Goal: Task Accomplishment & Management: Manage account settings

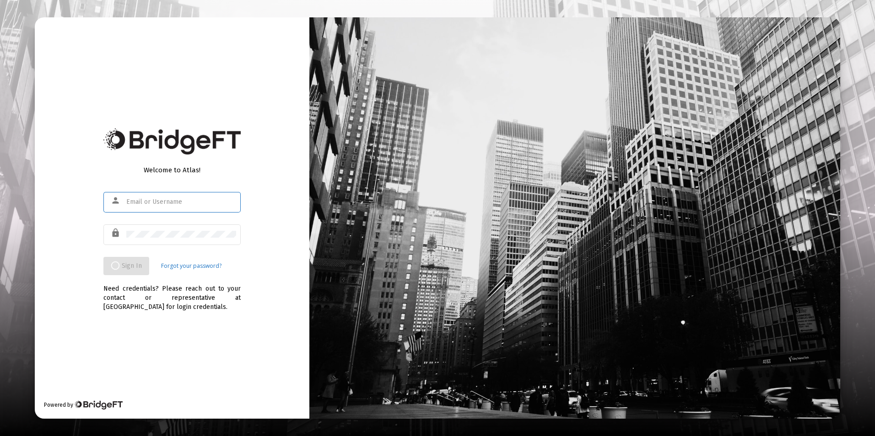
click at [229, 202] on input "text" at bounding box center [181, 202] width 110 height 7
click at [146, 204] on input "j" at bounding box center [181, 202] width 110 height 7
type input "jrickey@straightline.com"
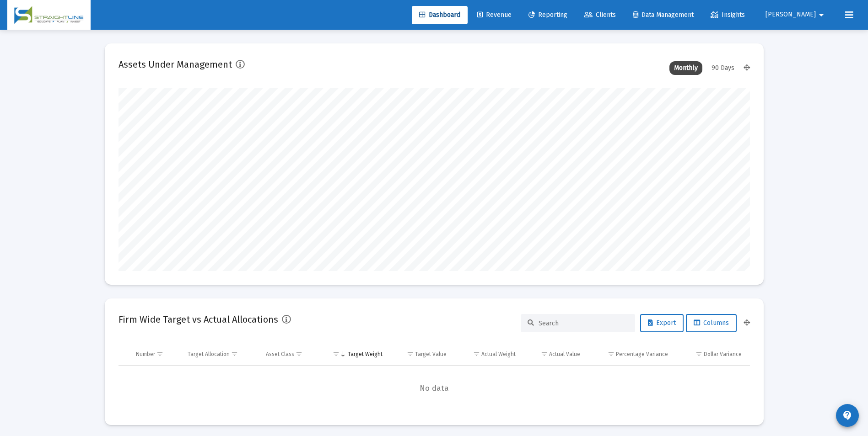
scroll to position [183, 340]
click at [519, 22] on link "Revenue" at bounding box center [494, 15] width 49 height 18
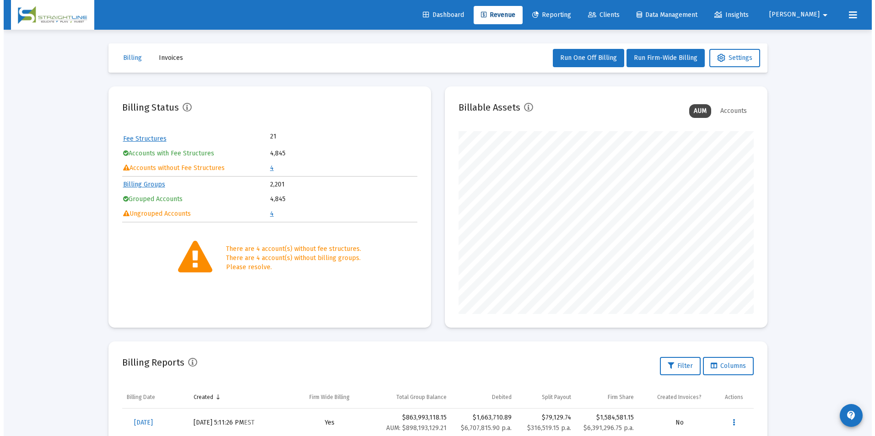
scroll to position [183, 295]
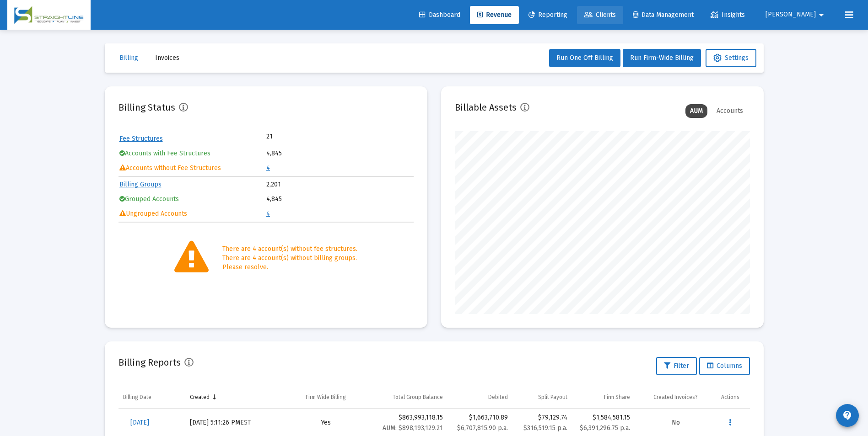
click at [616, 16] on span "Clients" at bounding box center [600, 15] width 32 height 8
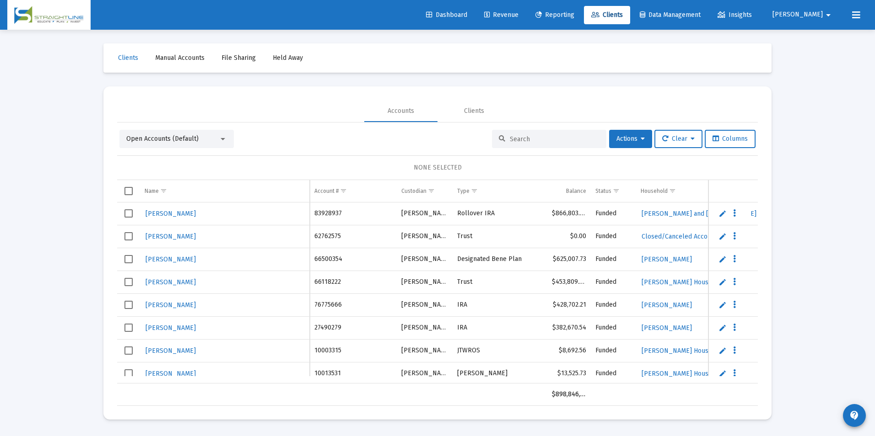
click at [577, 144] on div at bounding box center [549, 139] width 114 height 18
click at [574, 134] on div at bounding box center [549, 139] width 114 height 18
click at [568, 136] on input at bounding box center [555, 139] width 90 height 8
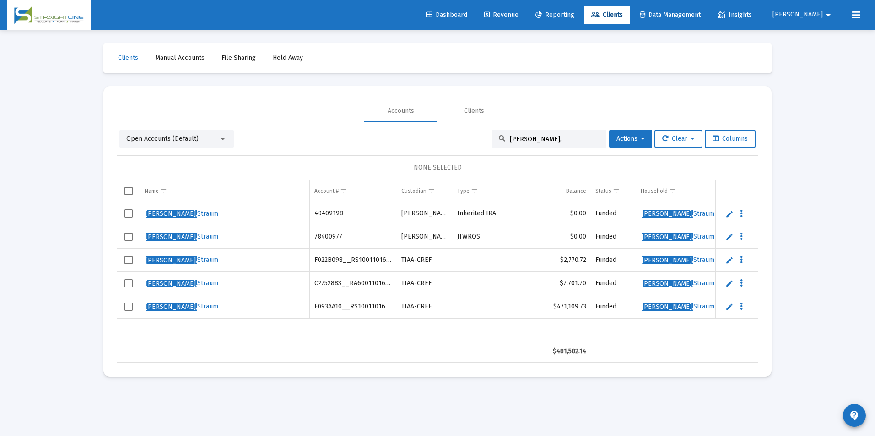
drag, startPoint x: 530, startPoint y: 140, endPoint x: 477, endPoint y: 140, distance: 53.1
click at [477, 140] on div "Open Accounts (Default) Yorton, Actions Clear Columns" at bounding box center [437, 139] width 636 height 18
paste input "40409198"
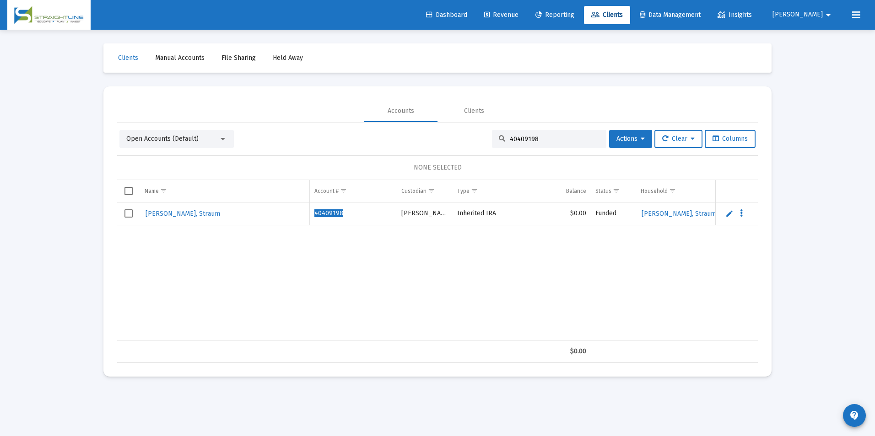
type input "40409198"
click at [132, 215] on span "Select row" at bounding box center [128, 213] width 8 height 8
click at [640, 136] on icon at bounding box center [642, 139] width 4 height 6
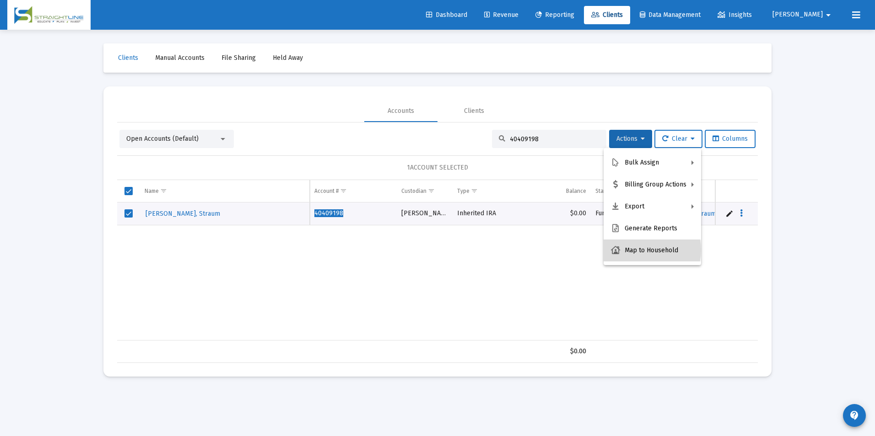
click at [638, 250] on button "Map to Household" at bounding box center [651, 251] width 97 height 22
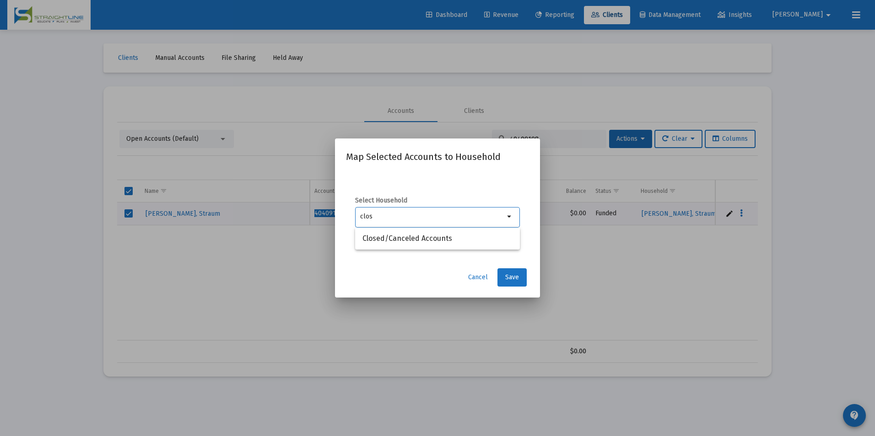
click at [475, 225] on div "clos" at bounding box center [432, 216] width 144 height 22
click at [468, 240] on span "Closed/Canceled Accounts" at bounding box center [437, 239] width 150 height 22
type input "Closed/Canceled Accounts"
click at [508, 273] on button "Save" at bounding box center [511, 277] width 29 height 18
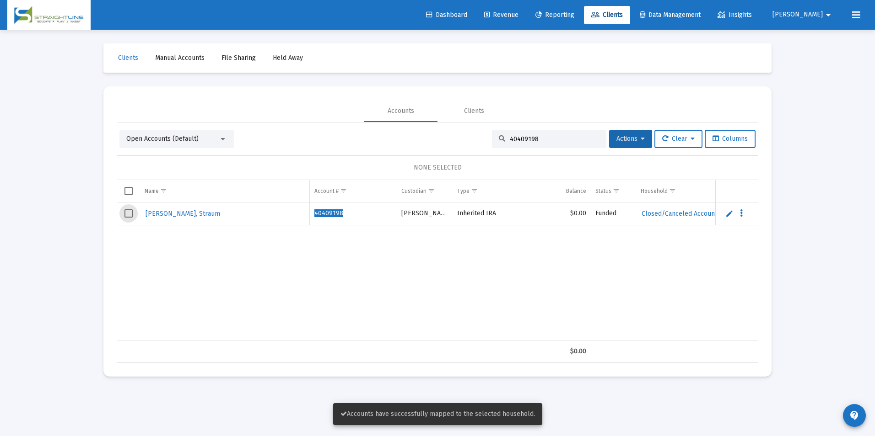
click at [124, 211] on span "Select row" at bounding box center [128, 213] width 8 height 8
click at [609, 138] on button "Actions" at bounding box center [630, 139] width 43 height 18
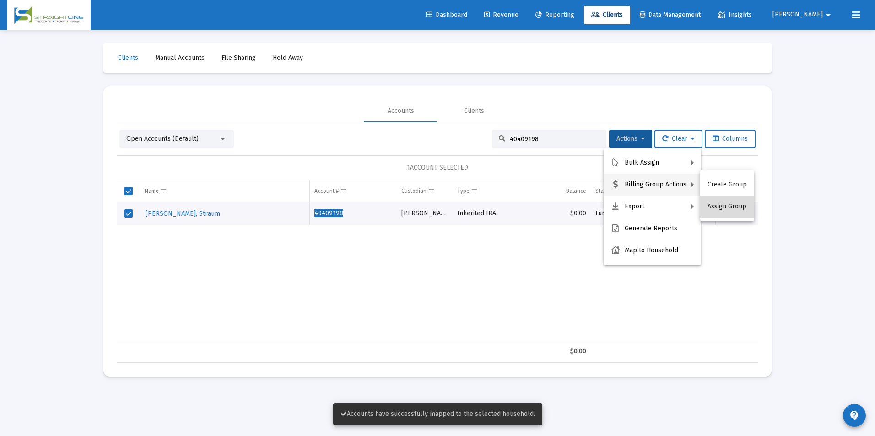
click at [729, 215] on button "Assign Group" at bounding box center [727, 207] width 54 height 22
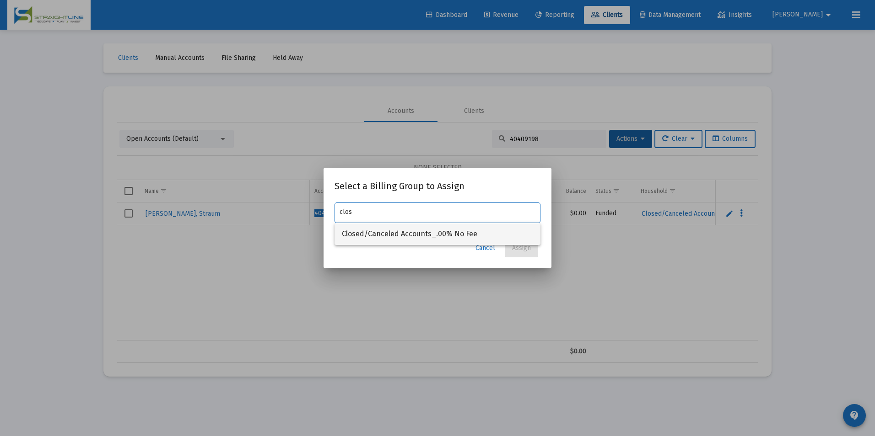
click at [437, 226] on span "Closed/Canceled Accounts_.00% No Fee" at bounding box center [437, 234] width 191 height 22
type input "Closed/Canceled Accounts_.00% No Fee"
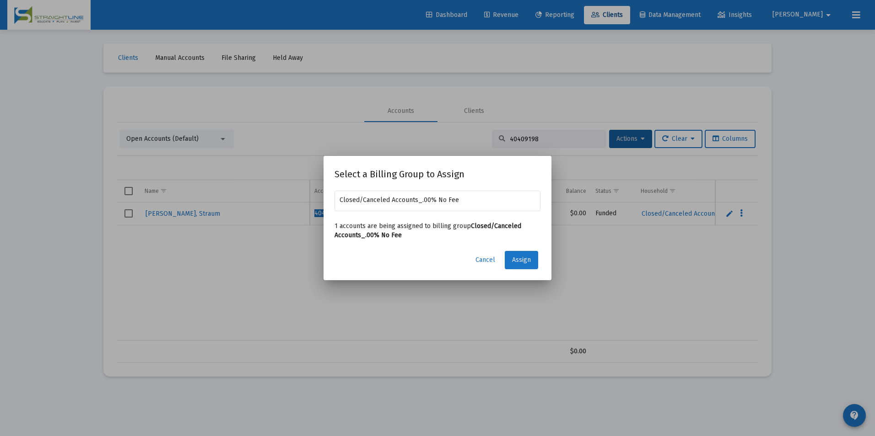
click at [516, 260] on span "Assign" at bounding box center [521, 260] width 19 height 8
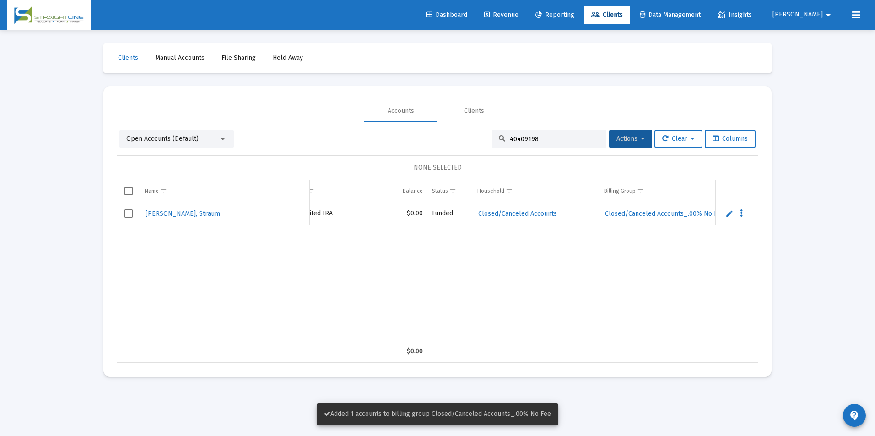
scroll to position [0, 202]
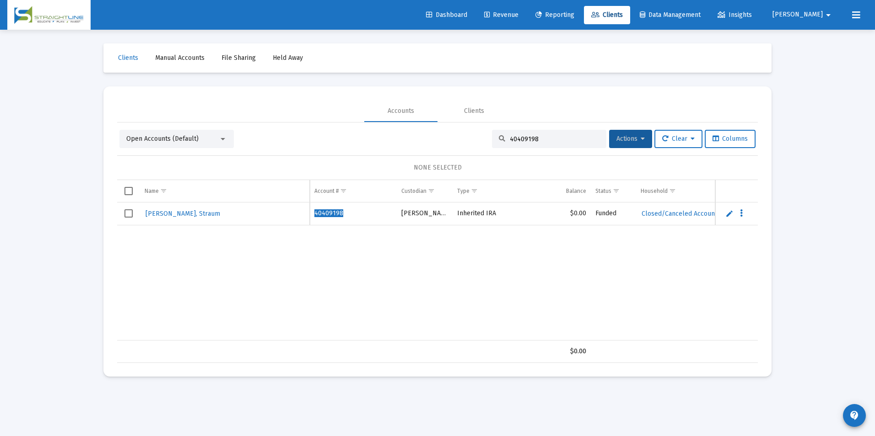
click at [126, 211] on span "Select row" at bounding box center [128, 213] width 8 height 8
click at [616, 139] on span "Actions" at bounding box center [630, 139] width 28 height 8
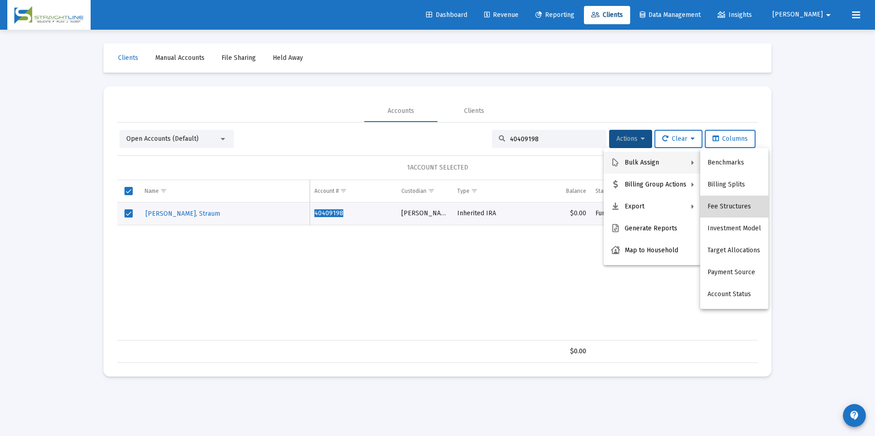
click at [756, 209] on button "Fee Structures" at bounding box center [734, 207] width 68 height 22
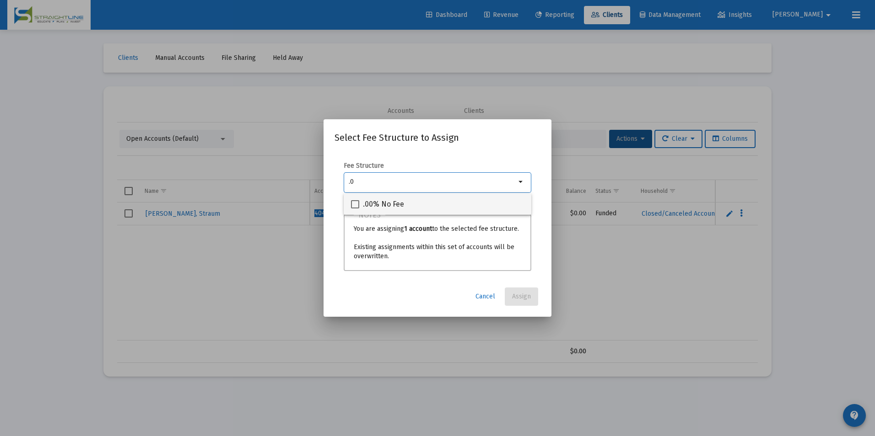
type input ".0"
click at [461, 204] on div ".00% No Fee" at bounding box center [437, 204] width 173 height 22
checkbox input "true"
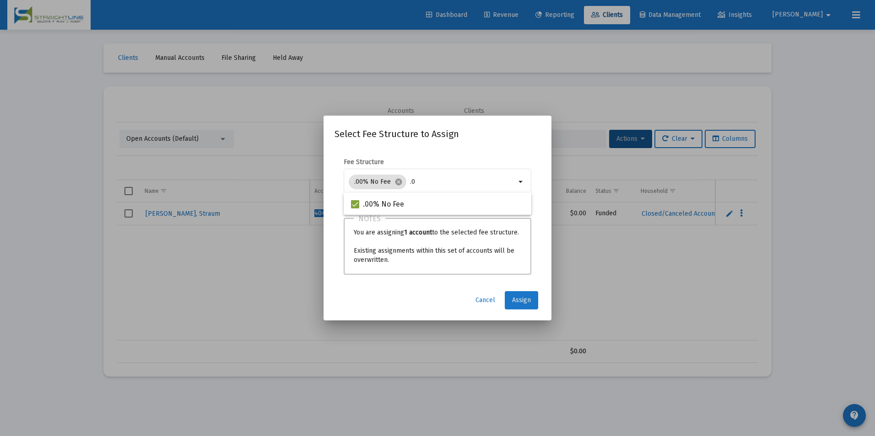
click at [527, 294] on button "Assign" at bounding box center [521, 300] width 33 height 18
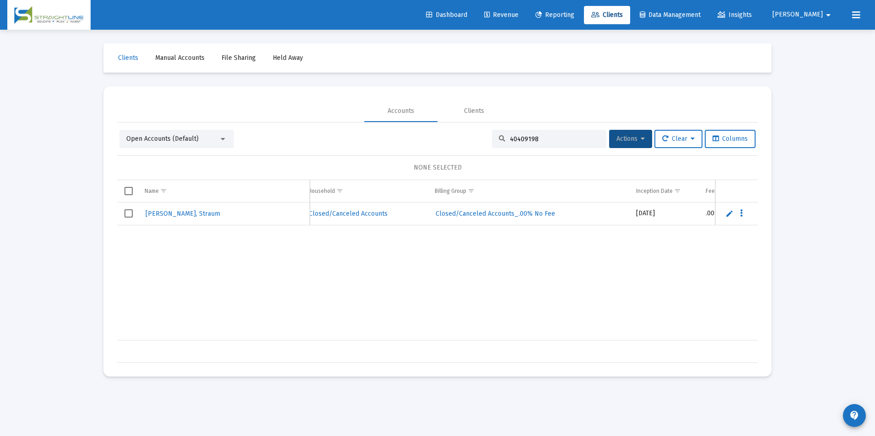
scroll to position [0, 340]
click at [526, 22] on link "Revenue" at bounding box center [501, 15] width 49 height 18
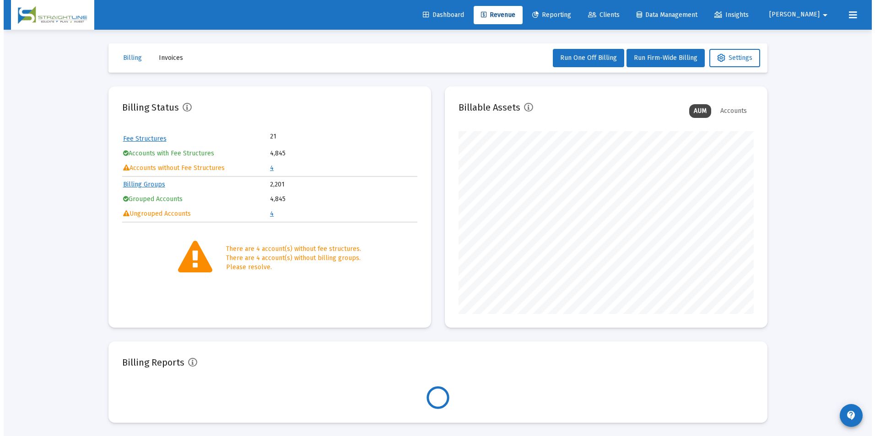
scroll to position [183, 295]
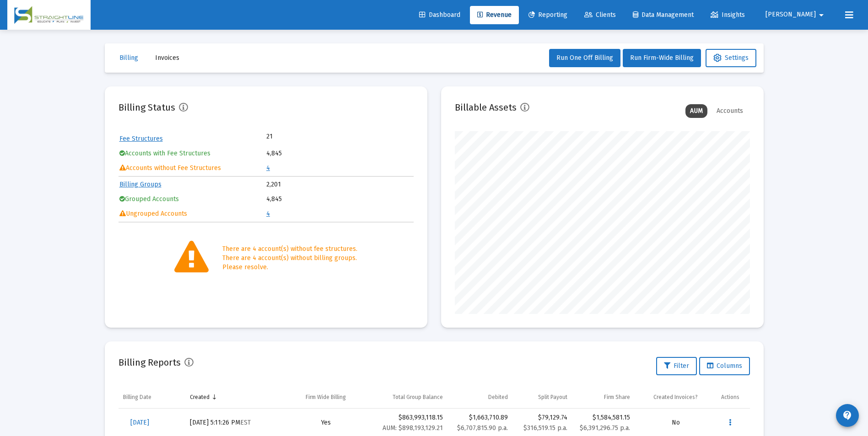
click at [266, 167] on link "4" at bounding box center [268, 168] width 4 height 8
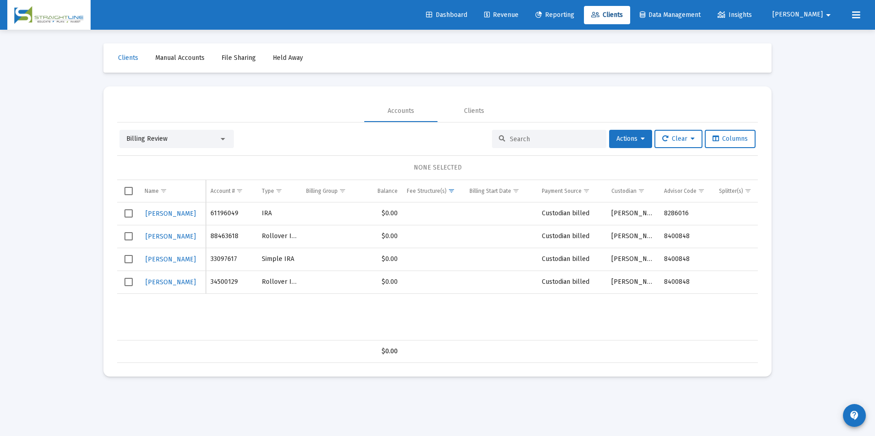
click at [221, 234] on td "88463618" at bounding box center [231, 236] width 51 height 23
copy td "88463618"
click at [190, 136] on div "Billing Review" at bounding box center [172, 138] width 92 height 9
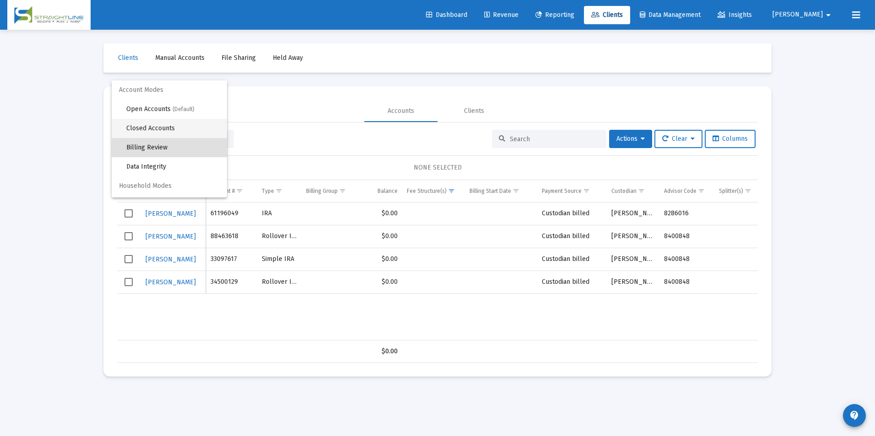
scroll to position [9, 0]
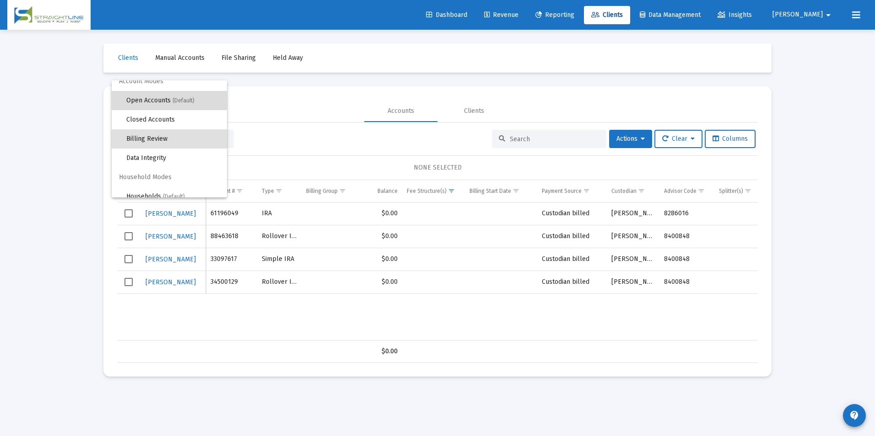
click at [187, 103] on span "(Default)" at bounding box center [183, 100] width 22 height 6
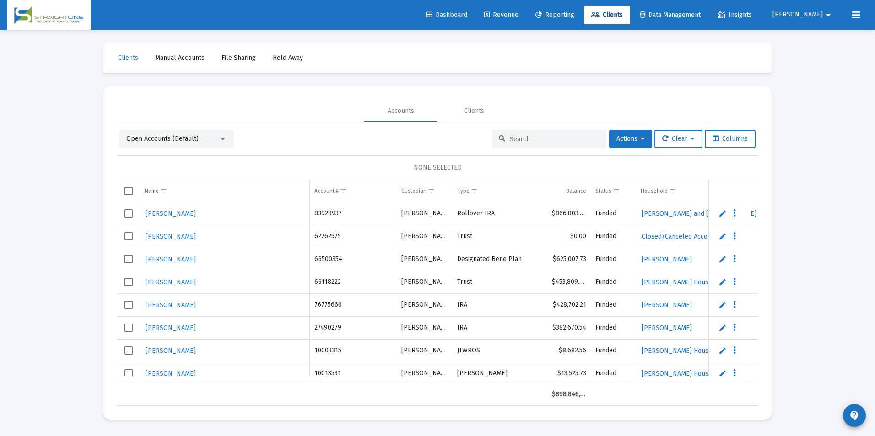
click at [526, 142] on input at bounding box center [555, 139] width 90 height 8
paste input "88463618"
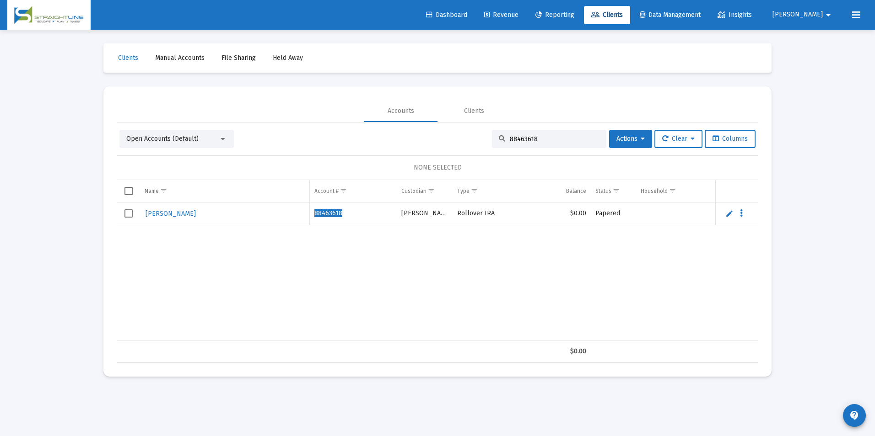
type input "88463618"
click at [730, 216] on link "Edit" at bounding box center [729, 213] width 8 height 8
drag, startPoint x: 251, startPoint y: 216, endPoint x: 107, endPoint y: 195, distance: 145.1
click at [107, 195] on mat-card "Accounts Clients Open Accounts (Default) 88463618 Actions Clear Columns NONE SE…" at bounding box center [437, 231] width 668 height 290
click at [155, 213] on input "O'hare" at bounding box center [225, 218] width 160 height 22
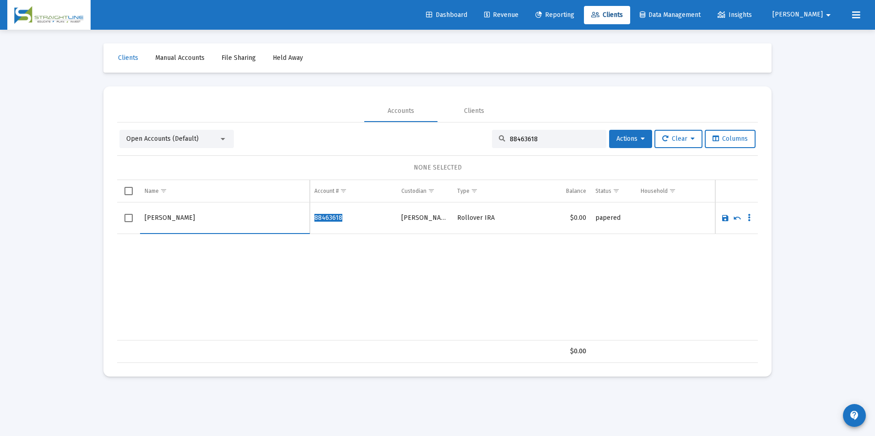
click at [180, 214] on input "O'Hare" at bounding box center [225, 218] width 160 height 22
type input "O'Hare, Kathleen"
click at [723, 219] on link "Save" at bounding box center [725, 218] width 8 height 8
click at [133, 211] on td "Data grid" at bounding box center [128, 214] width 23 height 23
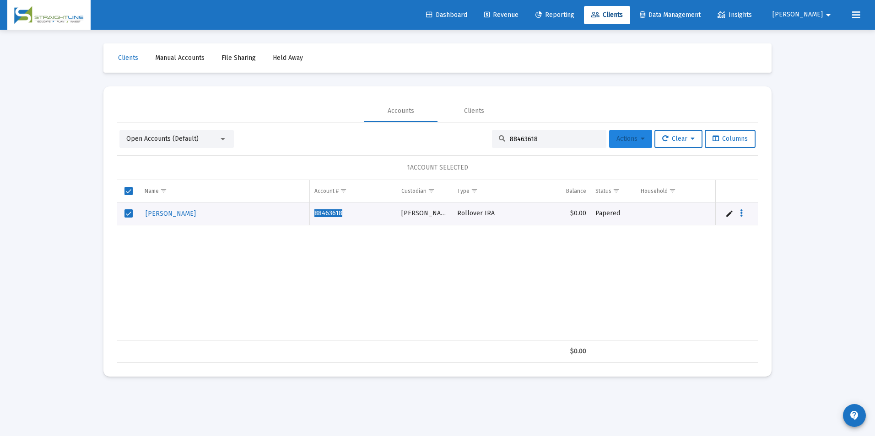
click at [616, 138] on span "Actions" at bounding box center [630, 139] width 28 height 8
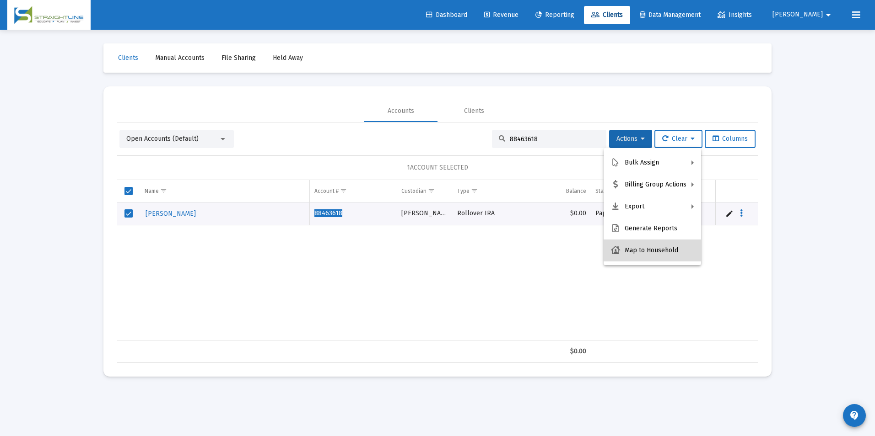
click at [681, 247] on button "Map to Household" at bounding box center [651, 251] width 97 height 22
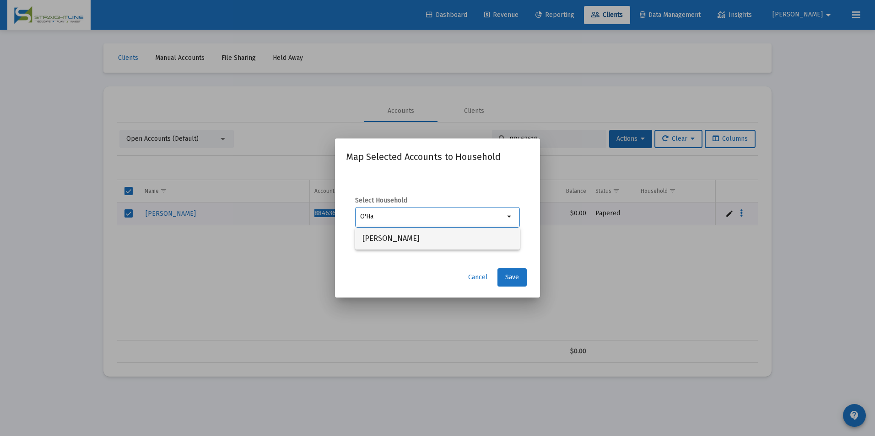
click at [499, 242] on span "O'Hare, Kathleen Household" at bounding box center [437, 239] width 150 height 22
type input "O'Hare, Kathleen Household"
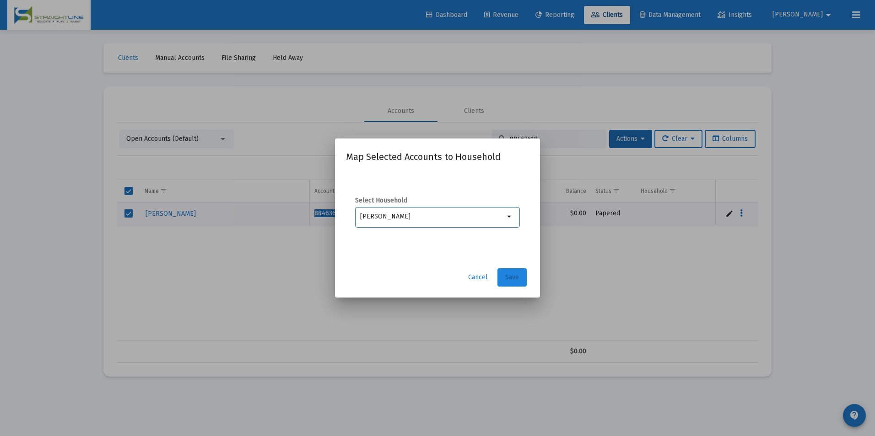
click at [510, 280] on span "Save" at bounding box center [512, 278] width 14 height 8
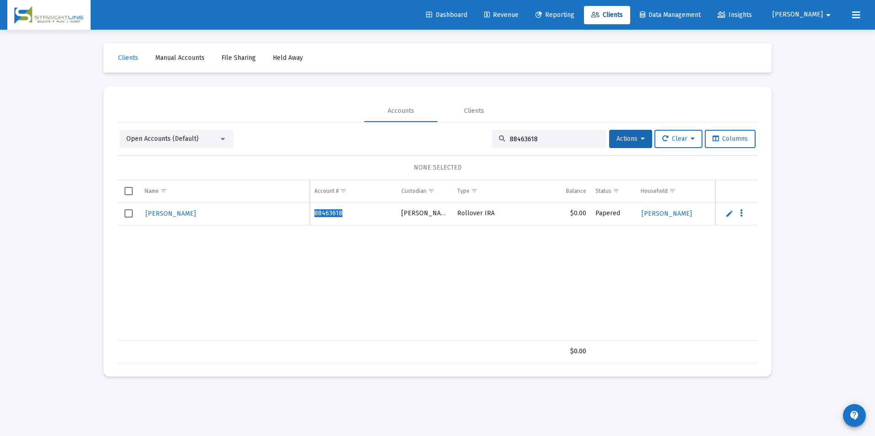
drag, startPoint x: 550, startPoint y: 141, endPoint x: 491, endPoint y: 143, distance: 59.5
click at [492, 143] on div "88463618" at bounding box center [549, 139] width 114 height 18
paste input "17545095"
type input "17545095"
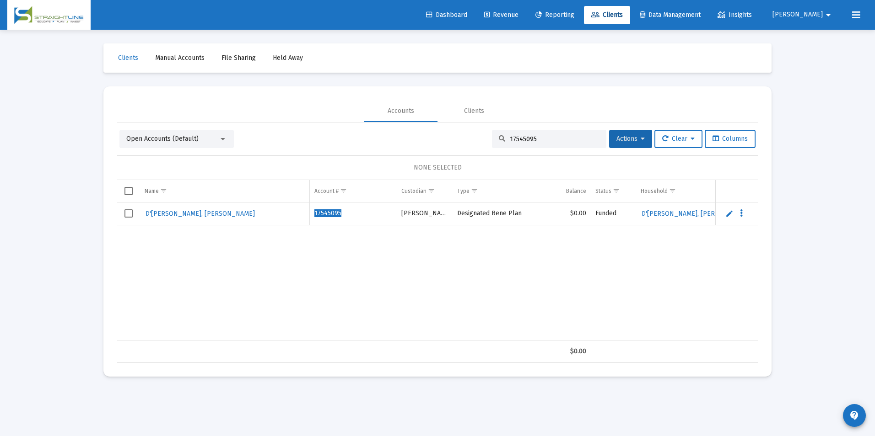
click at [125, 215] on span "Select row" at bounding box center [128, 213] width 8 height 8
click at [601, 140] on app-data-grid-search "17545095" at bounding box center [550, 139] width 117 height 18
click at [609, 140] on button "Actions" at bounding box center [630, 139] width 43 height 18
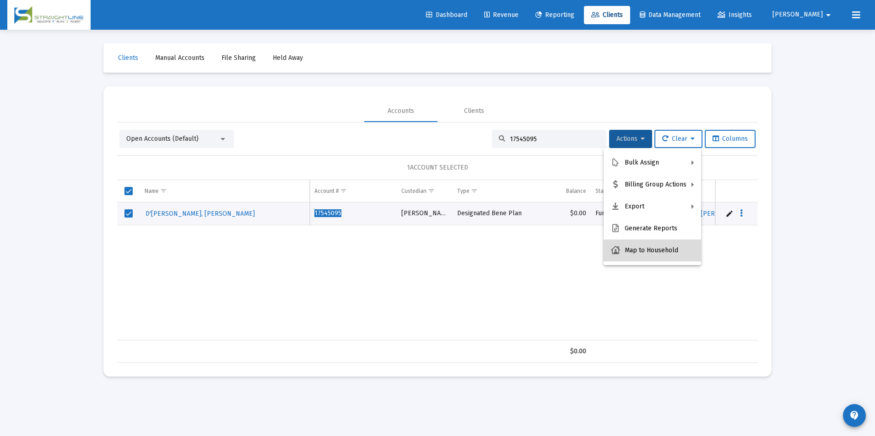
click at [676, 248] on button "Map to Household" at bounding box center [651, 251] width 97 height 22
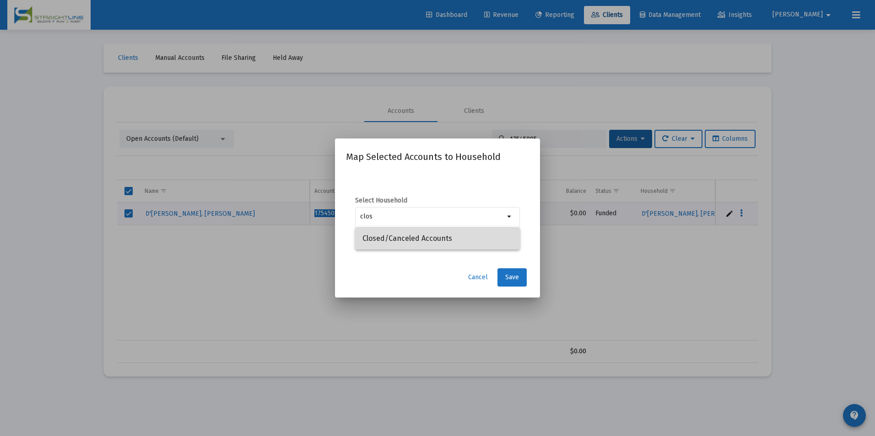
click at [509, 248] on span "Closed/Canceled Accounts" at bounding box center [437, 239] width 150 height 22
type input "Closed/Canceled Accounts"
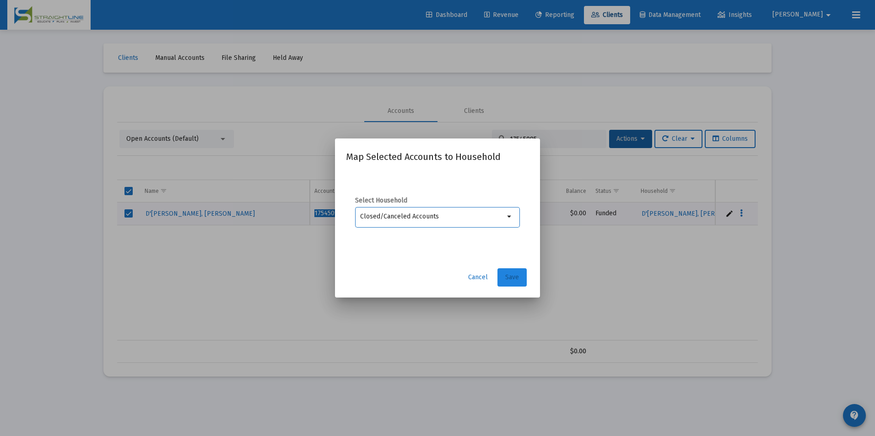
click at [515, 272] on button "Save" at bounding box center [511, 277] width 29 height 18
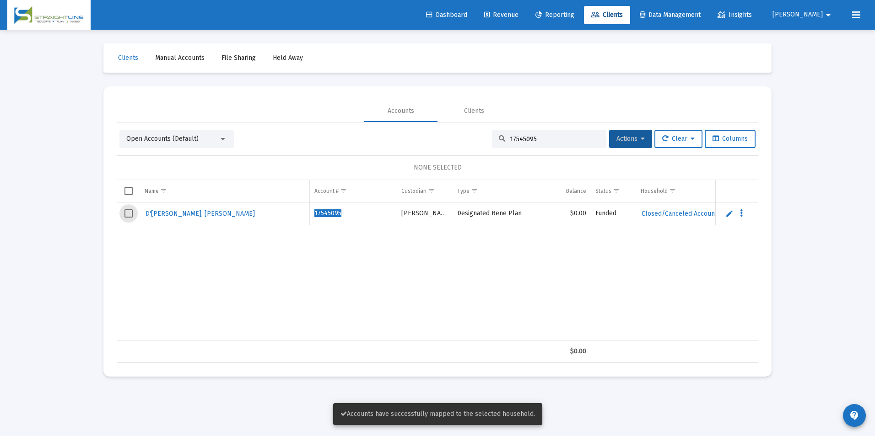
click at [133, 215] on span "Select row" at bounding box center [128, 213] width 8 height 8
click at [627, 134] on button "Actions" at bounding box center [630, 139] width 43 height 18
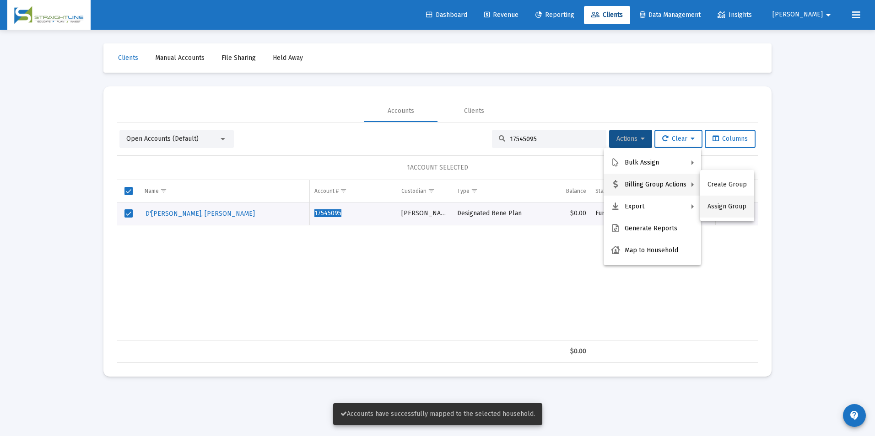
click at [717, 207] on button "Assign Group" at bounding box center [727, 207] width 54 height 22
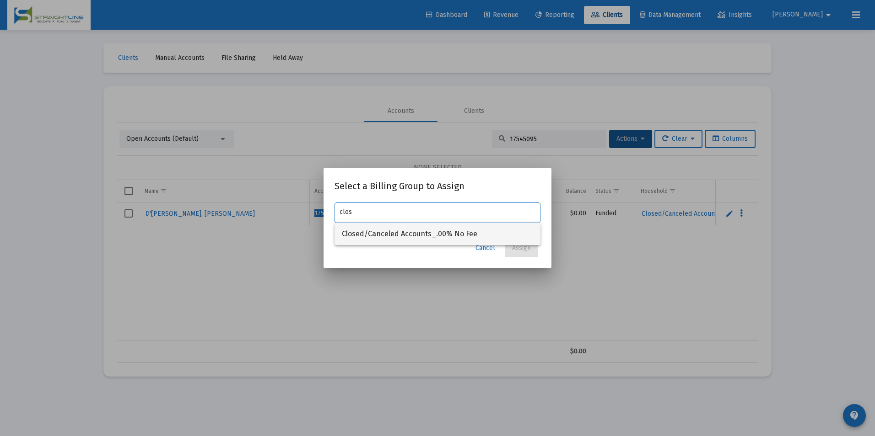
click at [448, 240] on span "Closed/Canceled Accounts_.00% No Fee" at bounding box center [437, 234] width 191 height 22
type input "Closed/Canceled Accounts_.00% No Fee"
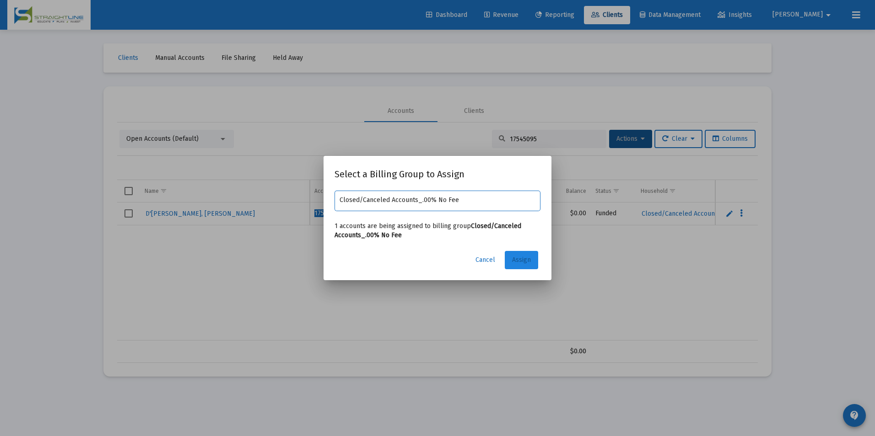
click at [517, 262] on span "Assign" at bounding box center [521, 260] width 19 height 8
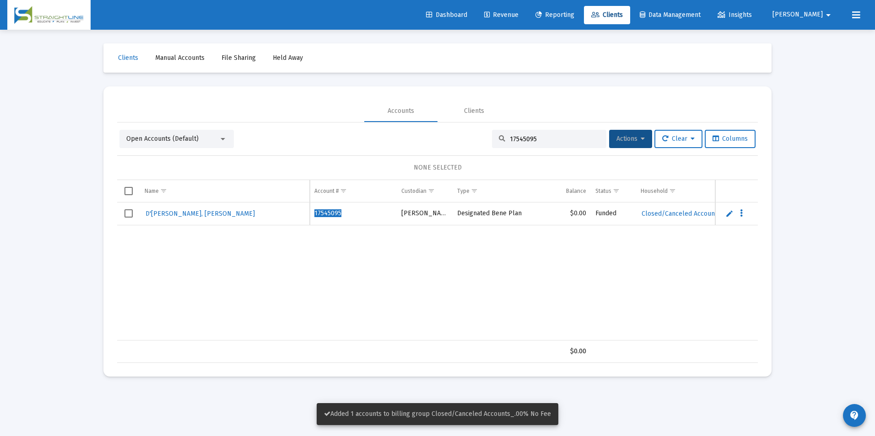
click at [130, 217] on span "Select row" at bounding box center [128, 213] width 8 height 8
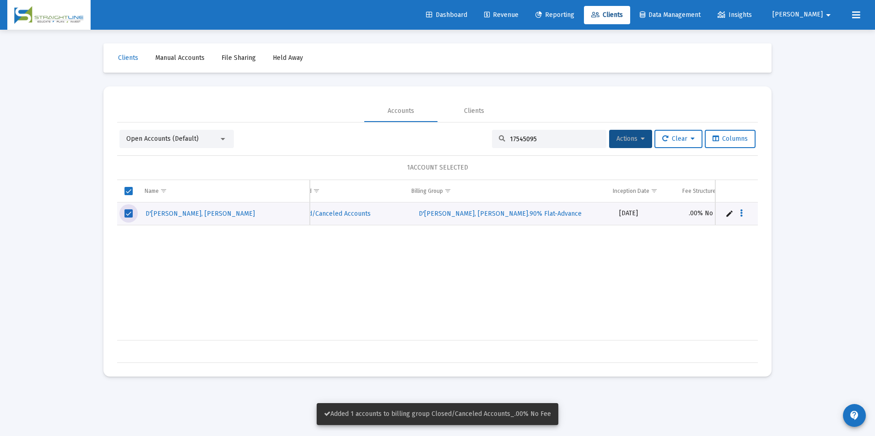
scroll to position [0, 356]
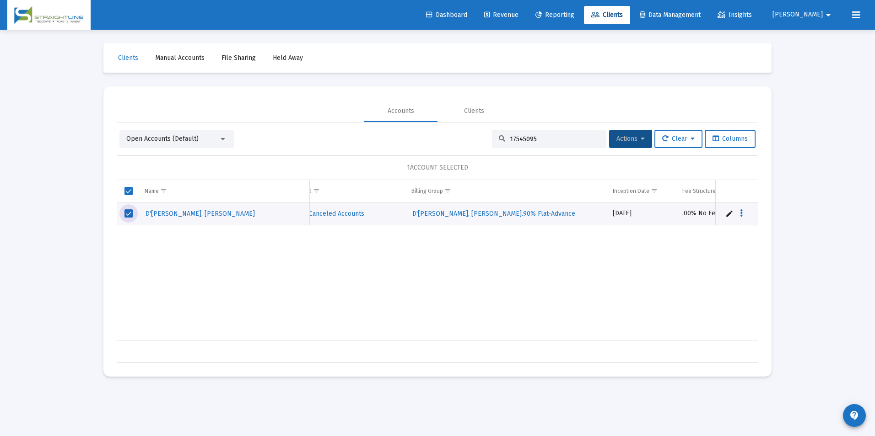
click at [551, 145] on div "17545095" at bounding box center [549, 139] width 114 height 18
drag, startPoint x: 547, startPoint y: 140, endPoint x: 500, endPoint y: 137, distance: 47.2
click at [500, 137] on div "17545095" at bounding box center [549, 139] width 114 height 18
paste input "86322629"
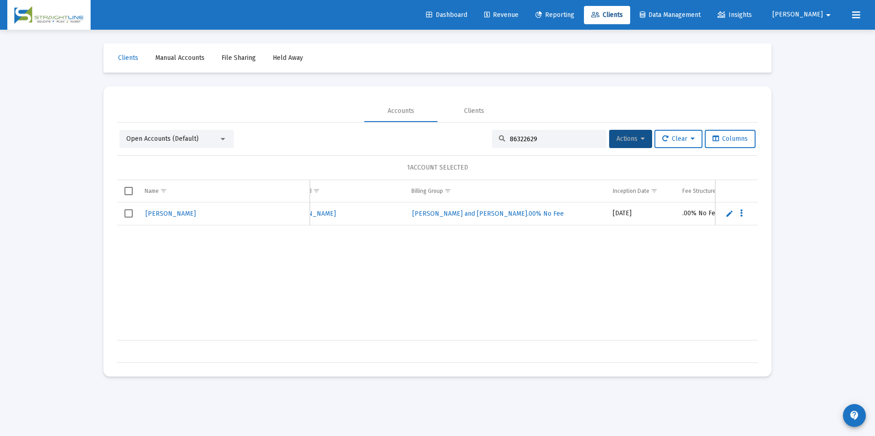
type input "86322629"
click at [129, 215] on span "Select row" at bounding box center [128, 213] width 8 height 8
click at [623, 146] on button "Actions" at bounding box center [630, 139] width 43 height 18
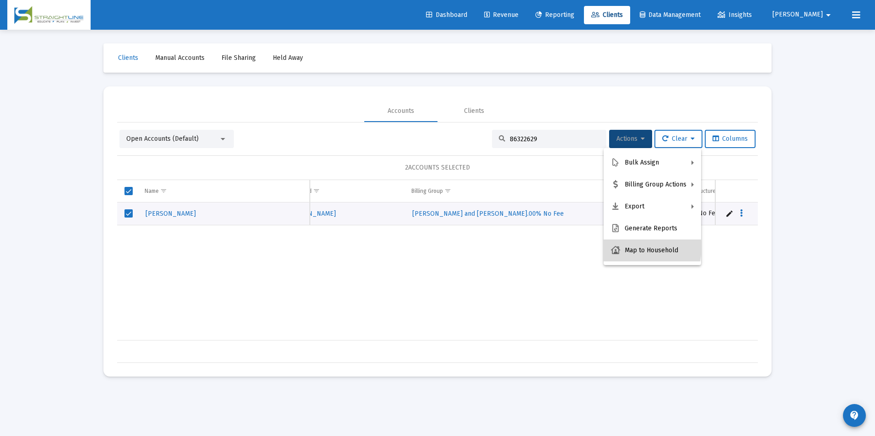
click at [638, 248] on button "Map to Household" at bounding box center [651, 251] width 97 height 22
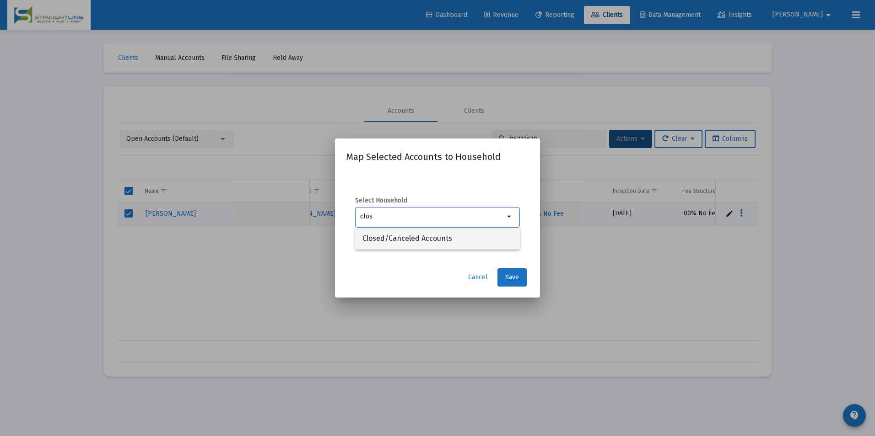
click at [490, 236] on span "Closed/Canceled Accounts" at bounding box center [437, 239] width 150 height 22
type input "Closed/Canceled Accounts"
click at [512, 273] on button "Save" at bounding box center [511, 277] width 29 height 18
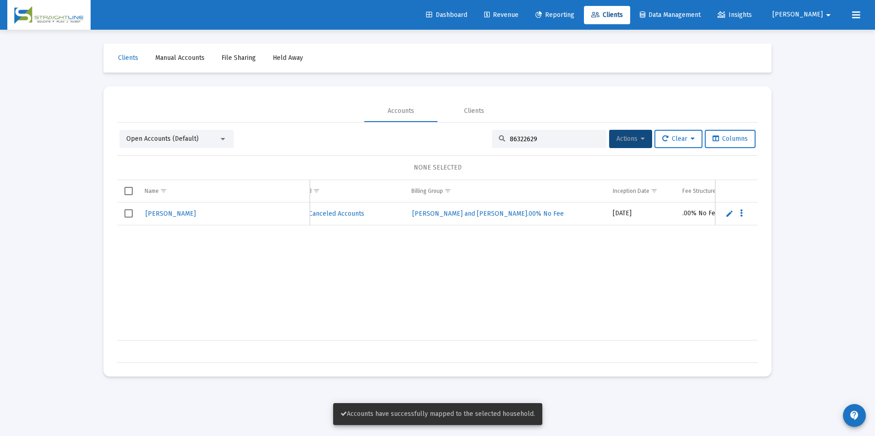
click at [125, 213] on span "Select row" at bounding box center [128, 213] width 8 height 8
click at [628, 138] on span "Actions" at bounding box center [630, 139] width 28 height 8
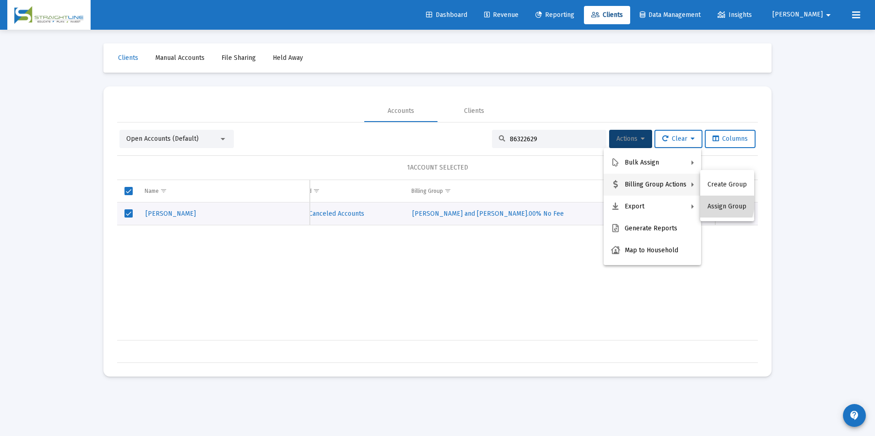
click at [708, 203] on button "Assign Group" at bounding box center [727, 207] width 54 height 22
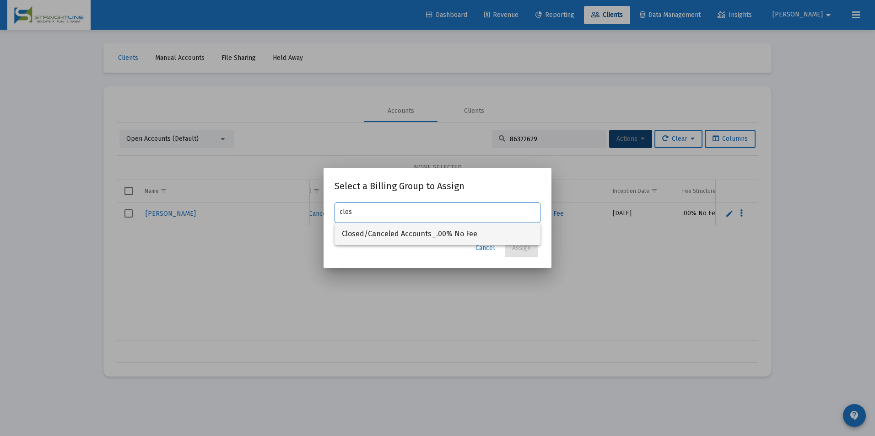
click at [526, 231] on span "Closed/Canceled Accounts_.00% No Fee" at bounding box center [437, 234] width 191 height 22
type input "Closed/Canceled Accounts_.00% No Fee"
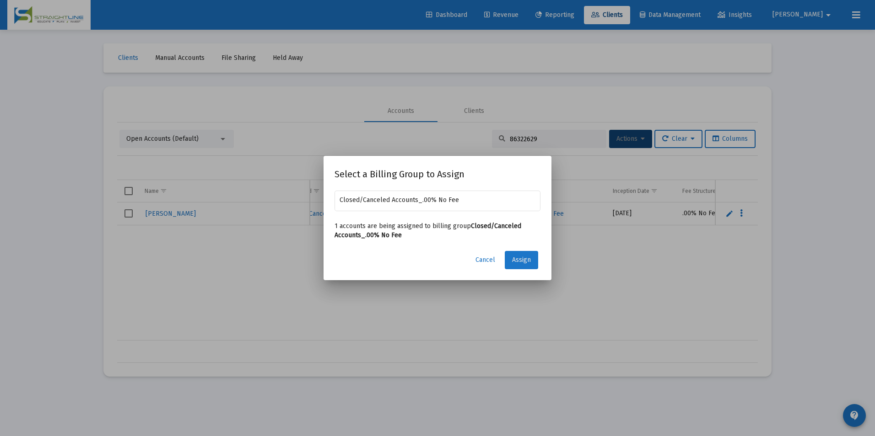
click at [525, 257] on span "Assign" at bounding box center [521, 260] width 19 height 8
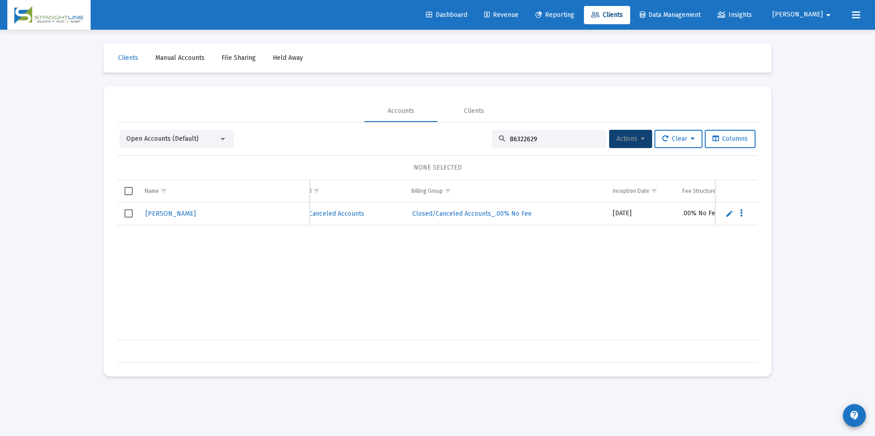
drag, startPoint x: 549, startPoint y: 136, endPoint x: 442, endPoint y: 133, distance: 107.1
click at [442, 133] on div "Open Accounts (Default) 86322629 Actions Clear Columns" at bounding box center [437, 139] width 636 height 18
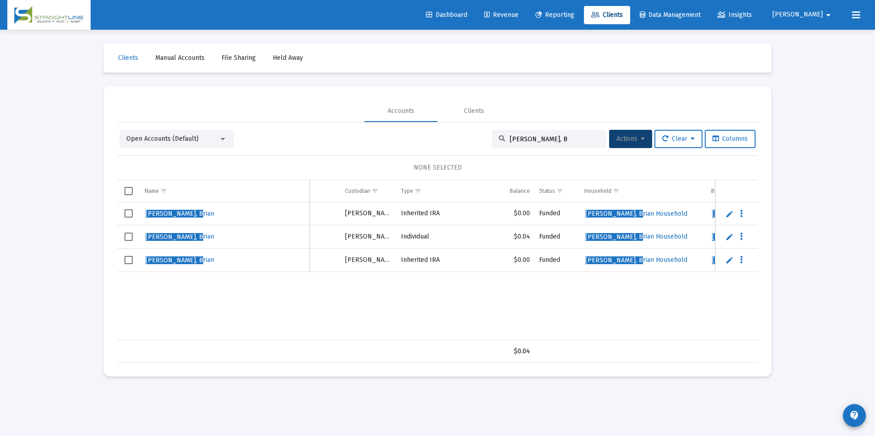
scroll to position [0, 0]
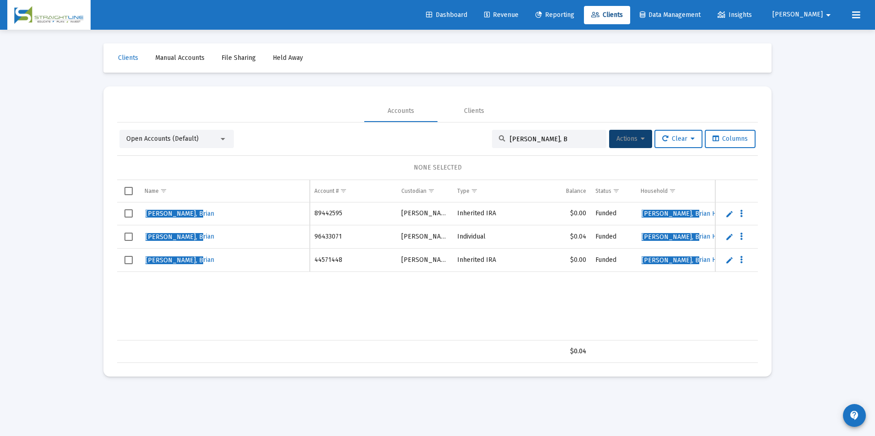
type input "hartner, B"
click at [129, 211] on span "Select row" at bounding box center [128, 213] width 8 height 8
click at [129, 264] on span "Select row" at bounding box center [128, 260] width 8 height 8
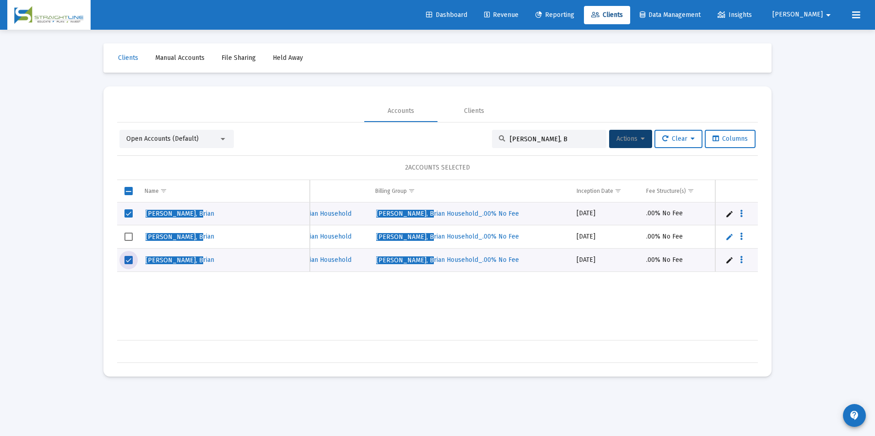
scroll to position [0, 419]
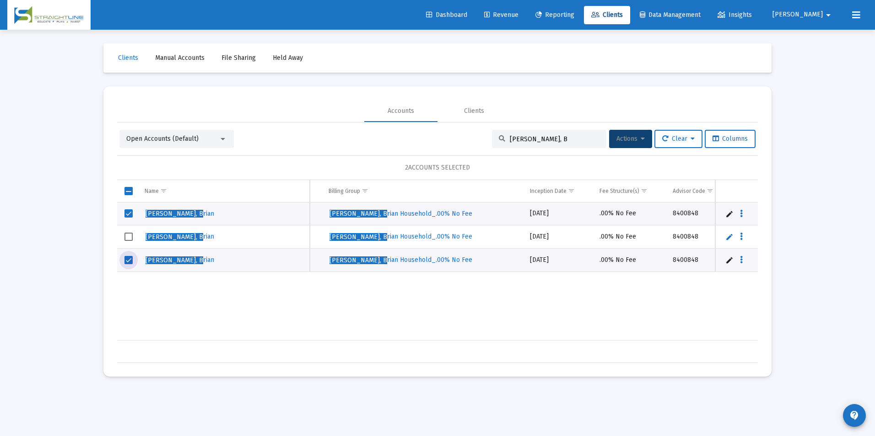
click at [131, 237] on span "Select row" at bounding box center [128, 237] width 8 height 8
click at [636, 140] on span "Actions" at bounding box center [630, 139] width 28 height 8
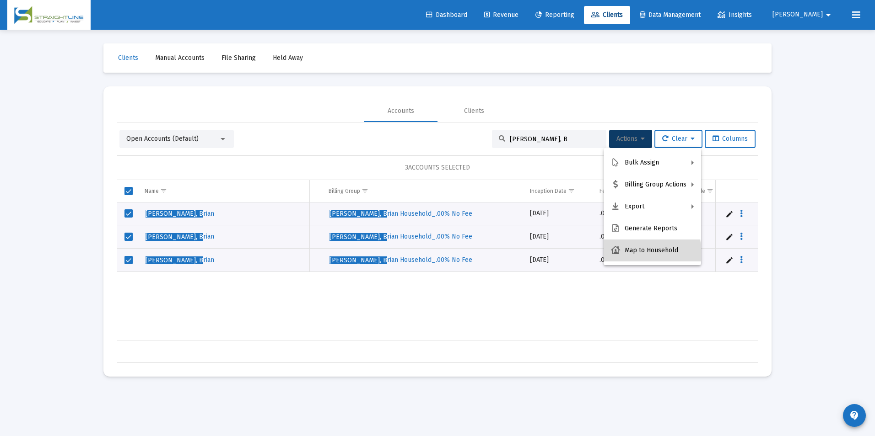
click at [650, 256] on button "Map to Household" at bounding box center [651, 251] width 97 height 22
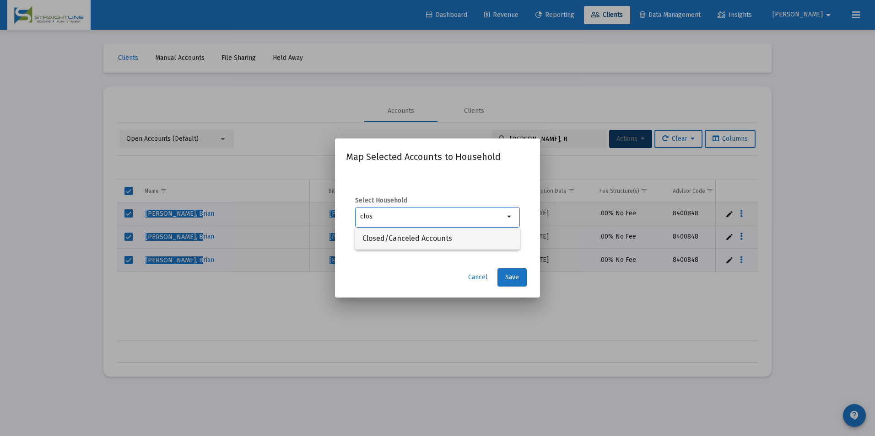
click at [442, 243] on span "Closed/Canceled Accounts" at bounding box center [437, 239] width 150 height 22
type input "Closed/Canceled Accounts"
click at [506, 275] on span "Save" at bounding box center [512, 278] width 14 height 8
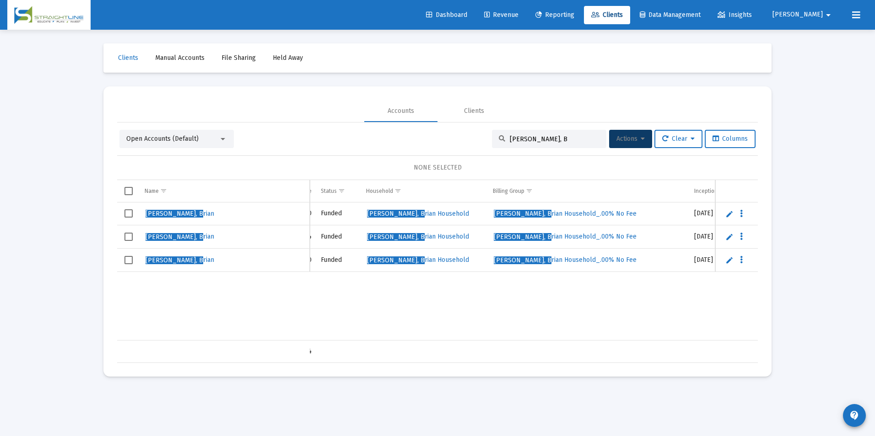
scroll to position [0, 249]
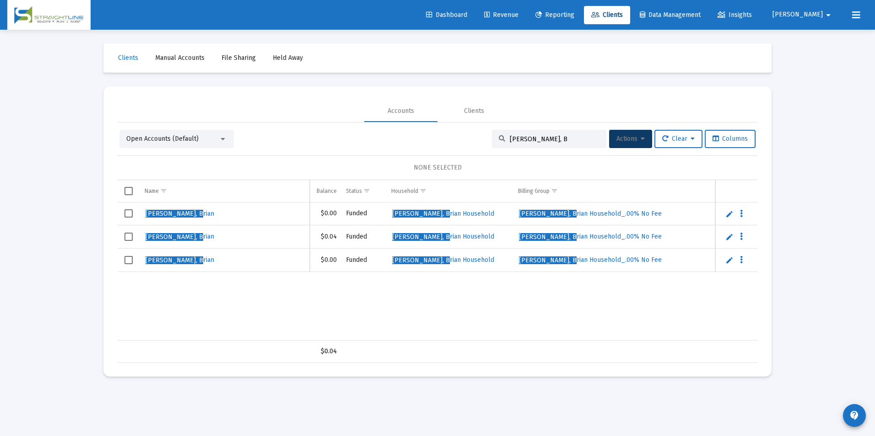
click at [131, 215] on span "Select row" at bounding box center [128, 213] width 8 height 8
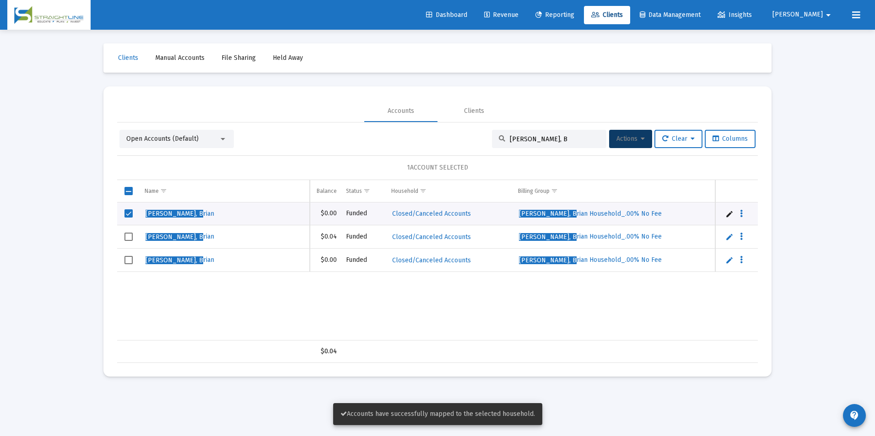
click at [129, 255] on td "Data grid" at bounding box center [128, 260] width 23 height 23
click at [125, 237] on span "Select row" at bounding box center [128, 237] width 8 height 8
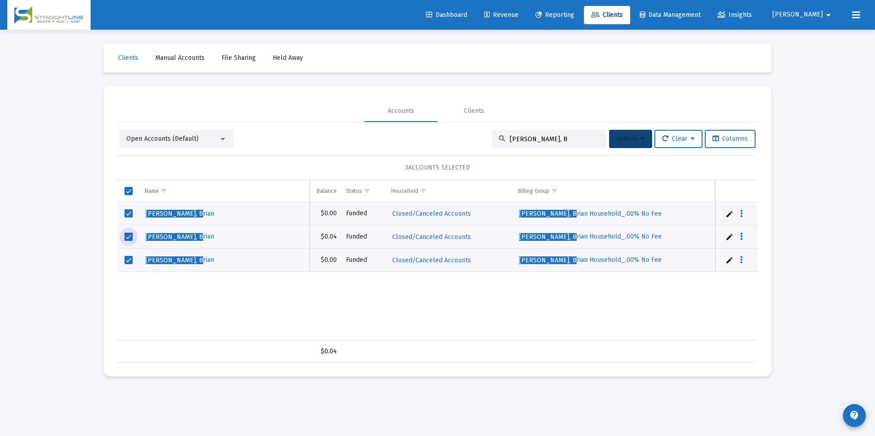
click at [626, 145] on button "Actions" at bounding box center [630, 139] width 43 height 18
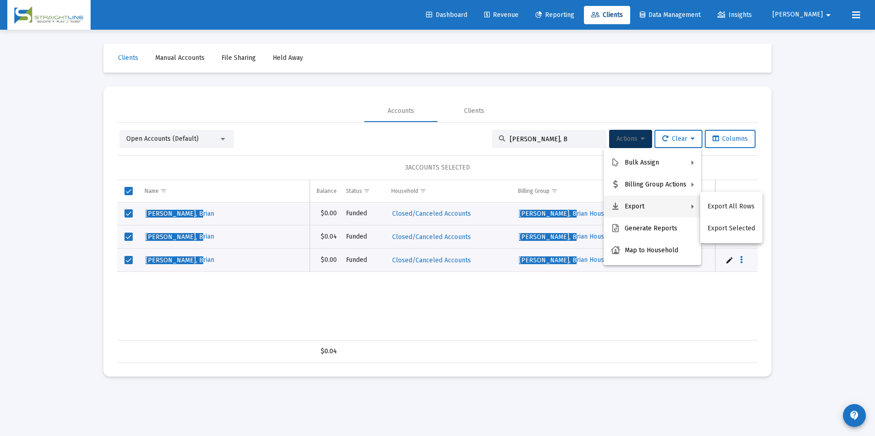
drag, startPoint x: 686, startPoint y: 198, endPoint x: 813, endPoint y: 154, distance: 134.5
click at [813, 154] on div "Bulk Assign Billing Group Actions Export Generate Reports Map to Household Expo…" at bounding box center [437, 218] width 875 height 436
click at [813, 154] on div at bounding box center [437, 218] width 875 height 436
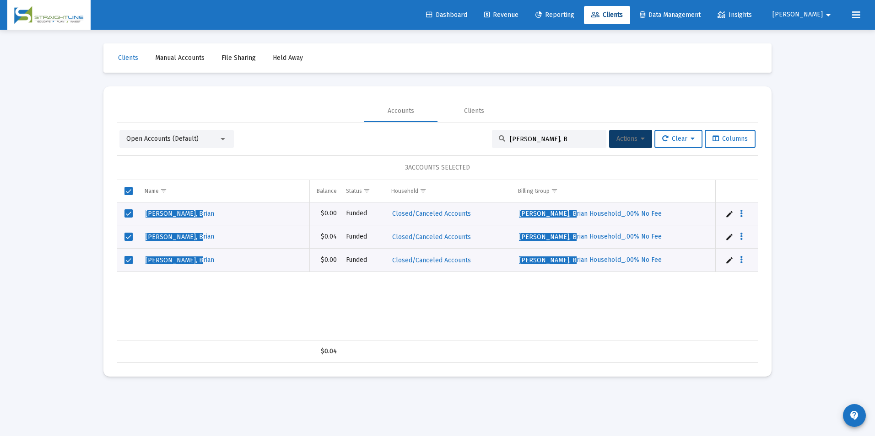
click at [628, 139] on span "Actions" at bounding box center [630, 139] width 28 height 8
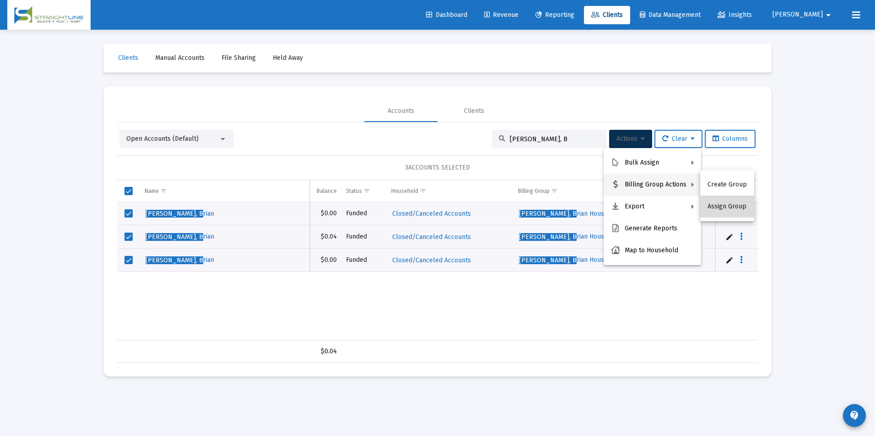
click at [740, 209] on button "Assign Group" at bounding box center [727, 207] width 54 height 22
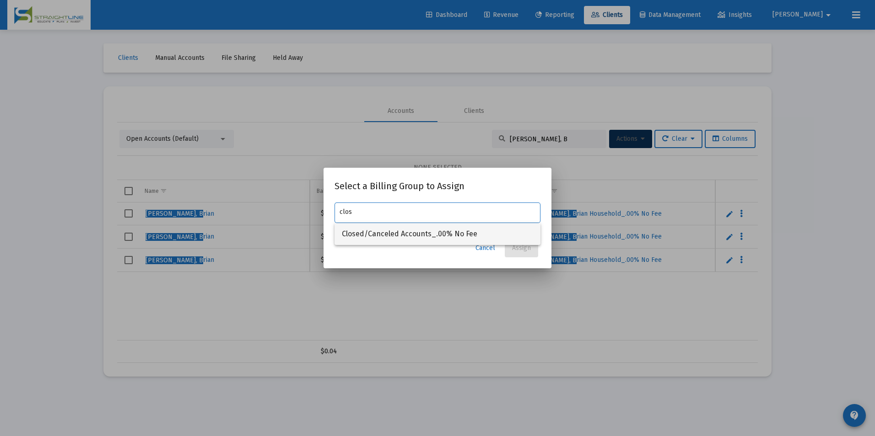
click at [497, 224] on span "Closed/Canceled Accounts_.00% No Fee" at bounding box center [437, 234] width 191 height 22
type input "Closed/Canceled Accounts_.00% No Fee"
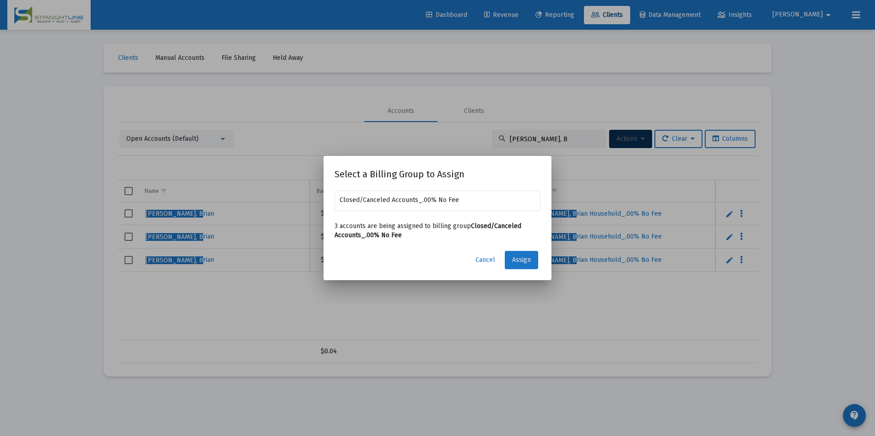
click at [518, 260] on span "Assign" at bounding box center [521, 260] width 19 height 8
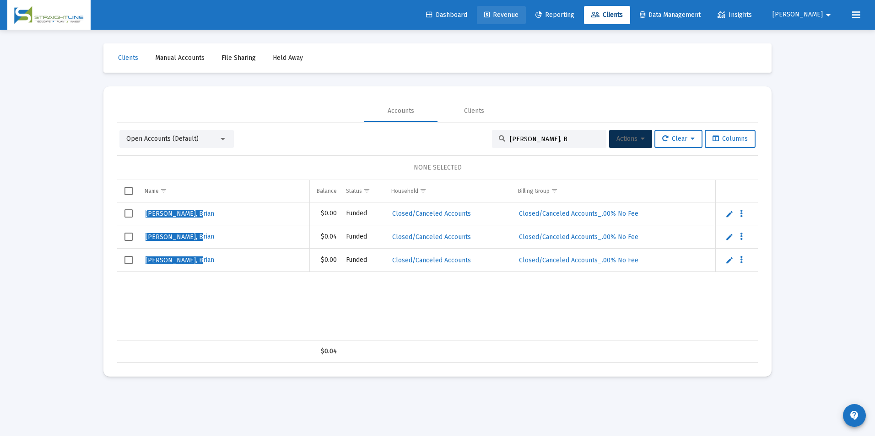
click at [526, 16] on link "Revenue" at bounding box center [501, 15] width 49 height 18
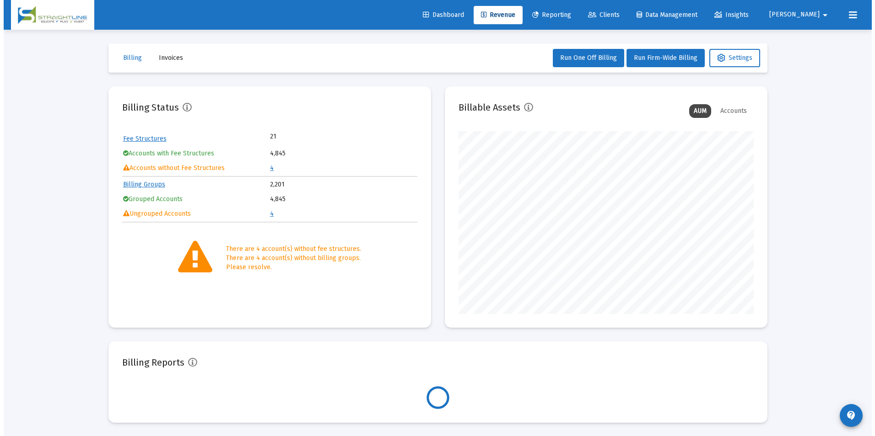
scroll to position [183, 295]
click at [268, 167] on link "4" at bounding box center [268, 168] width 4 height 8
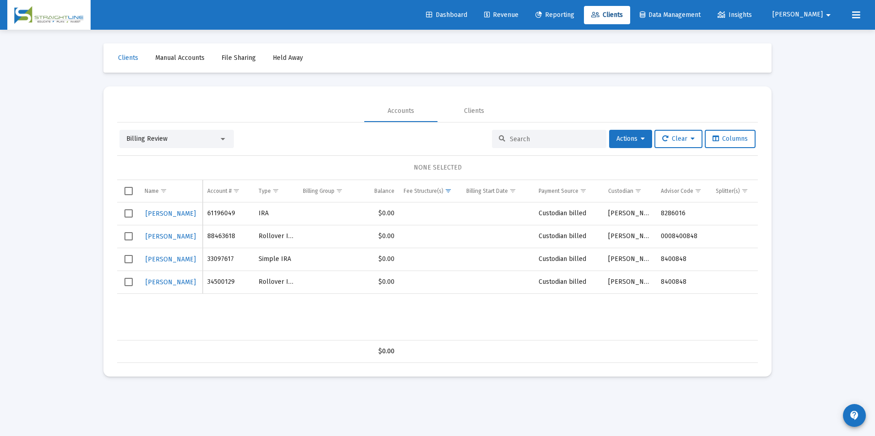
click at [213, 142] on div "Billing Review" at bounding box center [172, 138] width 92 height 9
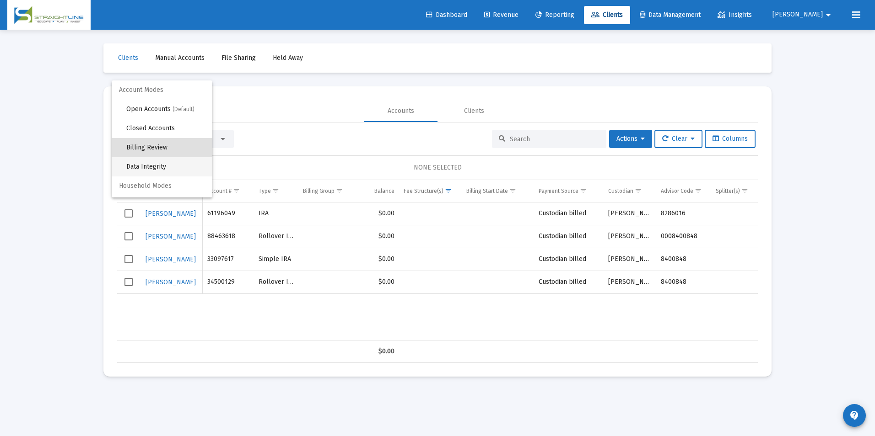
scroll to position [9, 0]
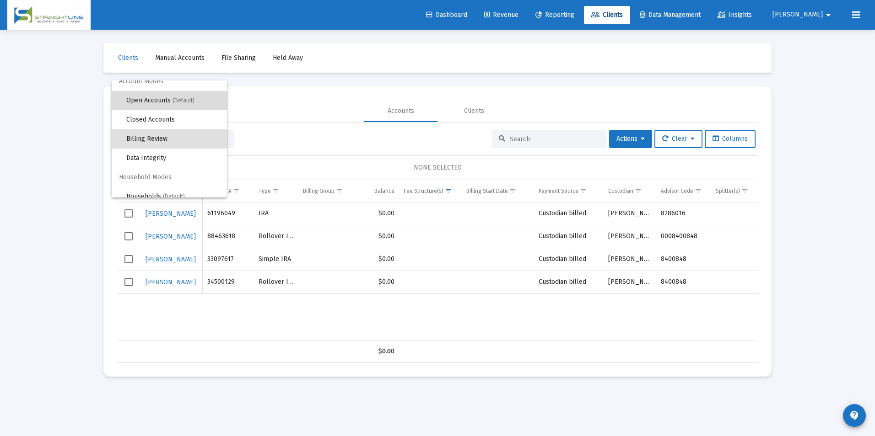
click at [179, 108] on span "Open Accounts (Default)" at bounding box center [172, 100] width 93 height 19
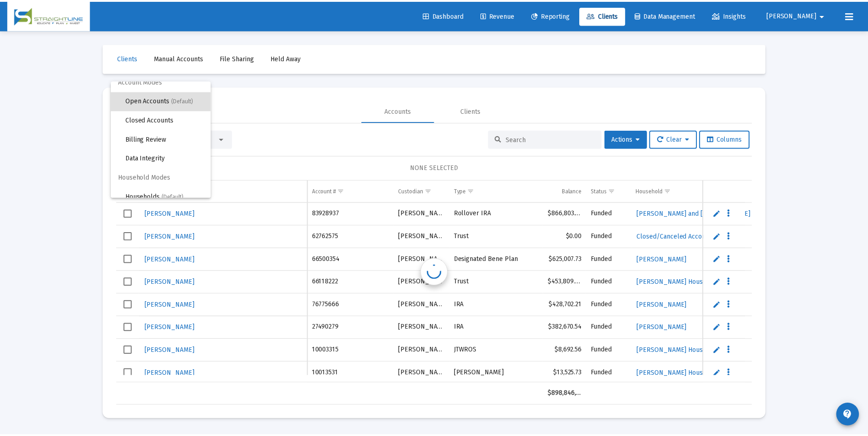
scroll to position [0, 0]
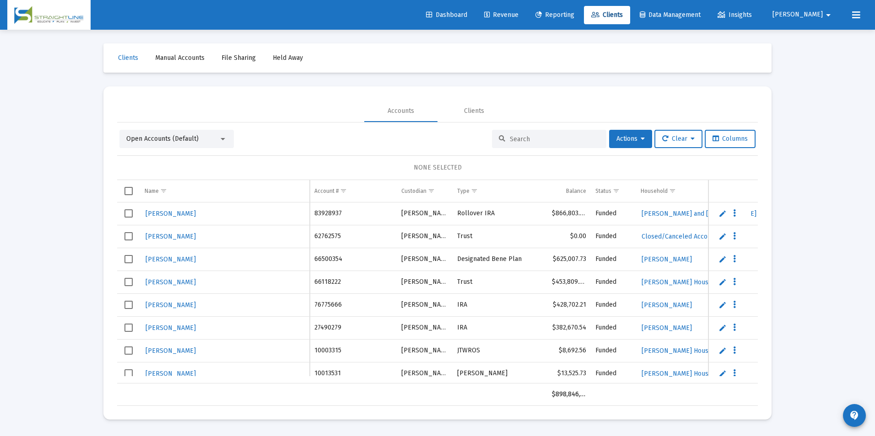
click at [553, 138] on input at bounding box center [555, 139] width 90 height 8
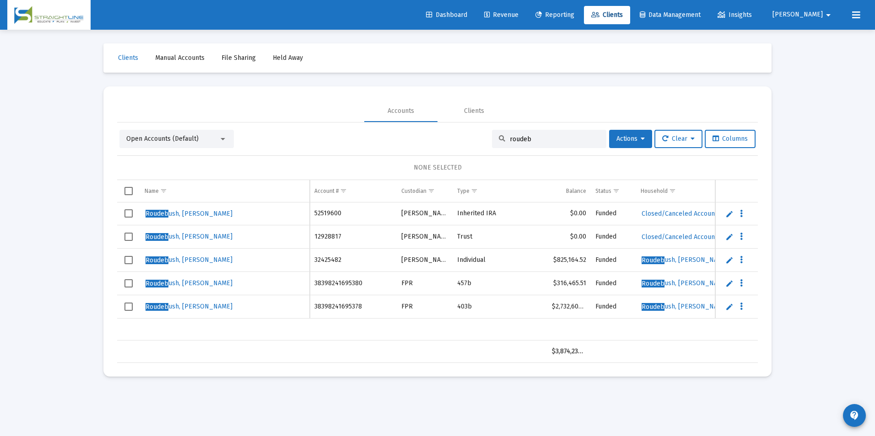
type input "roudeb"
click at [526, 20] on link "Revenue" at bounding box center [501, 15] width 49 height 18
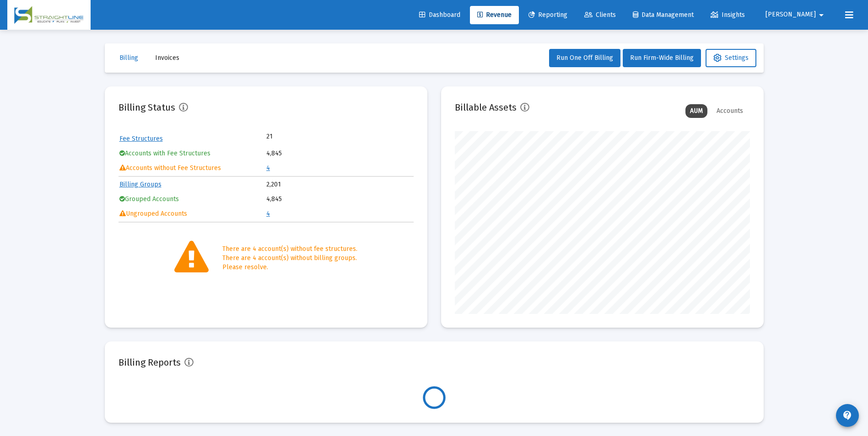
click at [273, 167] on td "4" at bounding box center [339, 168] width 146 height 14
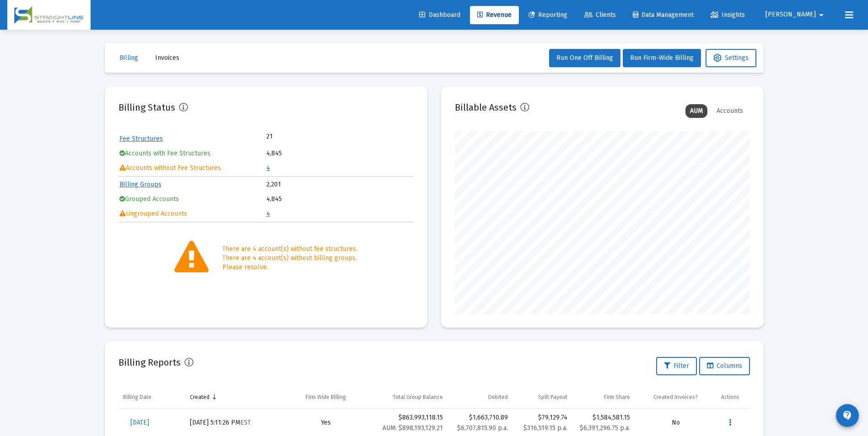
click at [269, 170] on link "4" at bounding box center [268, 168] width 4 height 8
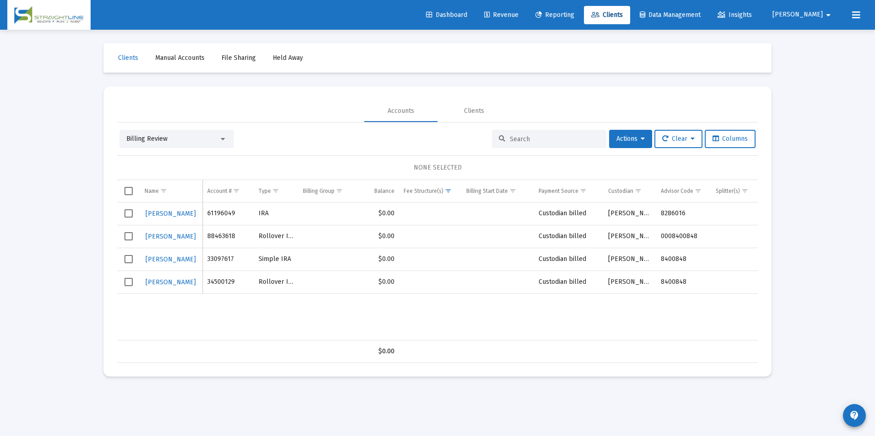
click at [190, 137] on div "Billing Review" at bounding box center [172, 138] width 92 height 9
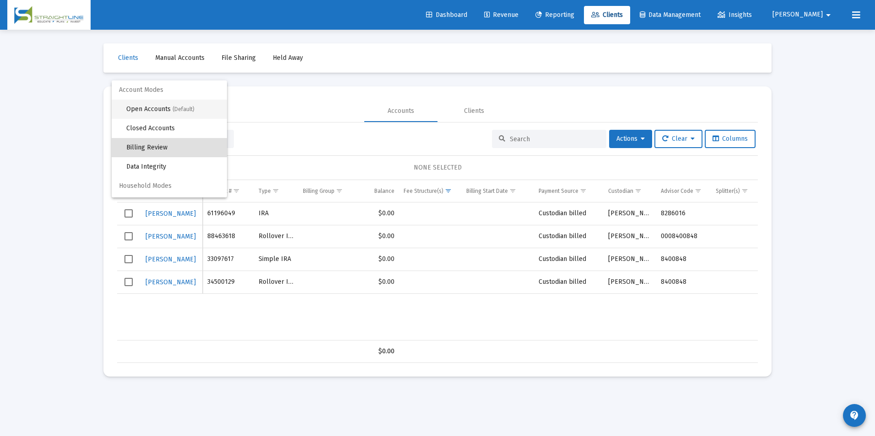
scroll to position [9, 0]
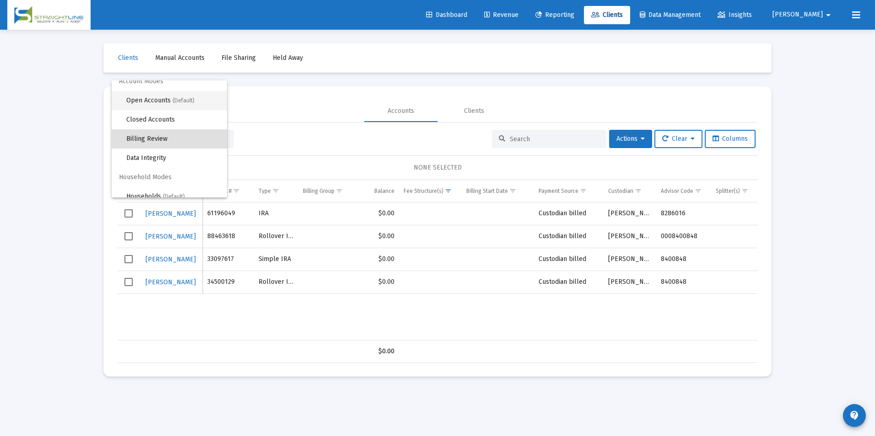
click at [178, 107] on span "Open Accounts (Default)" at bounding box center [172, 100] width 93 height 19
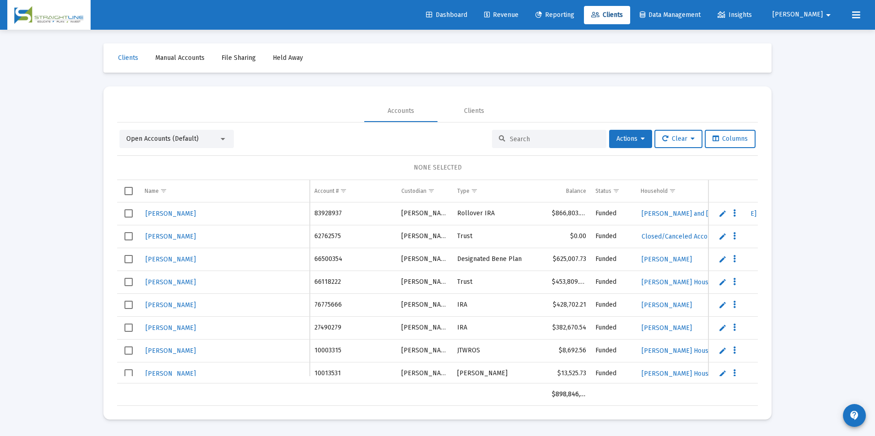
click at [572, 139] on input at bounding box center [555, 139] width 90 height 8
type input "n"
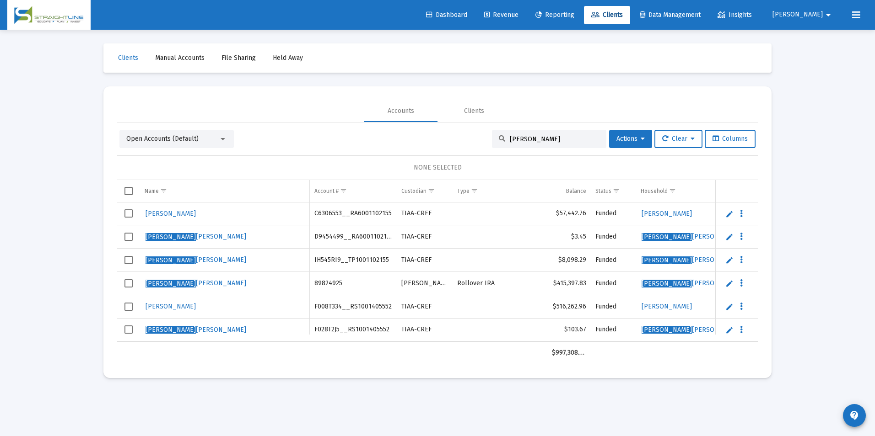
drag, startPoint x: 542, startPoint y: 142, endPoint x: 496, endPoint y: 134, distance: 46.1
click at [496, 134] on div "Martin, Jes" at bounding box center [549, 139] width 114 height 18
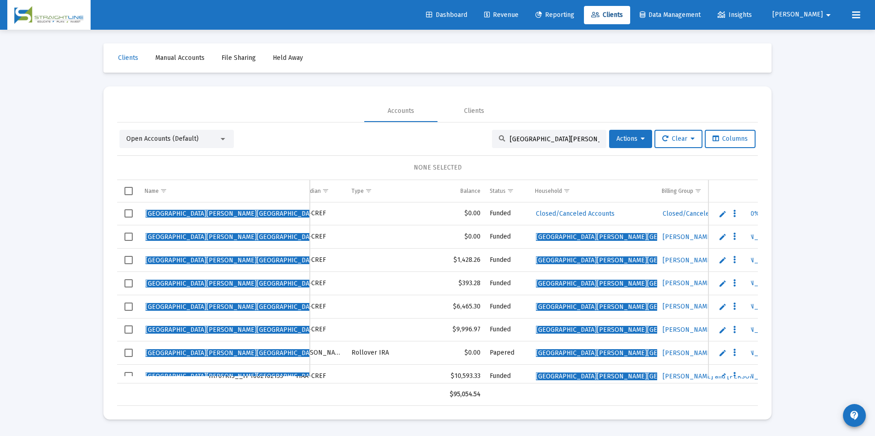
scroll to position [0, 129]
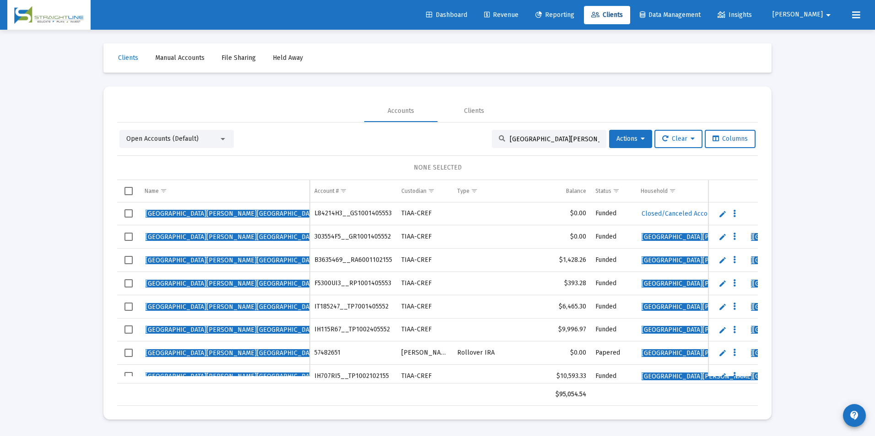
drag, startPoint x: 560, startPoint y: 140, endPoint x: 494, endPoint y: 138, distance: 66.8
click at [494, 138] on div "Meirndorf, Darwin" at bounding box center [549, 139] width 114 height 18
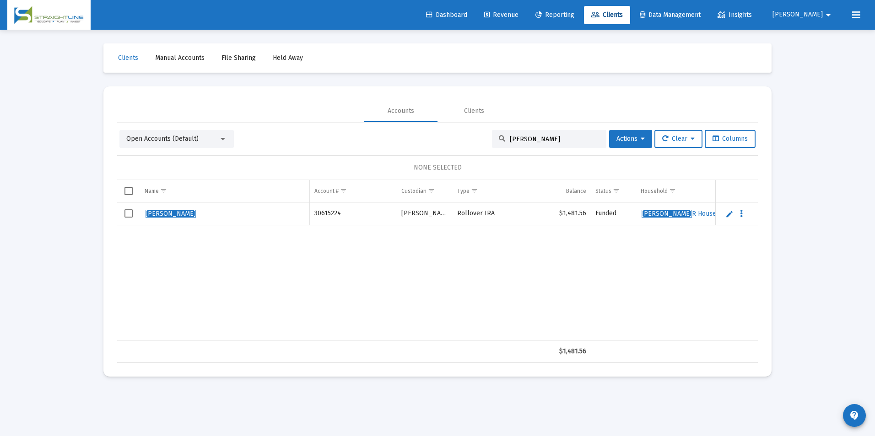
drag, startPoint x: 329, startPoint y: 333, endPoint x: 503, endPoint y: 341, distance: 174.0
click at [503, 341] on div "Name Name Account # Custodian Type Balance Status Household Billing Group Incep…" at bounding box center [437, 271] width 640 height 183
drag, startPoint x: 503, startPoint y: 341, endPoint x: 470, endPoint y: 305, distance: 48.2
click at [470, 305] on div "Dean, Dawn 30615224 Schwab Rollover IRA $1,481.56 Funded Dean, Dawn R Household…" at bounding box center [778, 272] width 1322 height 138
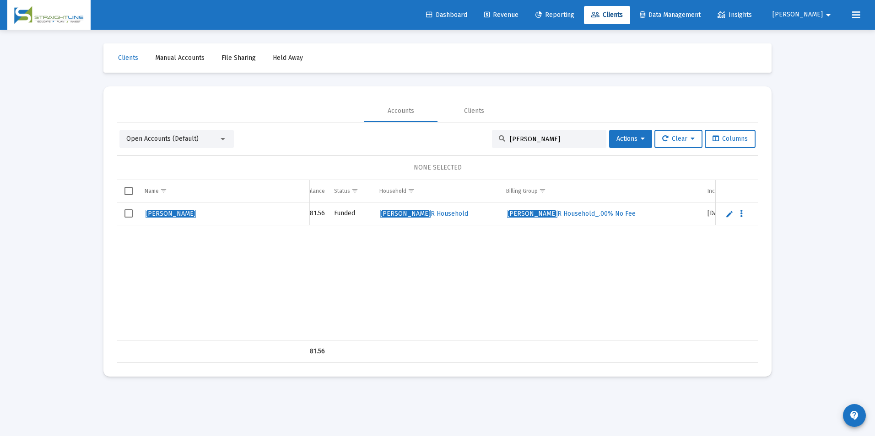
scroll to position [0, 297]
drag, startPoint x: 554, startPoint y: 136, endPoint x: 482, endPoint y: 143, distance: 73.1
click at [484, 141] on div "Open Accounts (Default) Dean, Dawn Actions Clear Columns" at bounding box center [437, 139] width 636 height 18
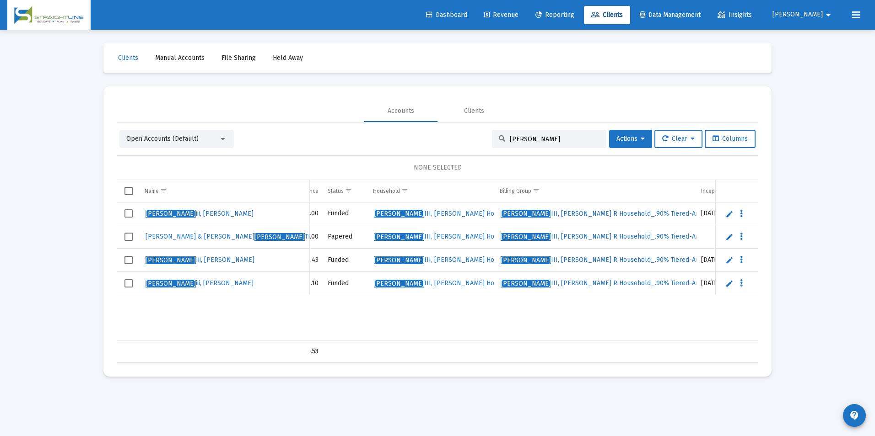
scroll to position [0, 222]
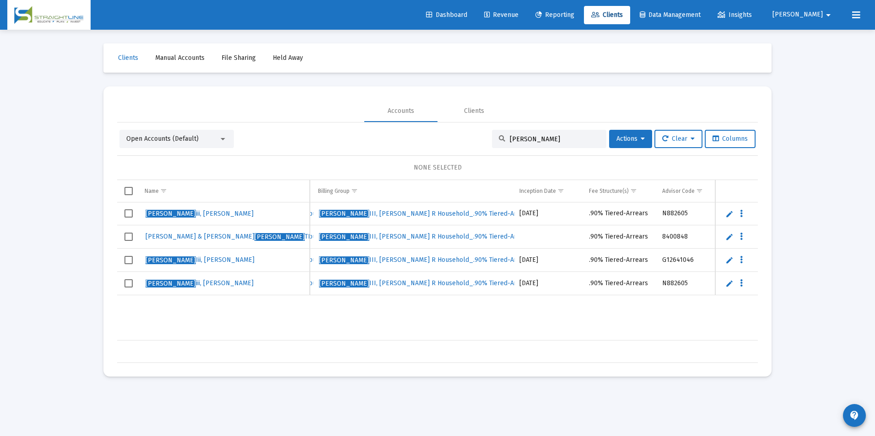
drag, startPoint x: 549, startPoint y: 136, endPoint x: 490, endPoint y: 140, distance: 59.1
click at [492, 140] on div "Olson" at bounding box center [549, 139] width 114 height 18
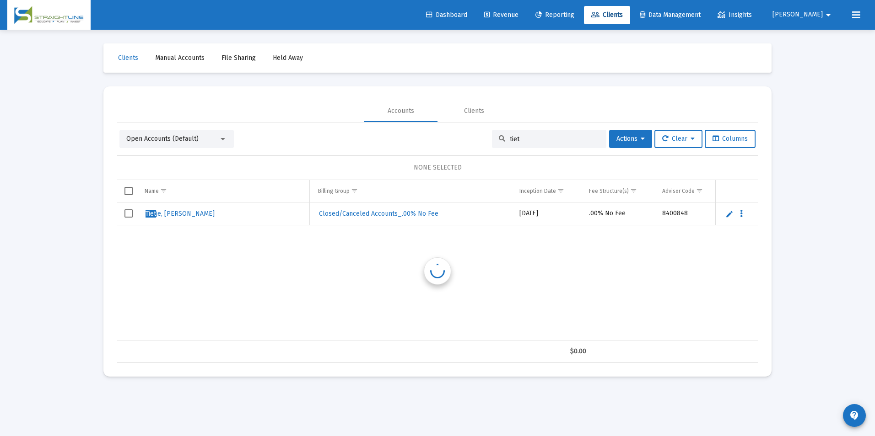
scroll to position [0, 449]
drag, startPoint x: 532, startPoint y: 137, endPoint x: 487, endPoint y: 143, distance: 45.7
click at [492, 143] on div "tiet" at bounding box center [549, 139] width 114 height 18
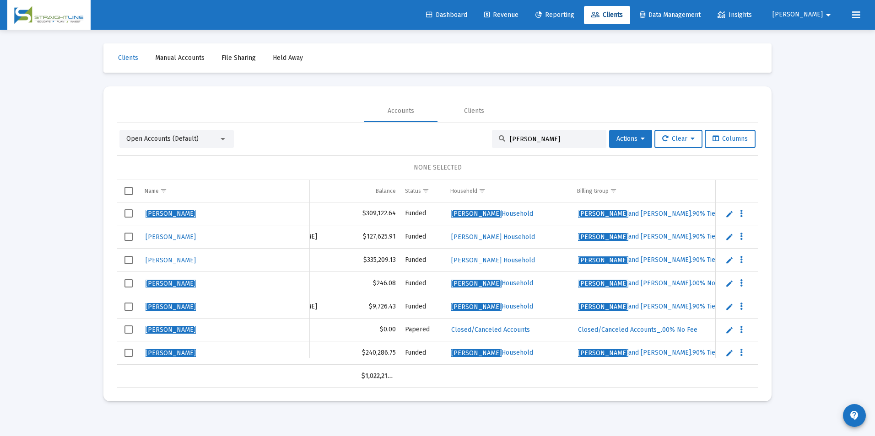
scroll to position [0, 173]
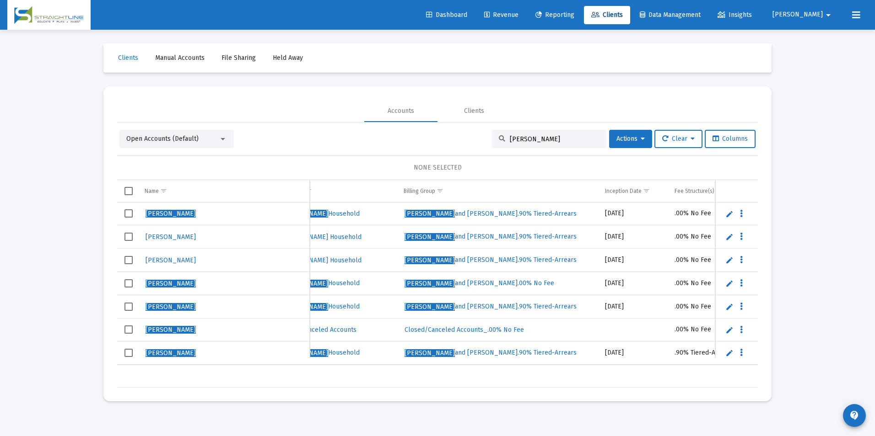
drag, startPoint x: 552, startPoint y: 135, endPoint x: 487, endPoint y: 143, distance: 65.8
click at [492, 143] on div "[PERSON_NAME]" at bounding box center [549, 139] width 114 height 18
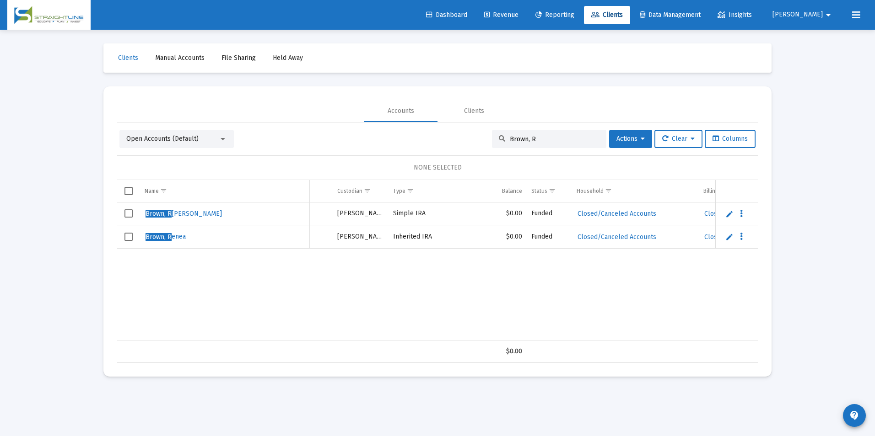
scroll to position [0, 0]
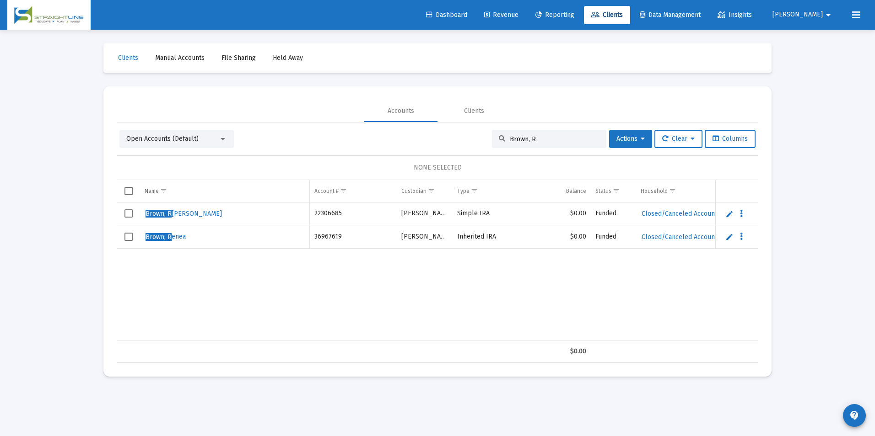
drag, startPoint x: 570, startPoint y: 137, endPoint x: 485, endPoint y: 141, distance: 85.2
click at [485, 141] on div "Open Accounts (Default) Brown, R Actions Clear Columns" at bounding box center [437, 139] width 636 height 18
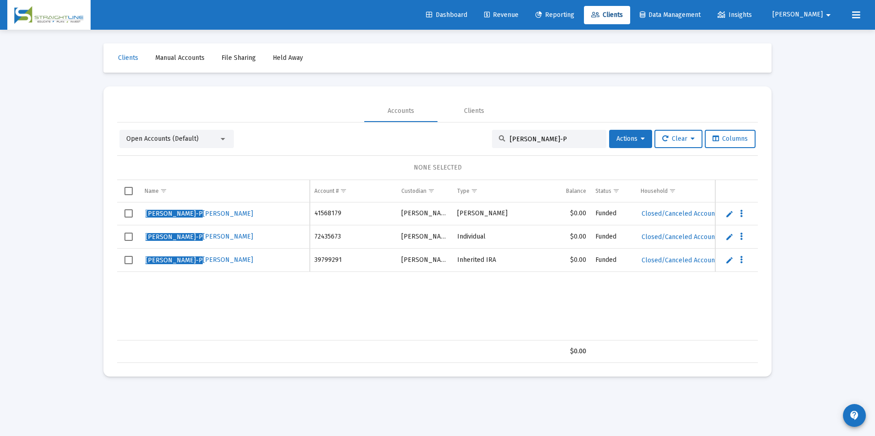
drag, startPoint x: 542, startPoint y: 139, endPoint x: 495, endPoint y: 140, distance: 46.7
click at [495, 140] on div "Bunce-P" at bounding box center [549, 139] width 114 height 18
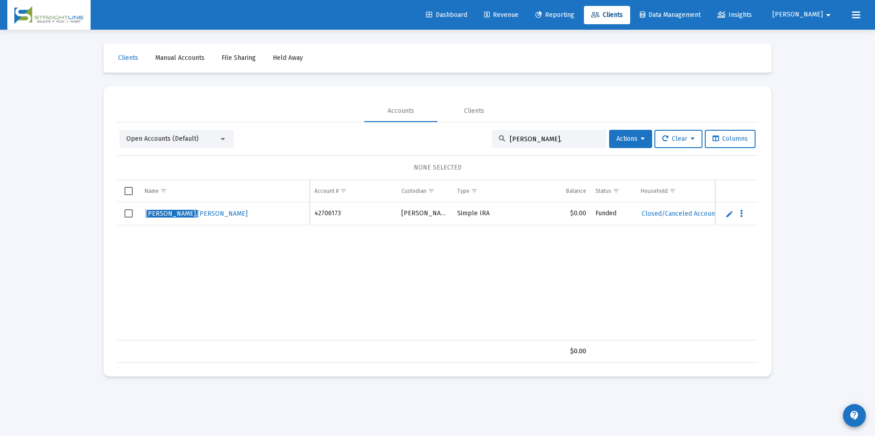
drag, startPoint x: 543, startPoint y: 139, endPoint x: 463, endPoint y: 140, distance: 79.6
click at [463, 140] on div "Open Accounts (Default) Newland, Actions Clear Columns" at bounding box center [437, 139] width 636 height 18
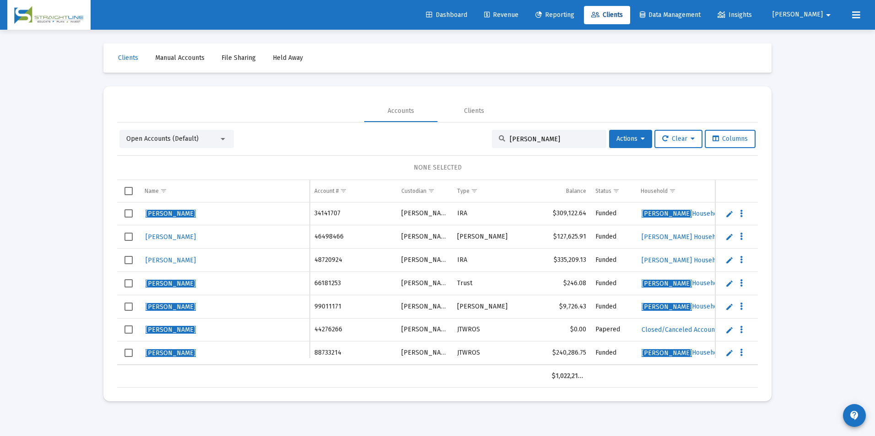
click at [548, 140] on input "[PERSON_NAME]" at bounding box center [555, 139] width 90 height 8
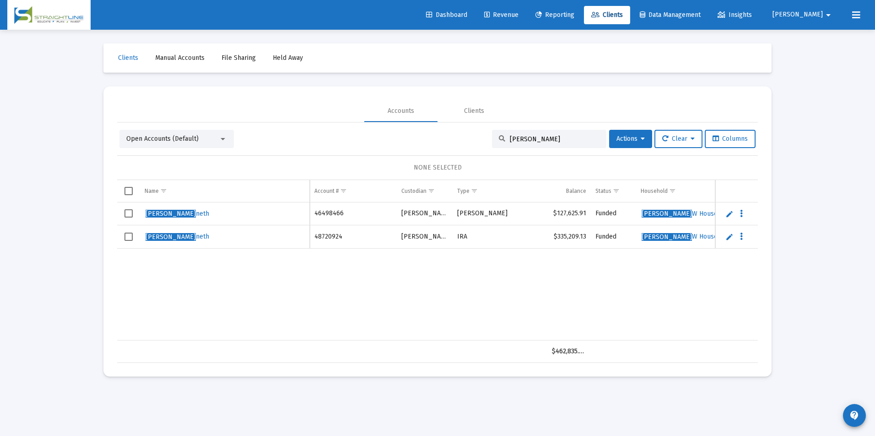
drag, startPoint x: 571, startPoint y: 140, endPoint x: 488, endPoint y: 152, distance: 84.5
click at [488, 152] on div "Open Accounts (Default) Miller, Ken Actions Clear Columns NONE SELECTED Name Na…" at bounding box center [437, 246] width 640 height 233
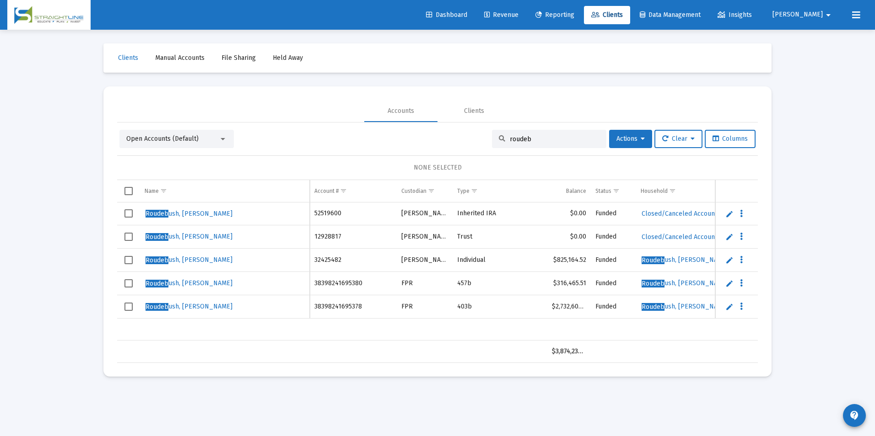
drag, startPoint x: 538, startPoint y: 137, endPoint x: 490, endPoint y: 138, distance: 48.5
click at [492, 138] on div "roudeb" at bounding box center [549, 139] width 114 height 18
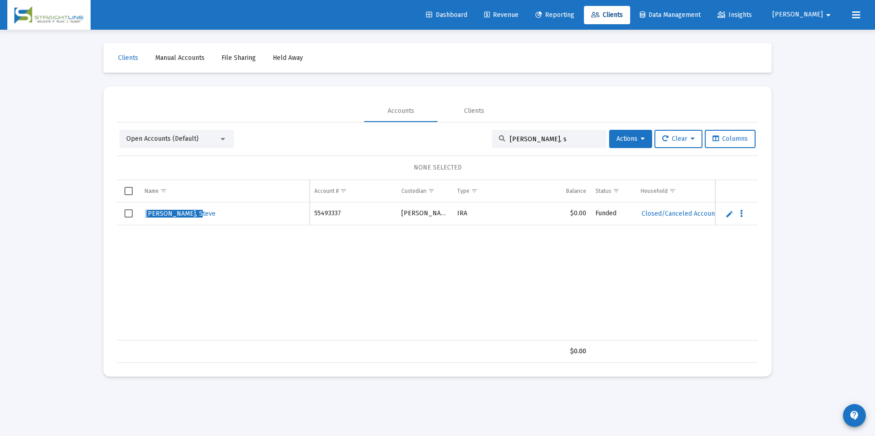
drag, startPoint x: 548, startPoint y: 136, endPoint x: 477, endPoint y: 141, distance: 71.1
click at [477, 141] on div "Open Accounts (Default) zammit, s Actions Clear Columns" at bounding box center [437, 139] width 636 height 18
click at [549, 139] on input "zammit, s" at bounding box center [555, 139] width 90 height 8
drag, startPoint x: 549, startPoint y: 139, endPoint x: 477, endPoint y: 137, distance: 72.8
click at [477, 137] on div "Open Accounts (Default) zammit, s Actions Clear Columns" at bounding box center [437, 139] width 636 height 18
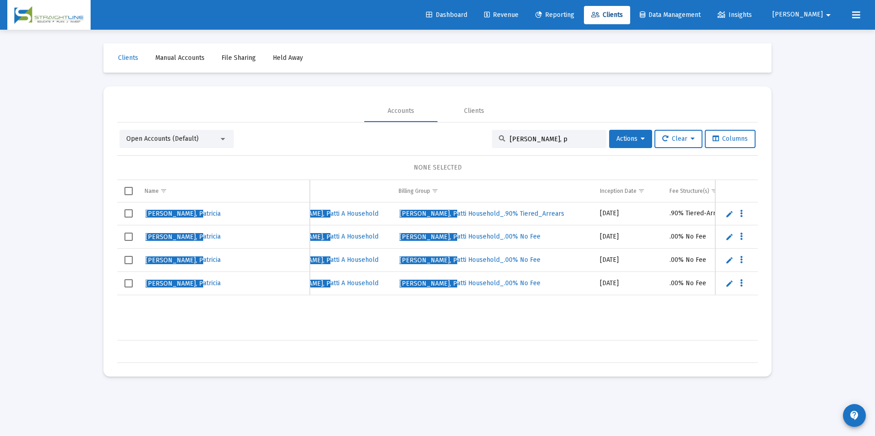
scroll to position [0, 280]
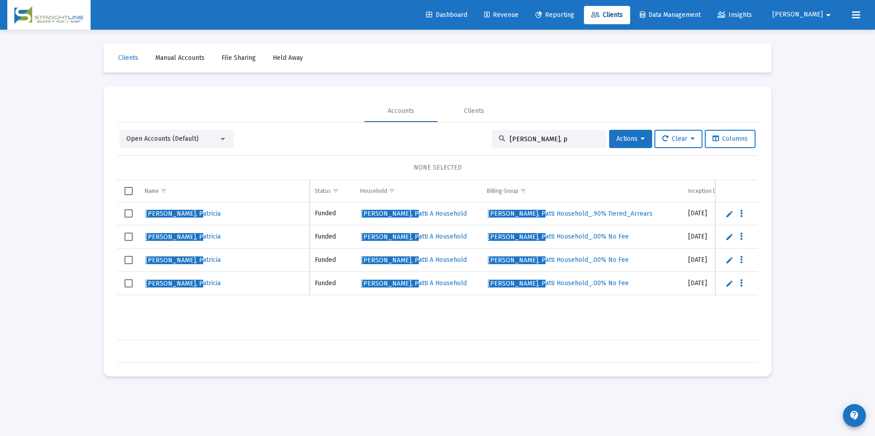
drag, startPoint x: 552, startPoint y: 138, endPoint x: 494, endPoint y: 133, distance: 58.3
click at [494, 133] on div "Merlo, p" at bounding box center [549, 139] width 114 height 18
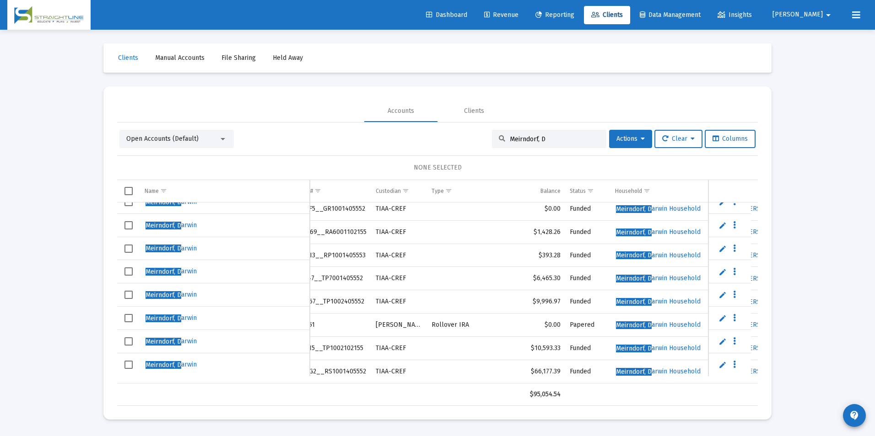
scroll to position [0, 32]
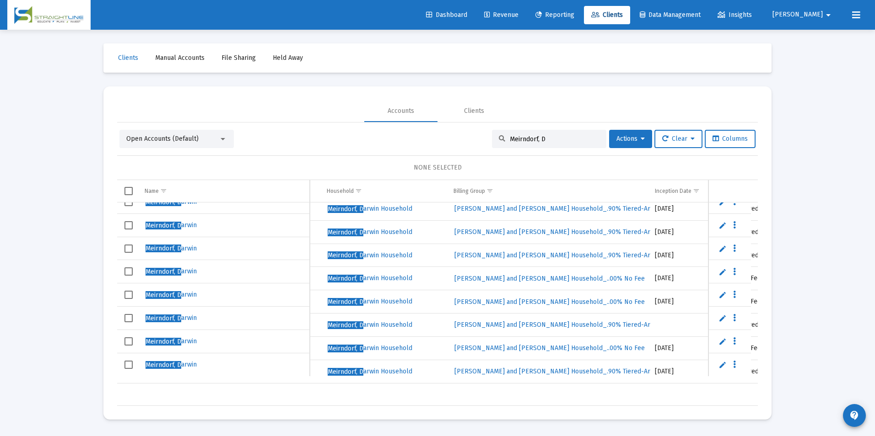
drag, startPoint x: 546, startPoint y: 140, endPoint x: 431, endPoint y: 152, distance: 115.4
click at [431, 152] on div "Open Accounts (Default) Meirndorf, D Actions Clear Columns NONE SELECTED Name N…" at bounding box center [437, 268] width 640 height 276
click at [583, 142] on input "Meirndorf, D" at bounding box center [555, 139] width 90 height 8
drag, startPoint x: 583, startPoint y: 142, endPoint x: 463, endPoint y: 128, distance: 120.7
click at [463, 128] on div "Open Accounts (Default) Meirndorf, D Actions Clear Columns NONE SELECTED Name N…" at bounding box center [437, 265] width 640 height 284
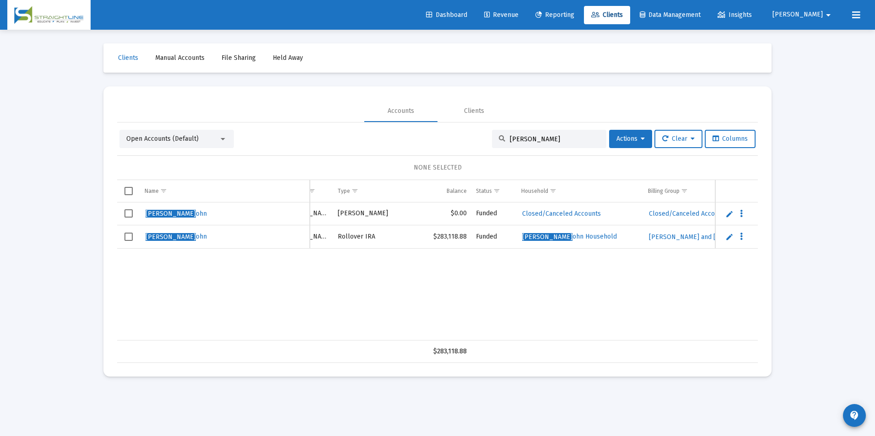
scroll to position [0, 40]
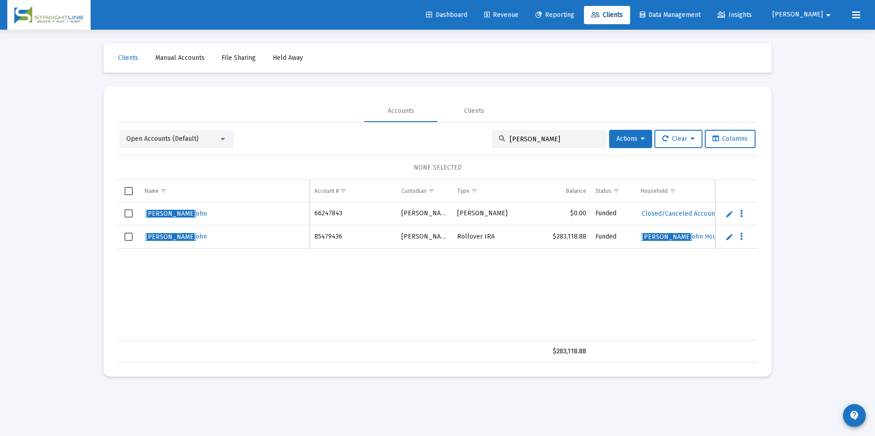
drag, startPoint x: 556, startPoint y: 142, endPoint x: 459, endPoint y: 124, distance: 98.3
click at [459, 124] on div "Open Accounts (Default) Carey, J Actions Clear Columns NONE SELECTED Name Name …" at bounding box center [437, 243] width 640 height 241
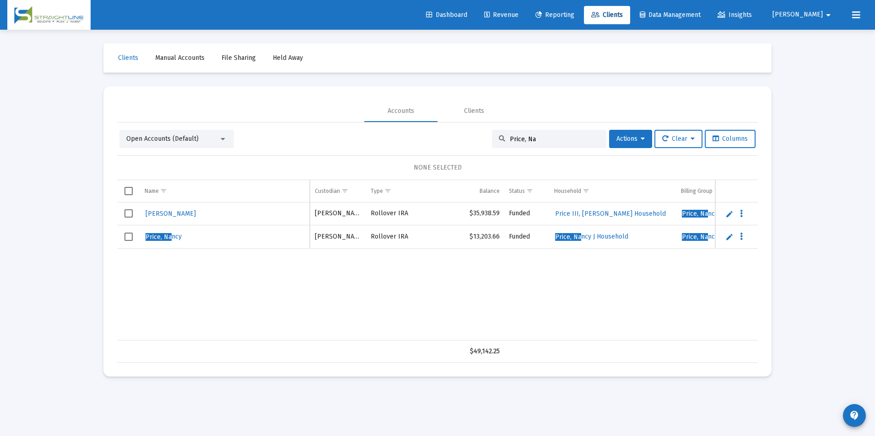
scroll to position [0, 0]
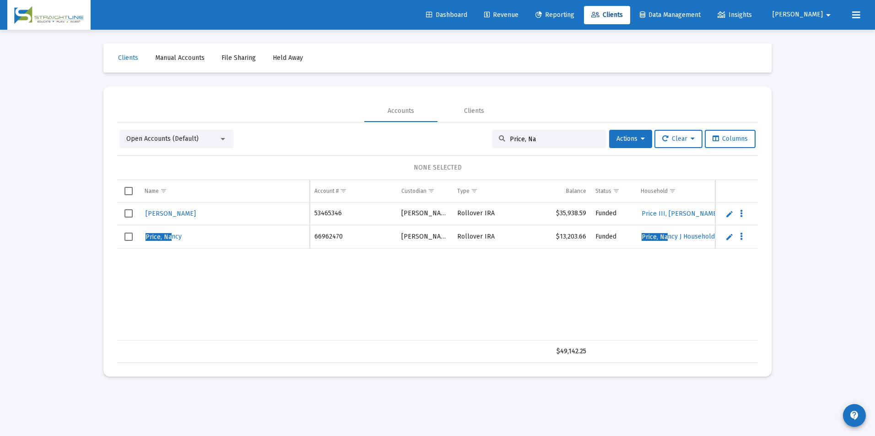
click at [538, 143] on div "Price, Na" at bounding box center [549, 139] width 114 height 18
drag, startPoint x: 540, startPoint y: 140, endPoint x: 482, endPoint y: 135, distance: 58.3
click at [482, 135] on div "Open Accounts (Default) Price, Na Actions Clear Columns" at bounding box center [437, 139] width 636 height 18
drag, startPoint x: 539, startPoint y: 136, endPoint x: 484, endPoint y: 143, distance: 55.3
click at [484, 143] on div "Open Accounts (Default) ungren Actions Clear Columns" at bounding box center [437, 139] width 636 height 18
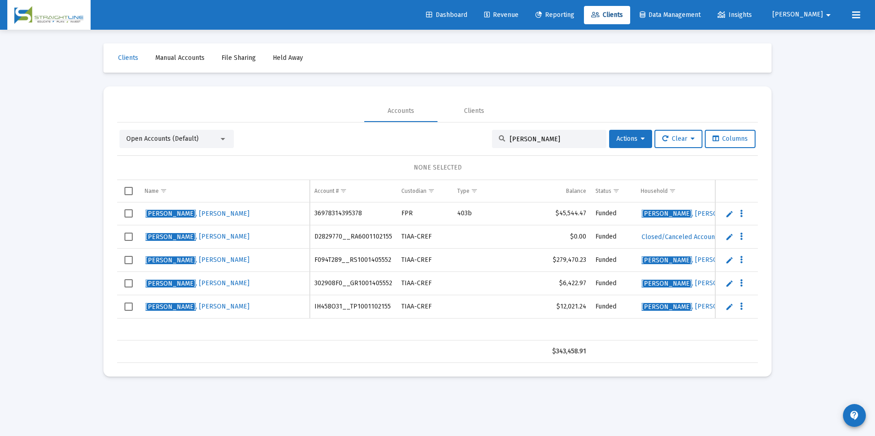
click at [558, 144] on div "bulkowski" at bounding box center [549, 139] width 114 height 18
drag, startPoint x: 558, startPoint y: 138, endPoint x: 479, endPoint y: 145, distance: 79.0
click at [479, 145] on div "Open Accounts (Default) bulkowski Actions Clear Columns" at bounding box center [437, 139] width 636 height 18
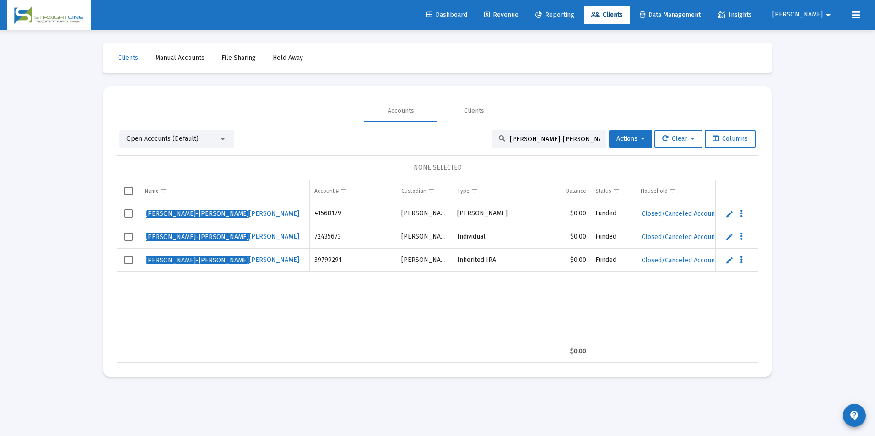
drag, startPoint x: 539, startPoint y: 140, endPoint x: 475, endPoint y: 145, distance: 64.7
click at [475, 145] on div "Open Accounts (Default) Bunce-Pat Actions Clear Columns" at bounding box center [437, 139] width 636 height 18
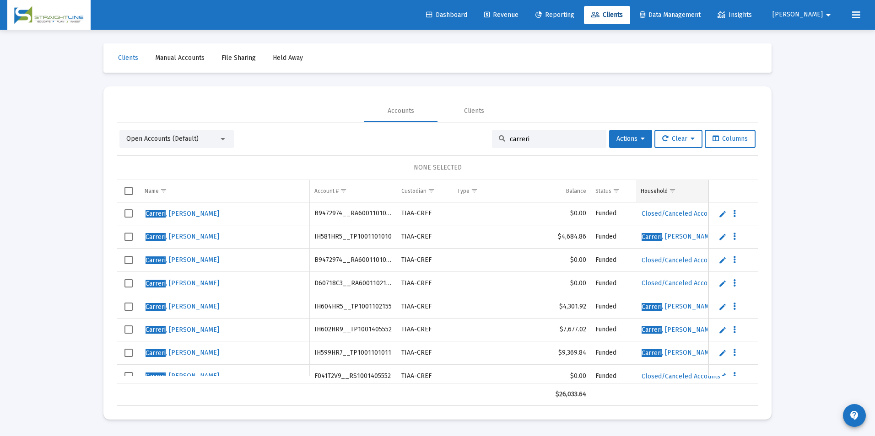
click at [651, 188] on div "Household" at bounding box center [653, 191] width 27 height 7
click at [665, 191] on div "Household" at bounding box center [653, 191] width 27 height 7
click at [678, 191] on span "Show filter options for column 'Household'" at bounding box center [679, 191] width 7 height 7
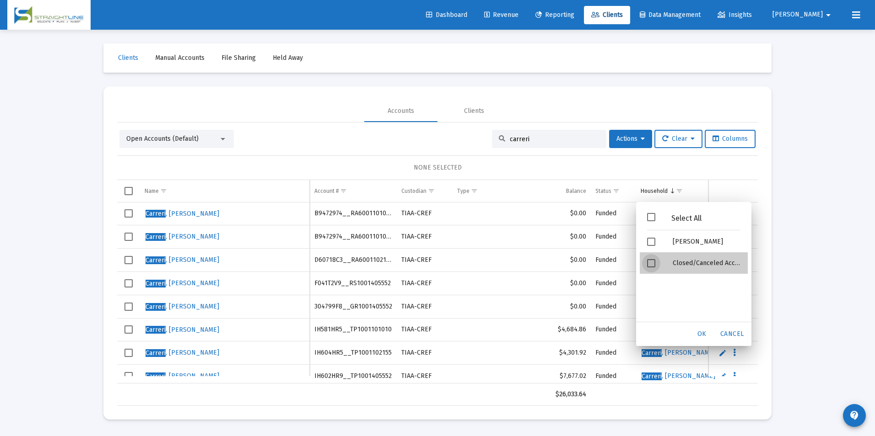
click at [655, 258] on div "Filter options" at bounding box center [652, 262] width 26 height 21
click at [698, 330] on div "OK" at bounding box center [701, 334] width 29 height 16
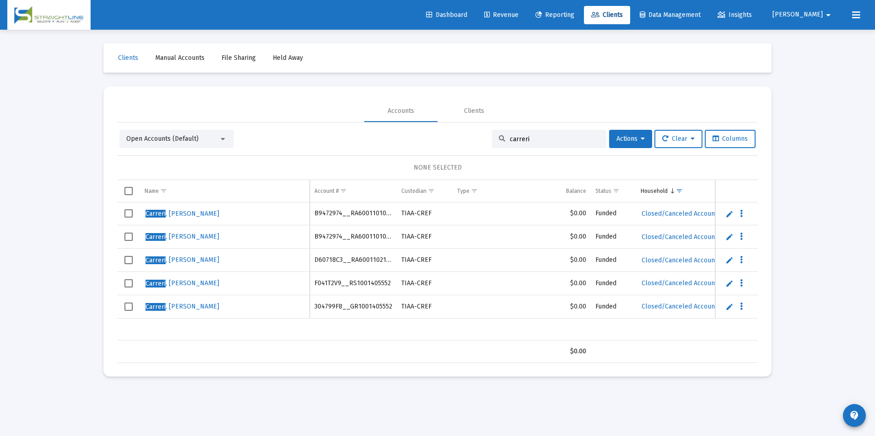
drag, startPoint x: 545, startPoint y: 138, endPoint x: 474, endPoint y: 147, distance: 71.5
click at [474, 147] on div "Open Accounts (Default) carreri Actions Clear Columns" at bounding box center [437, 139] width 636 height 18
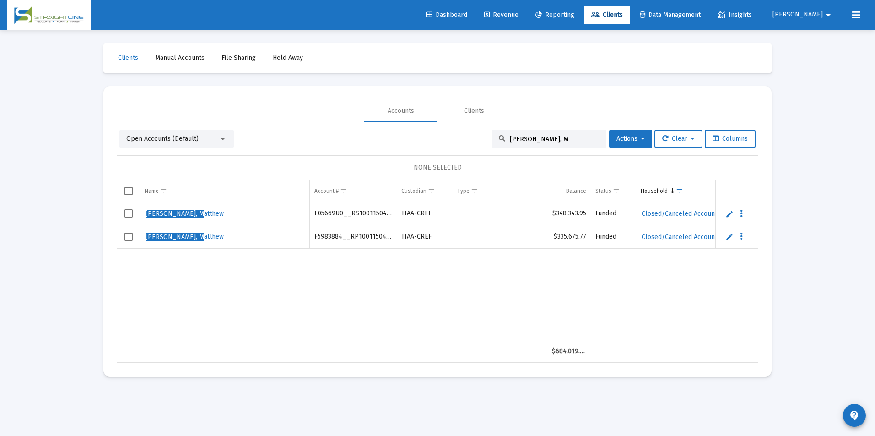
drag, startPoint x: 567, startPoint y: 140, endPoint x: 501, endPoint y: 144, distance: 66.0
click at [501, 144] on div "Catalano, M" at bounding box center [549, 139] width 114 height 18
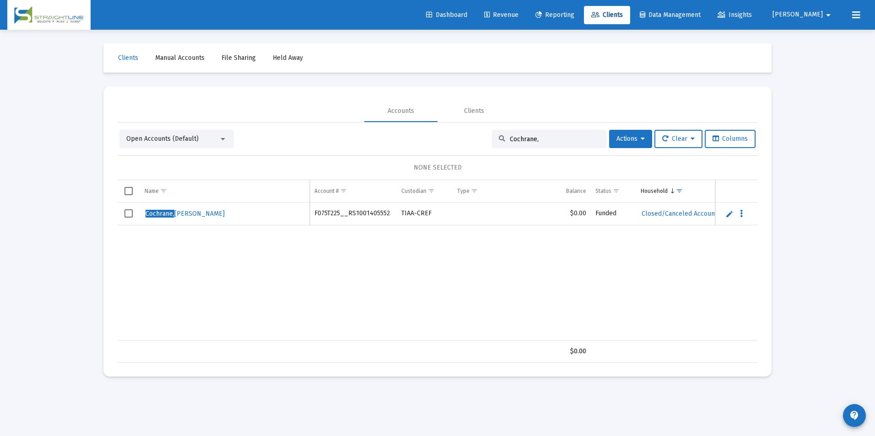
drag, startPoint x: 550, startPoint y: 141, endPoint x: 492, endPoint y: 144, distance: 58.2
click at [492, 144] on div "Cochrane," at bounding box center [549, 139] width 114 height 18
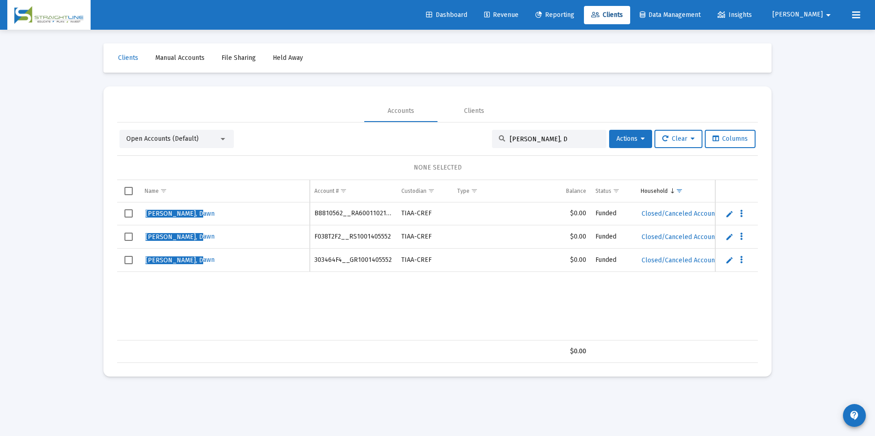
drag, startPoint x: 545, startPoint y: 141, endPoint x: 484, endPoint y: 138, distance: 60.9
click at [484, 138] on div "Open Accounts (Default) Contreras, D Actions Clear Columns" at bounding box center [437, 139] width 636 height 18
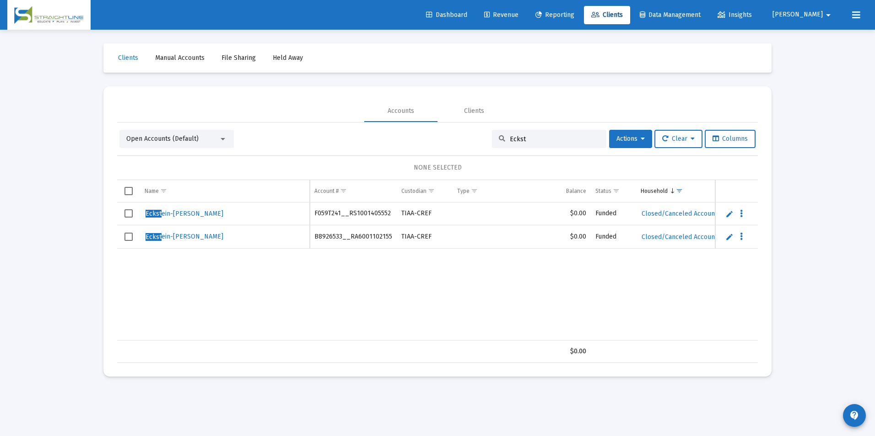
drag, startPoint x: 542, startPoint y: 137, endPoint x: 468, endPoint y: 126, distance: 74.5
click at [468, 126] on div "Open Accounts (Default) Eckst Actions Clear Columns NONE SELECTED Name Name Acc…" at bounding box center [437, 243] width 640 height 241
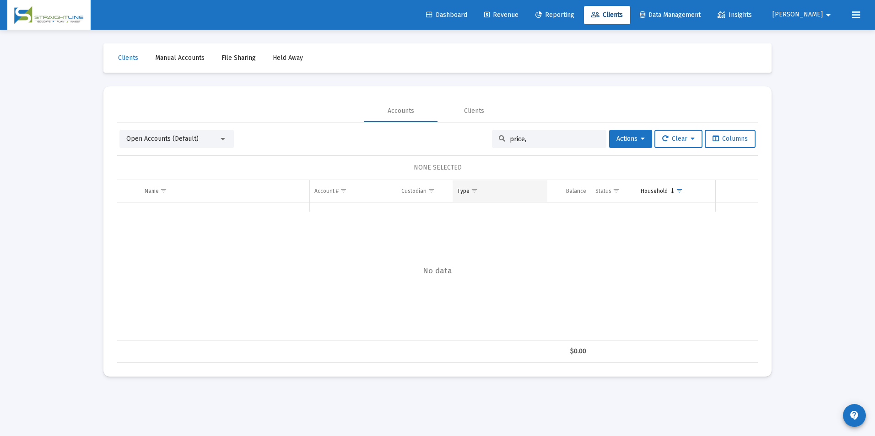
click at [477, 199] on td "Type" at bounding box center [499, 191] width 95 height 22
drag, startPoint x: 527, startPoint y: 140, endPoint x: 488, endPoint y: 126, distance: 42.2
click at [488, 126] on div "Open Accounts (Default) price, Actions Clear Columns NONE SELECTED Name Name Ac…" at bounding box center [437, 243] width 640 height 241
click at [216, 139] on div "Open Accounts (Default)" at bounding box center [172, 138] width 92 height 9
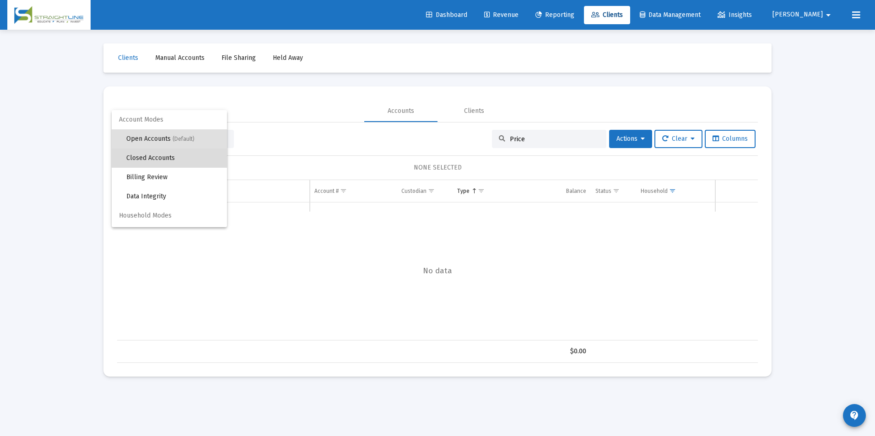
click at [207, 156] on span "Closed Accounts" at bounding box center [172, 158] width 93 height 19
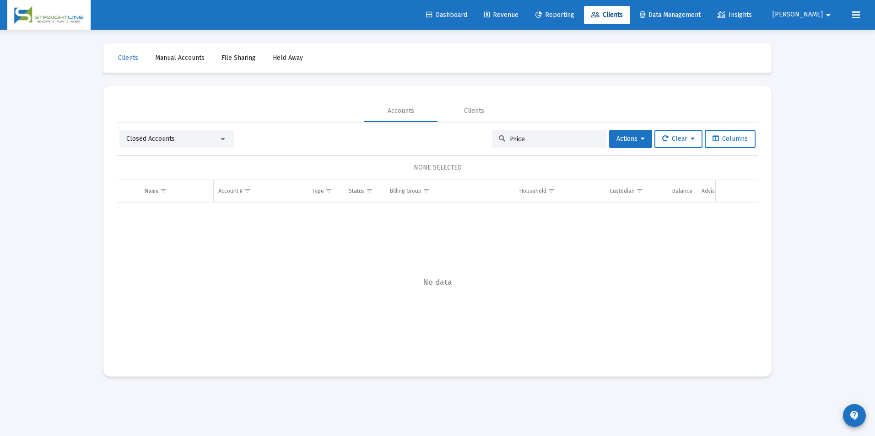
click at [527, 140] on input "Price" at bounding box center [555, 139] width 90 height 8
click at [138, 137] on span "Closed Accounts" at bounding box center [150, 139] width 48 height 8
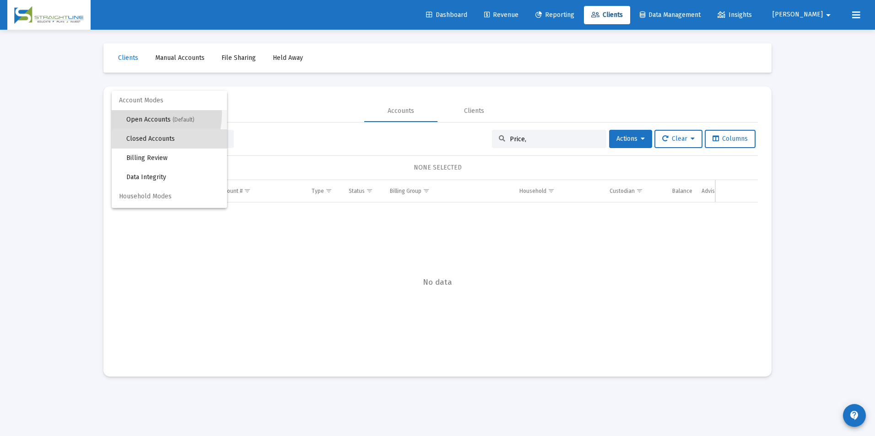
click at [141, 113] on span "Open Accounts (Default)" at bounding box center [172, 119] width 93 height 19
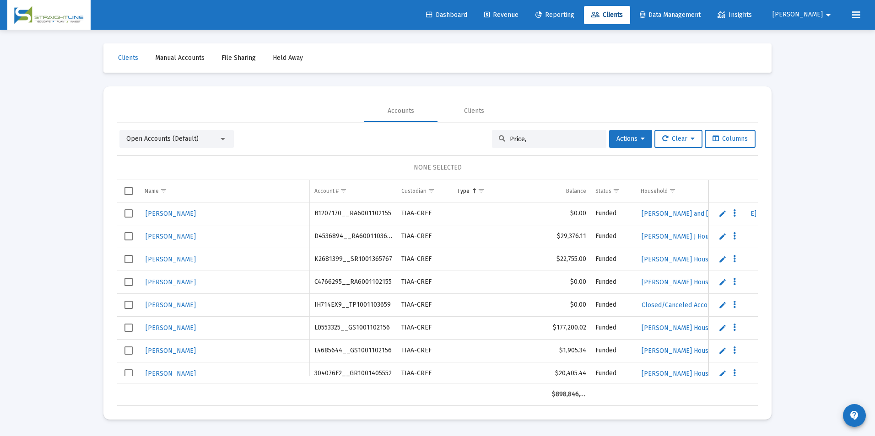
click at [537, 141] on input "Price," at bounding box center [555, 139] width 90 height 8
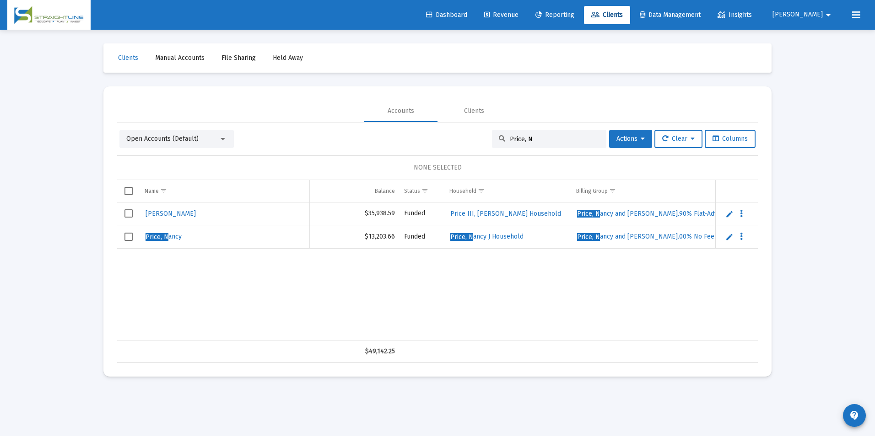
scroll to position [0, 215]
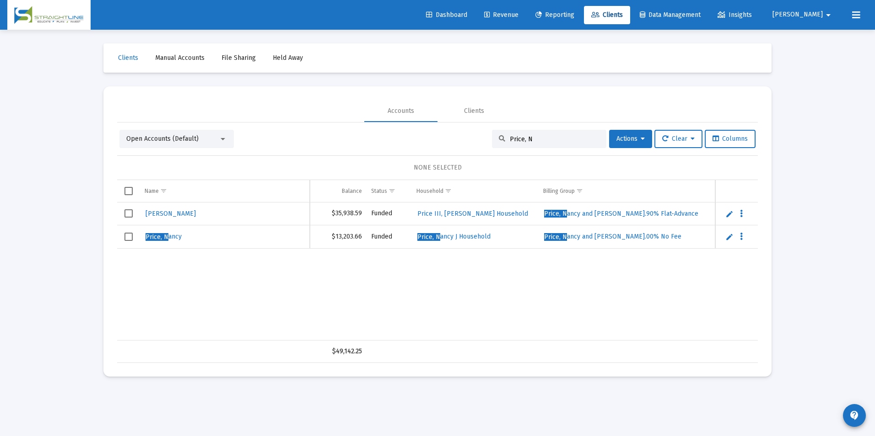
drag, startPoint x: 537, startPoint y: 141, endPoint x: 481, endPoint y: 149, distance: 56.0
click at [481, 149] on div "Open Accounts (Default) Price, N Actions Clear Columns NONE SELECTED Name Name …" at bounding box center [437, 246] width 640 height 233
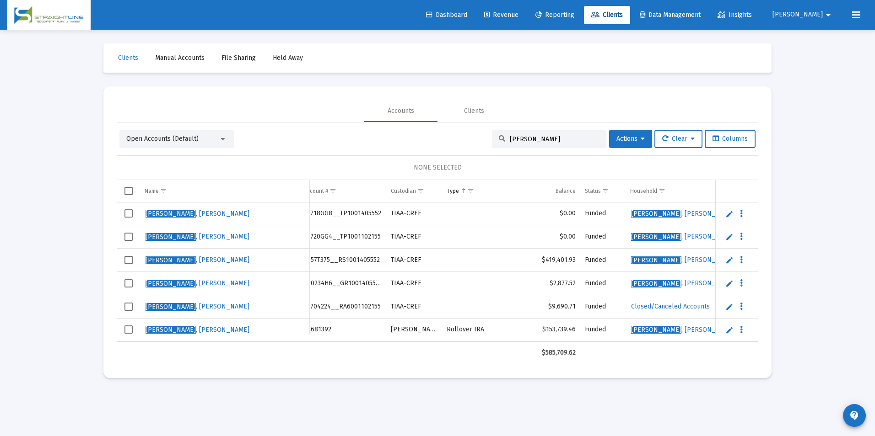
scroll to position [0, 0]
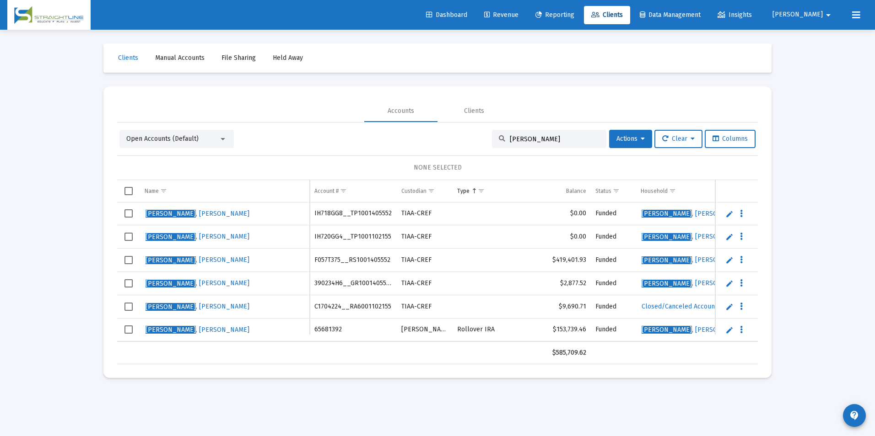
drag, startPoint x: 528, startPoint y: 140, endPoint x: 444, endPoint y: 142, distance: 84.2
click at [444, 142] on div "Open Accounts (Default) Graham Actions Clear Columns" at bounding box center [437, 139] width 636 height 18
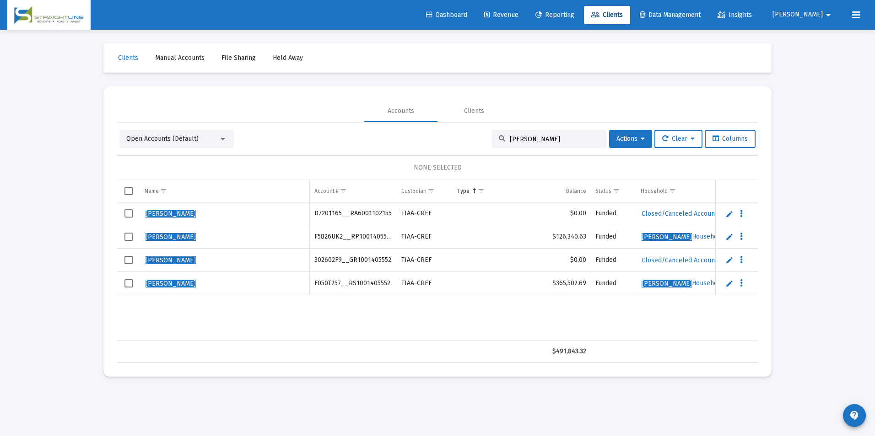
drag, startPoint x: 582, startPoint y: 140, endPoint x: 493, endPoint y: 140, distance: 88.7
click at [493, 140] on div "Hill, Amy" at bounding box center [549, 139] width 114 height 18
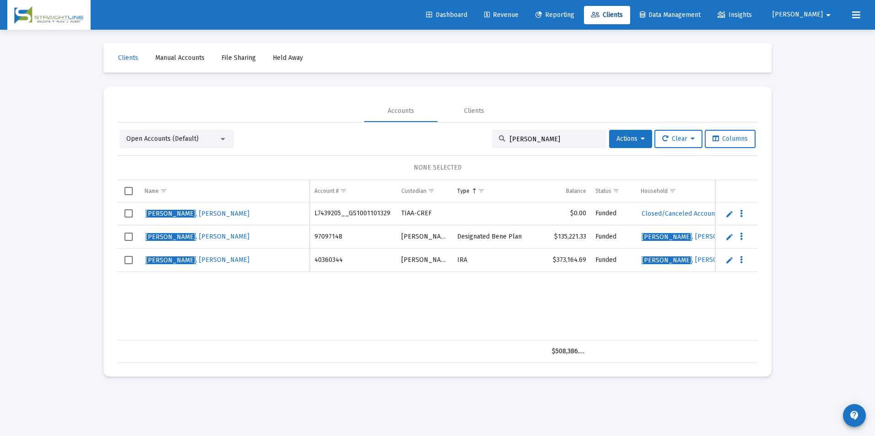
drag, startPoint x: 527, startPoint y: 140, endPoint x: 458, endPoint y: 140, distance: 69.1
click at [458, 140] on div "Open Accounts (Default) Higgins Actions Clear Columns" at bounding box center [437, 139] width 636 height 18
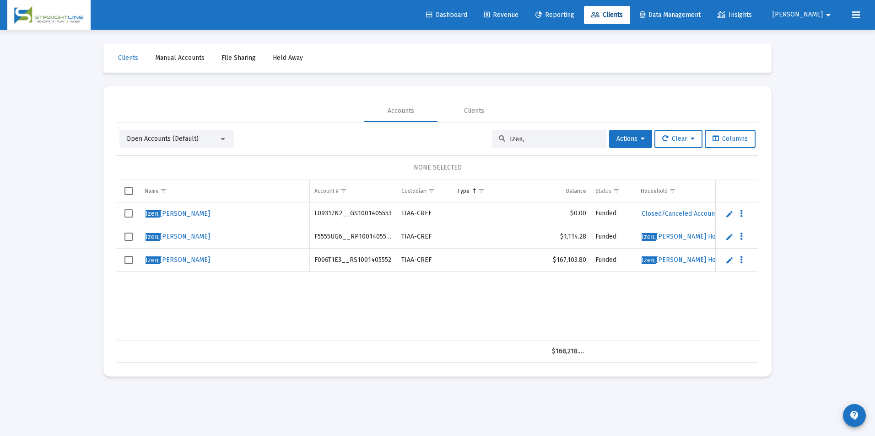
drag, startPoint x: 565, startPoint y: 142, endPoint x: 493, endPoint y: 142, distance: 72.3
click at [493, 142] on div "Izen," at bounding box center [549, 139] width 114 height 18
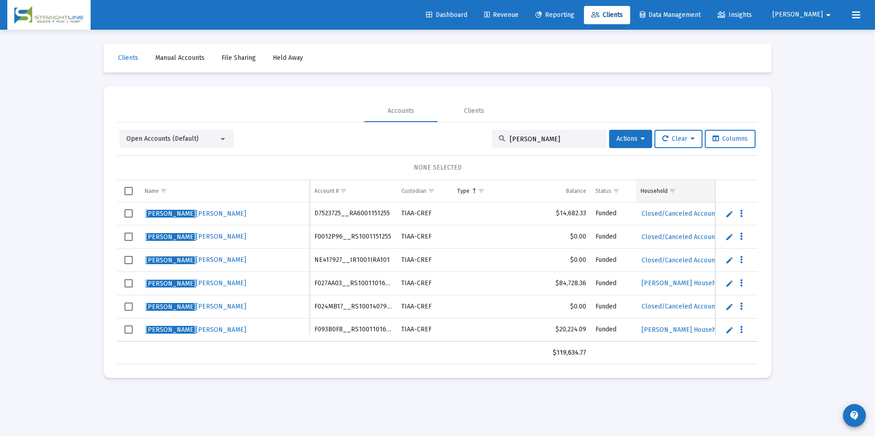
click at [672, 190] on span "Show filter options for column 'Household'" at bounding box center [672, 191] width 7 height 7
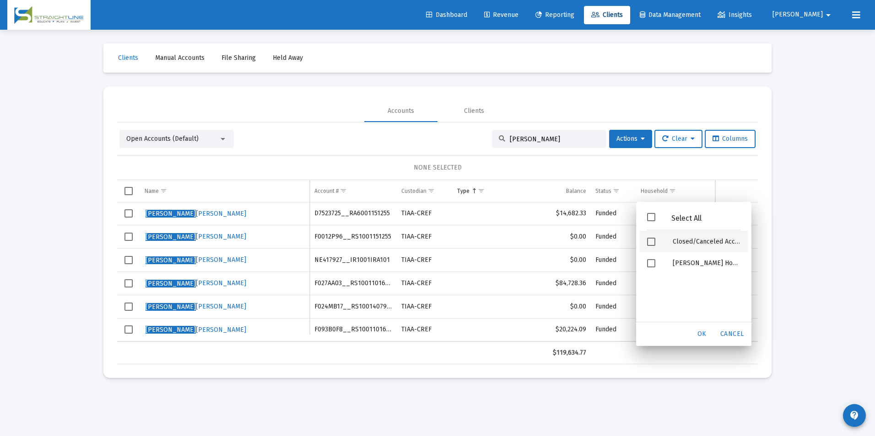
click at [649, 244] on span "Filter options" at bounding box center [651, 242] width 8 height 8
click at [695, 333] on div "OK" at bounding box center [701, 334] width 29 height 16
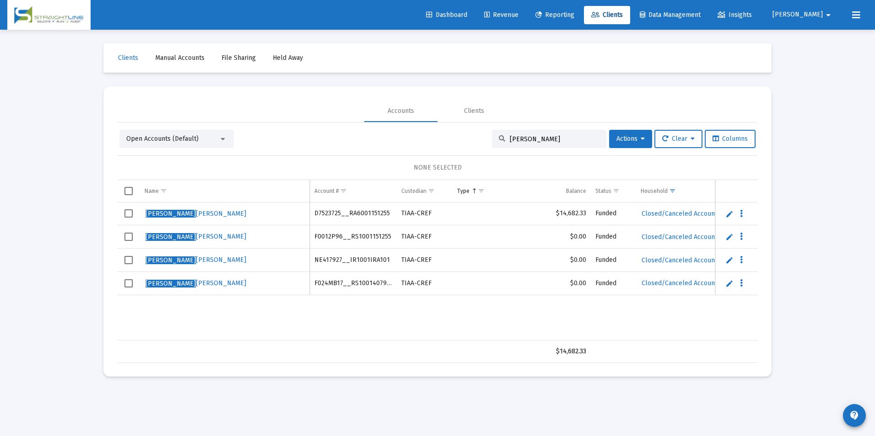
drag, startPoint x: 547, startPoint y: 139, endPoint x: 481, endPoint y: 137, distance: 65.9
click at [481, 137] on div "Open Accounts (Default) Leeper, J Actions Clear Columns" at bounding box center [437, 139] width 636 height 18
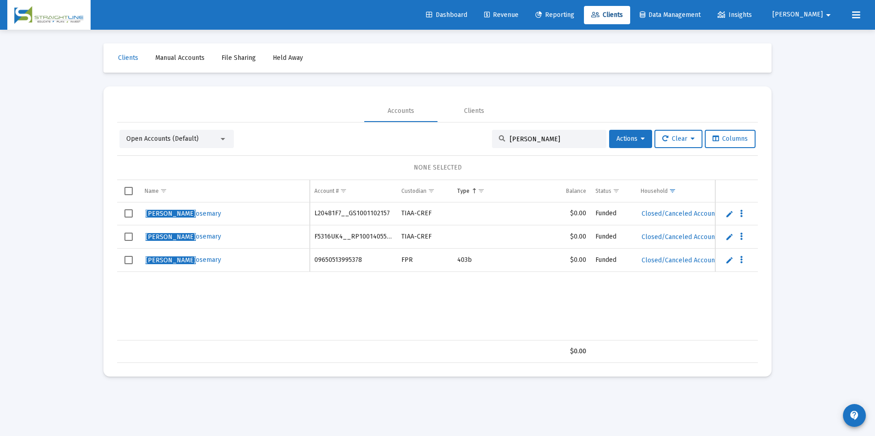
drag, startPoint x: 551, startPoint y: 140, endPoint x: 462, endPoint y: 139, distance: 88.3
click at [462, 139] on div "Open Accounts (Default) martino, R Actions Clear Columns" at bounding box center [437, 139] width 636 height 18
paste input "36585197"
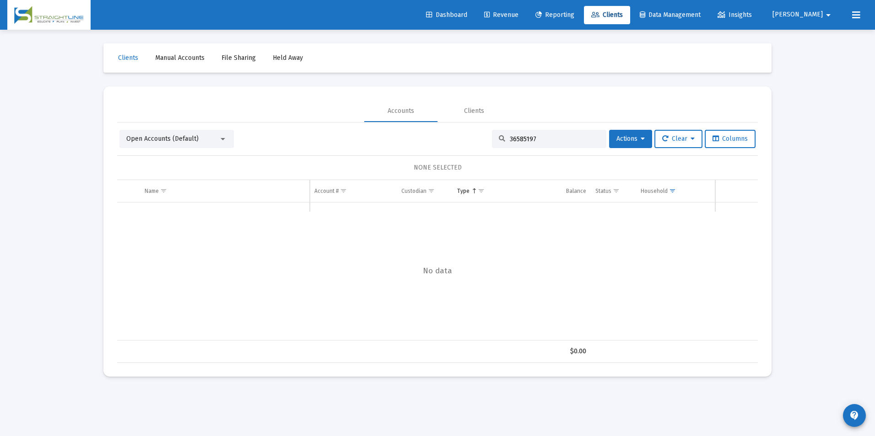
type input "36585197"
click at [569, 192] on span "Show filter options for column 'Billing Group'" at bounding box center [569, 191] width 7 height 7
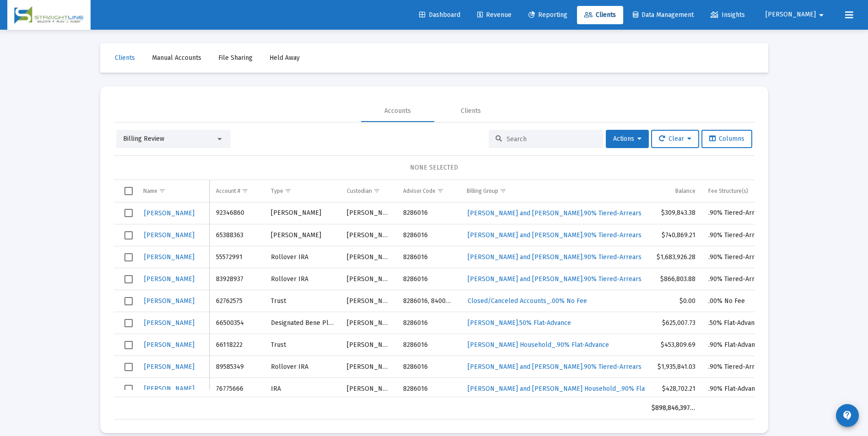
click at [220, 139] on div at bounding box center [219, 139] width 5 height 2
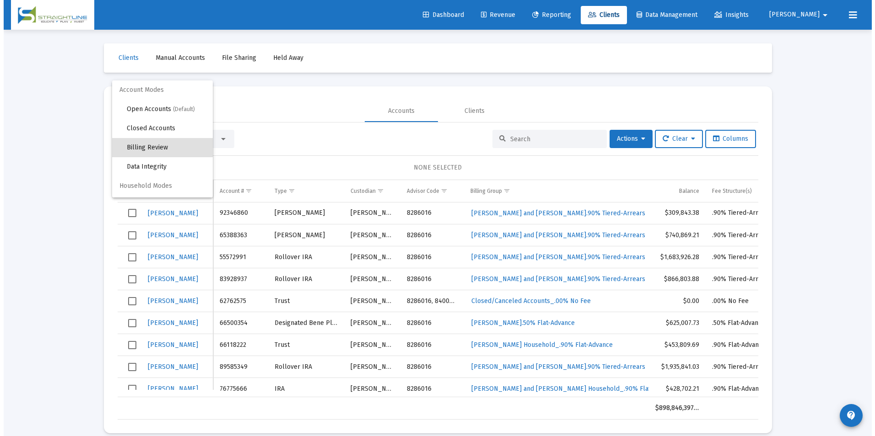
scroll to position [9, 0]
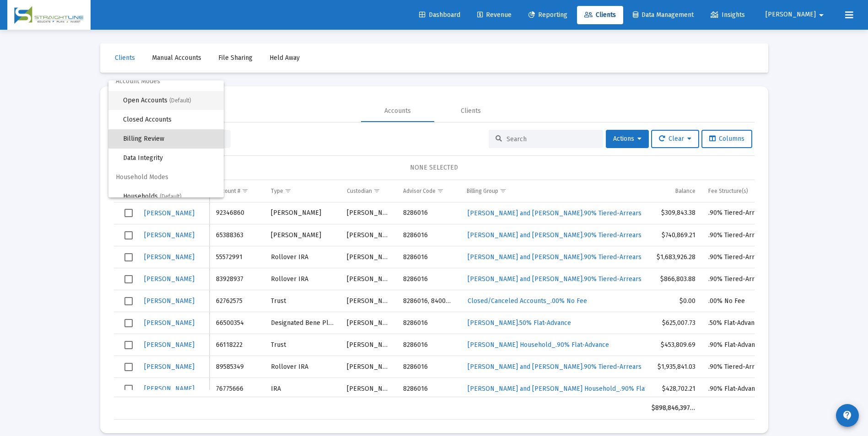
click at [197, 99] on span "Open Accounts (Default)" at bounding box center [169, 100] width 93 height 19
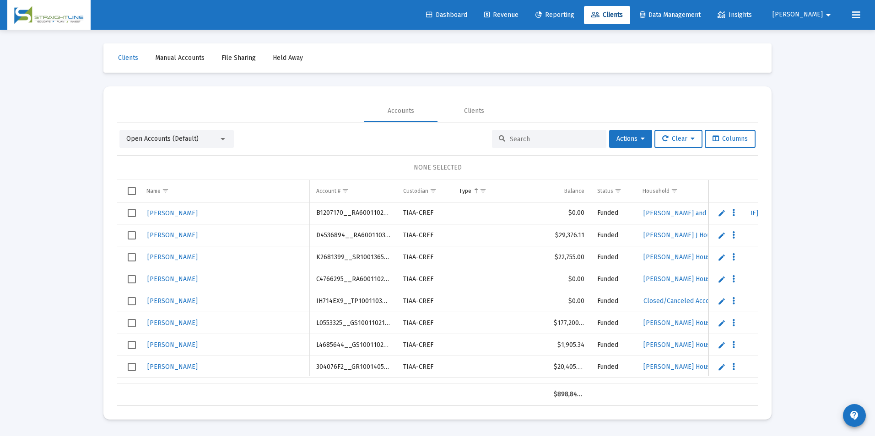
click at [515, 142] on input at bounding box center [555, 139] width 90 height 8
paste input "36585197"
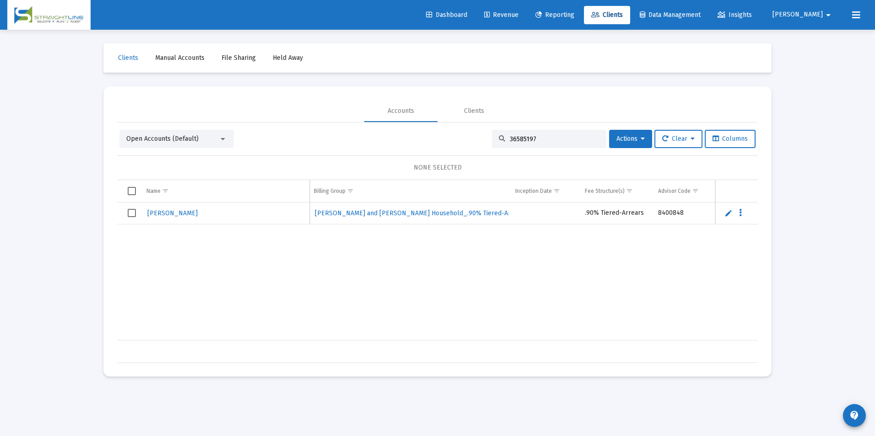
scroll to position [0, 535]
drag, startPoint x: 550, startPoint y: 143, endPoint x: 467, endPoint y: 131, distance: 83.6
click at [467, 131] on div "Open Accounts (Default) 36585197 Actions Clear Columns" at bounding box center [437, 139] width 636 height 18
paste input "88733214"
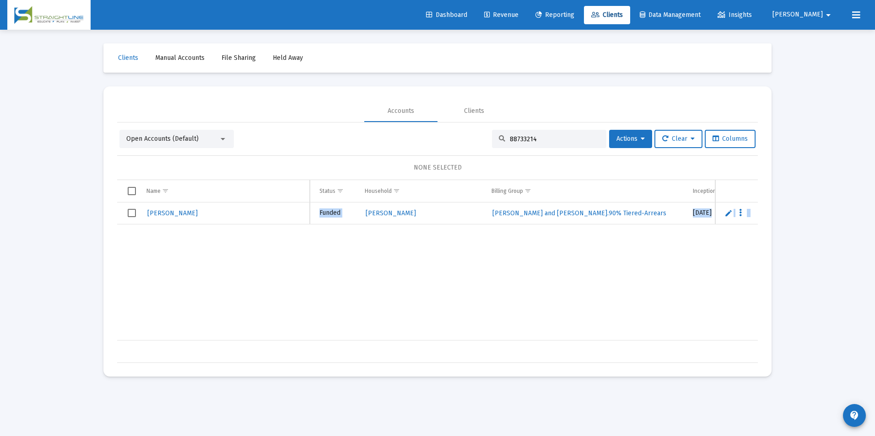
drag, startPoint x: 486, startPoint y: 343, endPoint x: 252, endPoint y: 327, distance: 235.2
click at [252, 327] on div "Name Name Account # Custodian Type Balance Status Household Billing Group Incep…" at bounding box center [437, 271] width 640 height 183
drag, startPoint x: 252, startPoint y: 327, endPoint x: 393, endPoint y: 269, distance: 153.1
click at [393, 269] on div "[PERSON_NAME] 88733214 [PERSON_NAME] JTWROS $240,286.75 Funded [PERSON_NAME] Ho…" at bounding box center [500, 272] width 1322 height 138
drag, startPoint x: 532, startPoint y: 136, endPoint x: 494, endPoint y: 138, distance: 38.9
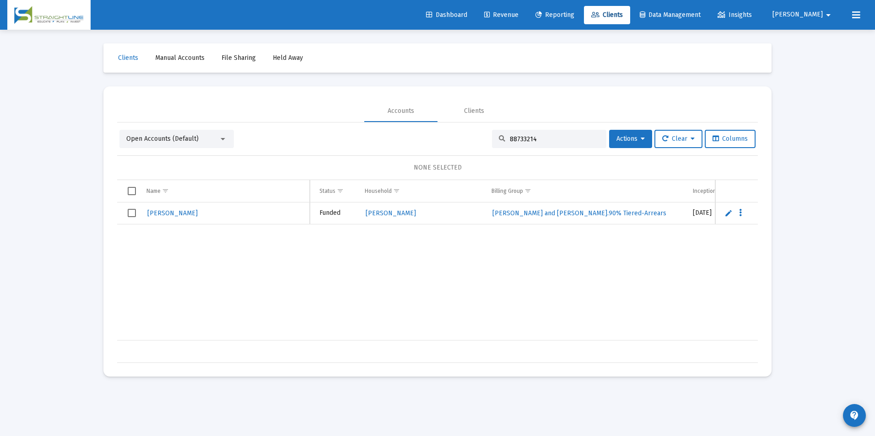
click at [494, 138] on div "88733214" at bounding box center [549, 139] width 114 height 18
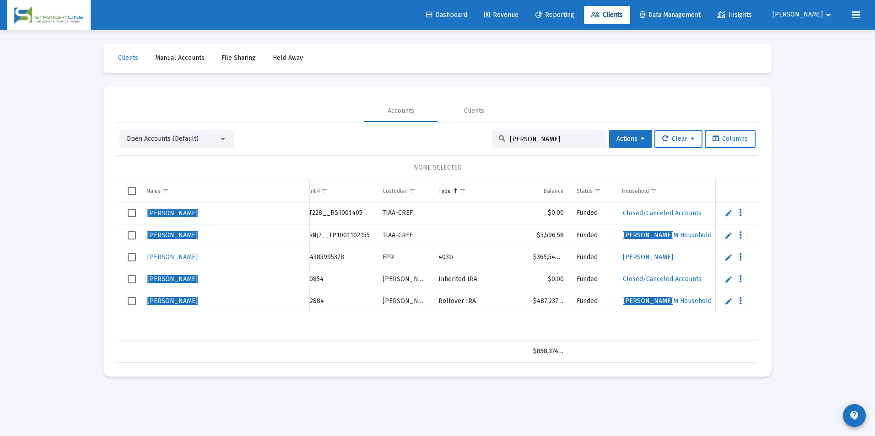
scroll to position [0, 0]
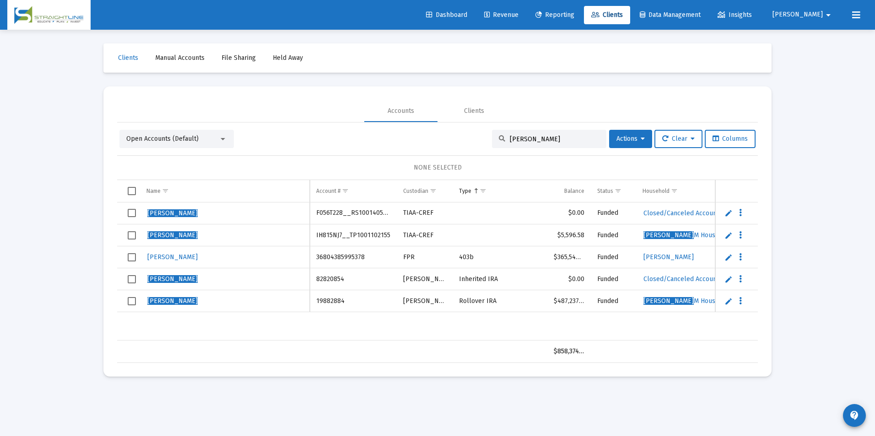
click at [543, 143] on div "[PERSON_NAME]" at bounding box center [549, 139] width 114 height 18
drag, startPoint x: 542, startPoint y: 140, endPoint x: 473, endPoint y: 132, distance: 69.6
click at [473, 132] on div "Open Accounts (Default) [PERSON_NAME] Actions Clear Columns" at bounding box center [437, 139] width 636 height 18
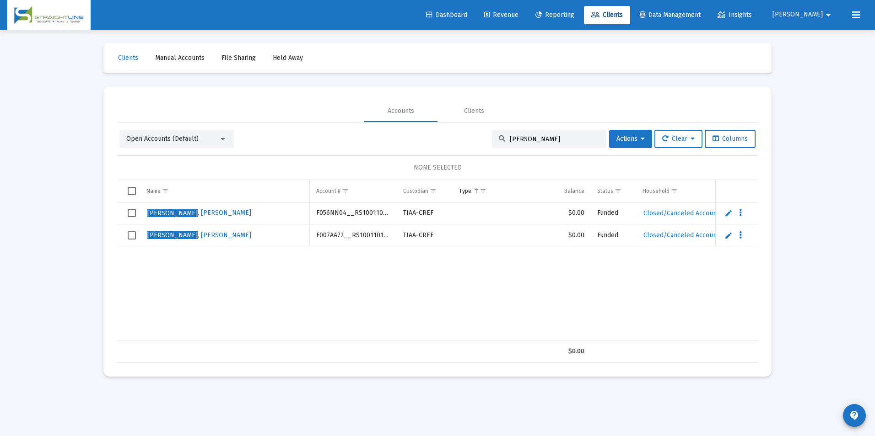
drag, startPoint x: 543, startPoint y: 139, endPoint x: 457, endPoint y: 138, distance: 86.5
click at [457, 138] on div "Open Accounts (Default) [PERSON_NAME] Actions Clear Columns" at bounding box center [437, 139] width 636 height 18
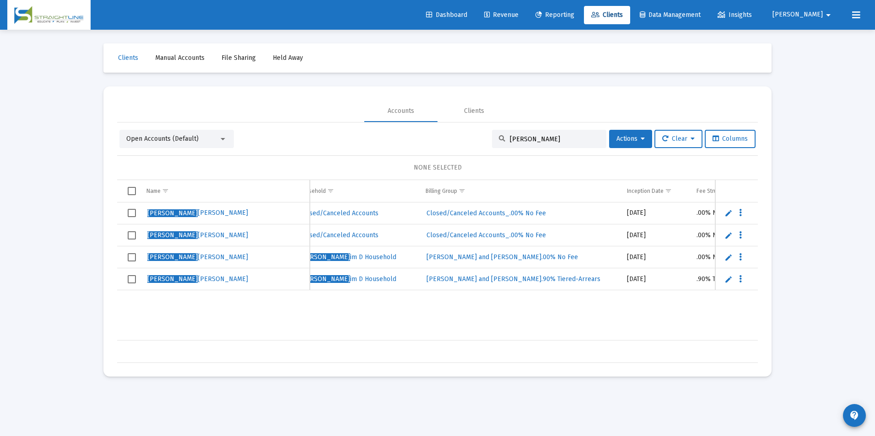
scroll to position [0, 267]
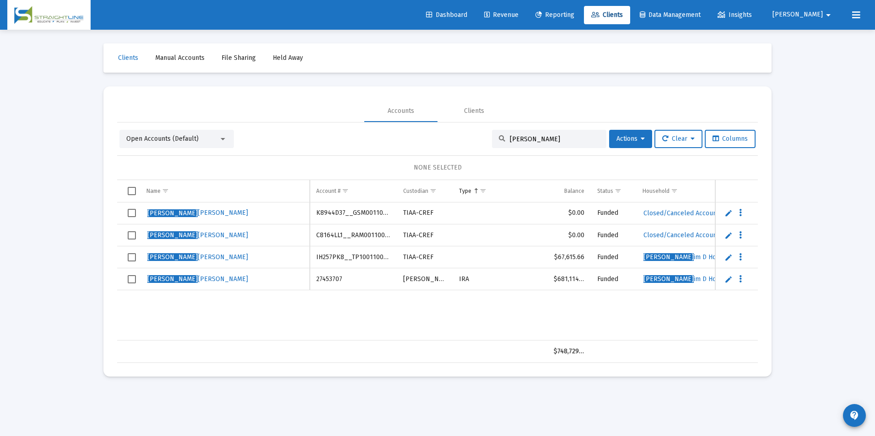
drag, startPoint x: 547, startPoint y: 135, endPoint x: 493, endPoint y: 147, distance: 55.7
click at [493, 147] on div "[PERSON_NAME]" at bounding box center [549, 139] width 114 height 18
type input "D"
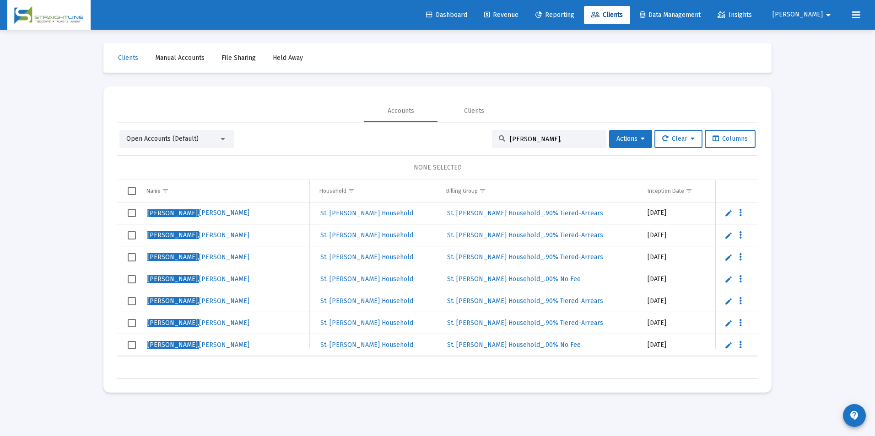
scroll to position [0, 333]
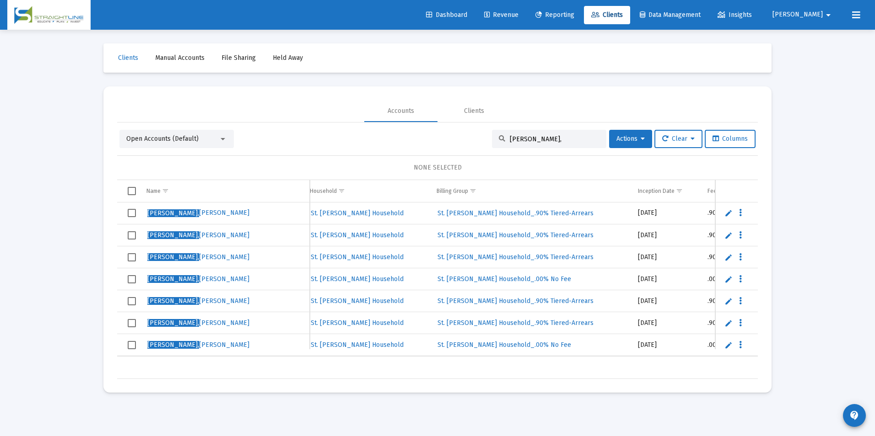
drag, startPoint x: 534, startPoint y: 140, endPoint x: 490, endPoint y: 136, distance: 43.6
click at [492, 136] on div "[PERSON_NAME]," at bounding box center [549, 139] width 114 height 18
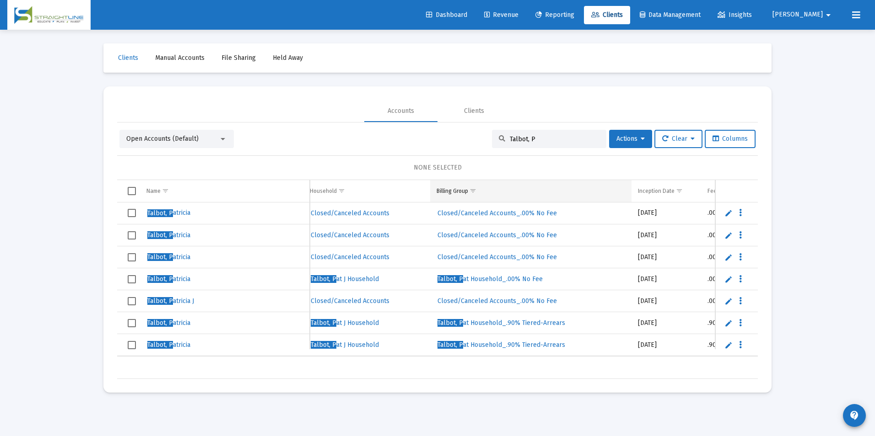
click at [475, 194] on span "Show filter options for column 'Billing Group'" at bounding box center [472, 191] width 7 height 7
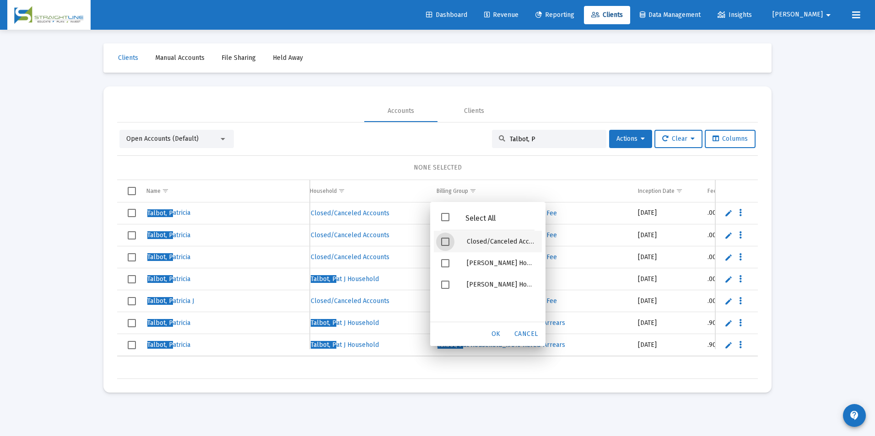
click at [445, 244] on span "Filter options" at bounding box center [445, 242] width 8 height 8
click at [495, 335] on span "OK" at bounding box center [495, 334] width 9 height 8
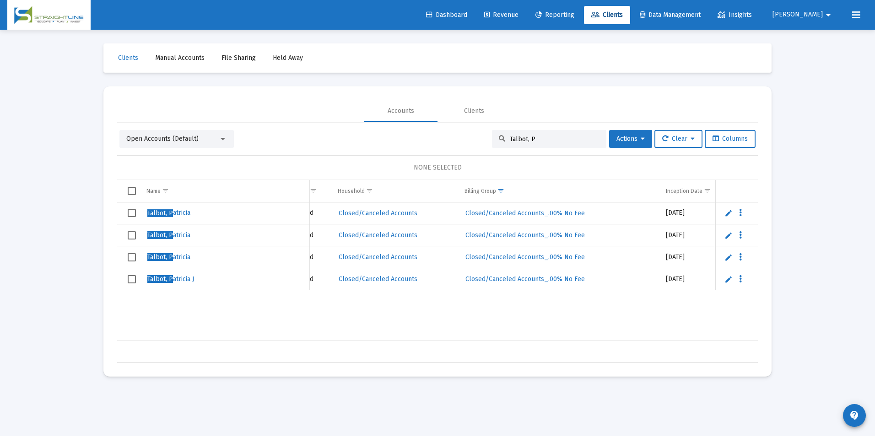
scroll to position [0, 372]
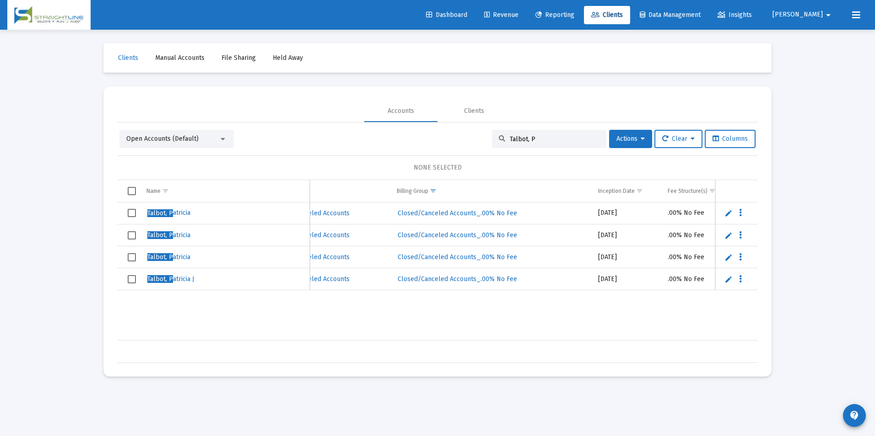
drag, startPoint x: 554, startPoint y: 140, endPoint x: 505, endPoint y: 134, distance: 50.1
click at [505, 134] on div "Talbot, P" at bounding box center [549, 139] width 114 height 18
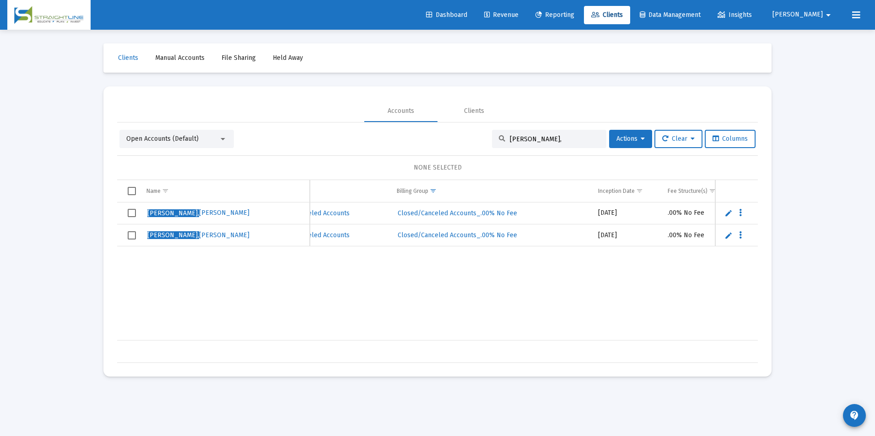
type input "[PERSON_NAME]"
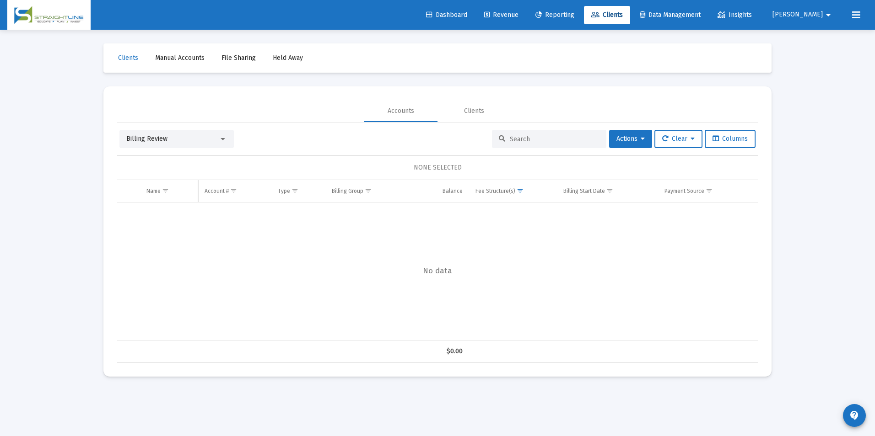
click at [161, 136] on span "Billing Review" at bounding box center [146, 139] width 41 height 8
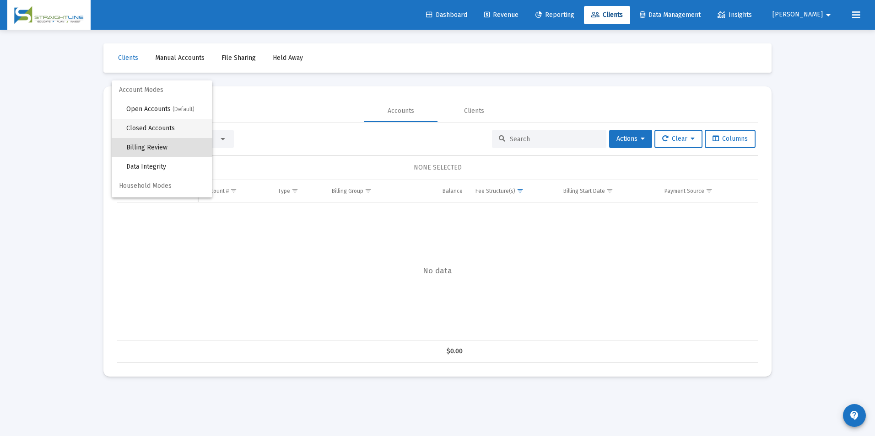
scroll to position [9, 0]
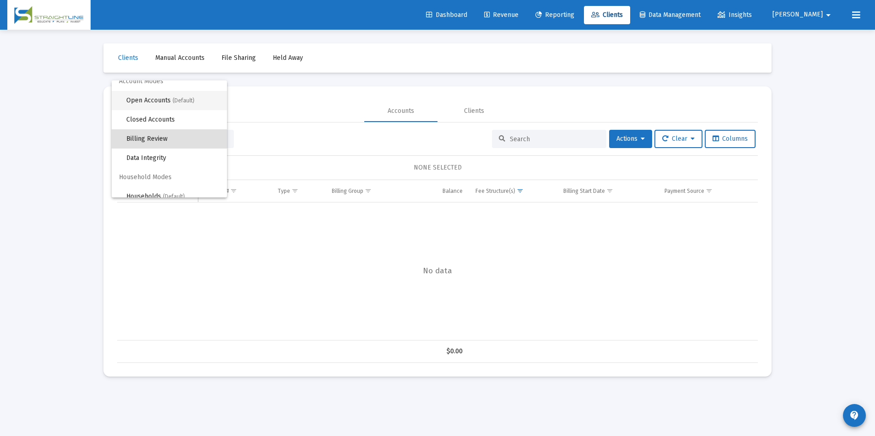
click at [161, 105] on span "Open Accounts (Default)" at bounding box center [172, 100] width 93 height 19
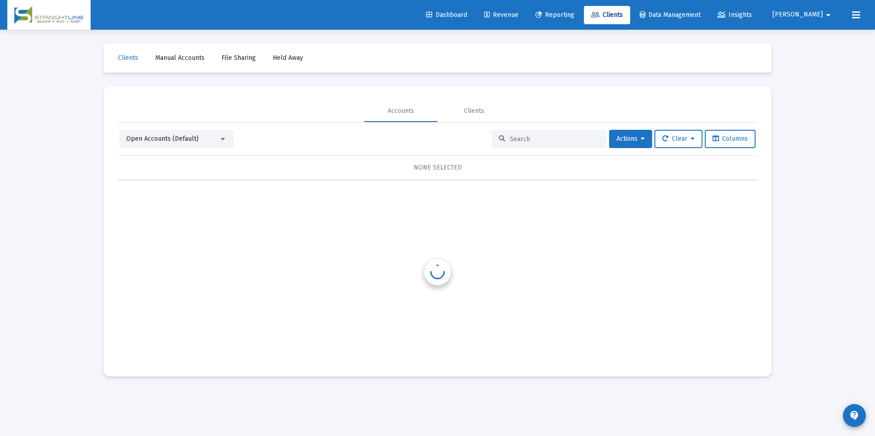
scroll to position [0, 0]
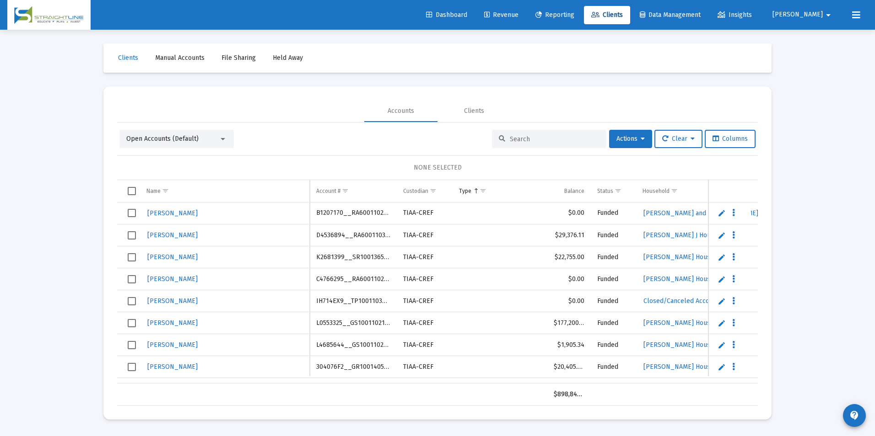
click at [526, 146] on div at bounding box center [549, 139] width 114 height 18
click at [532, 140] on input at bounding box center [555, 139] width 90 height 8
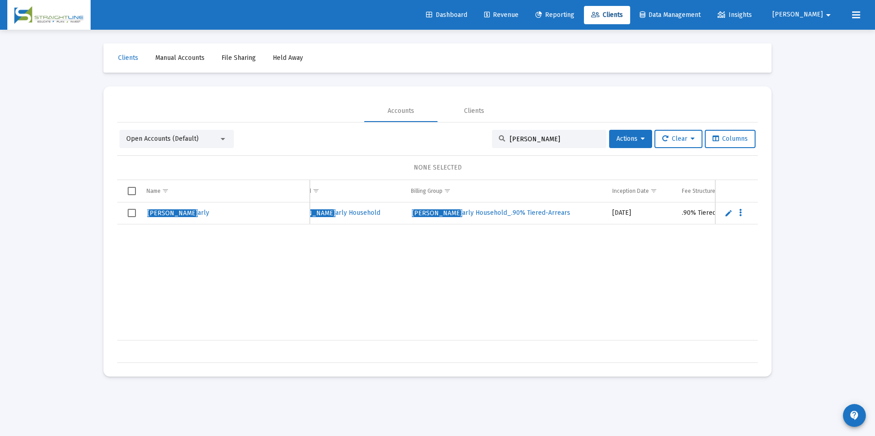
click at [531, 145] on div "[PERSON_NAME]" at bounding box center [549, 139] width 114 height 18
click at [549, 140] on input "[PERSON_NAME]" at bounding box center [555, 139] width 90 height 8
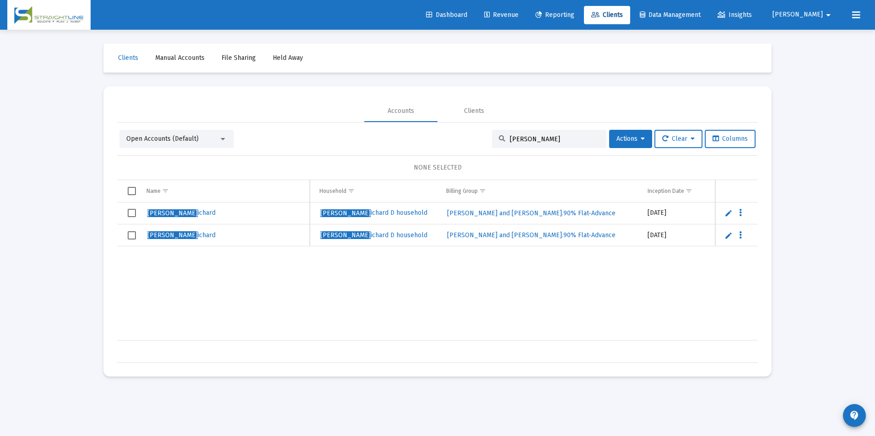
drag, startPoint x: 538, startPoint y: 139, endPoint x: 470, endPoint y: 137, distance: 68.6
click at [470, 137] on div "Open Accounts (Default) Tucker, R Actions Clear Columns" at bounding box center [437, 139] width 636 height 18
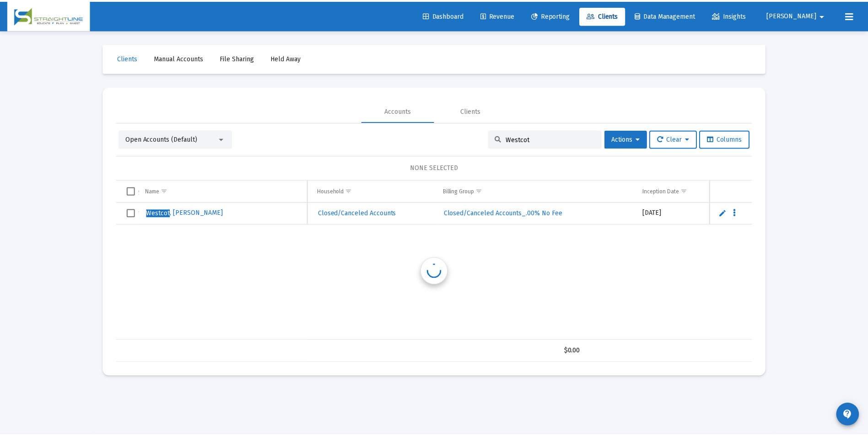
scroll to position [0, 323]
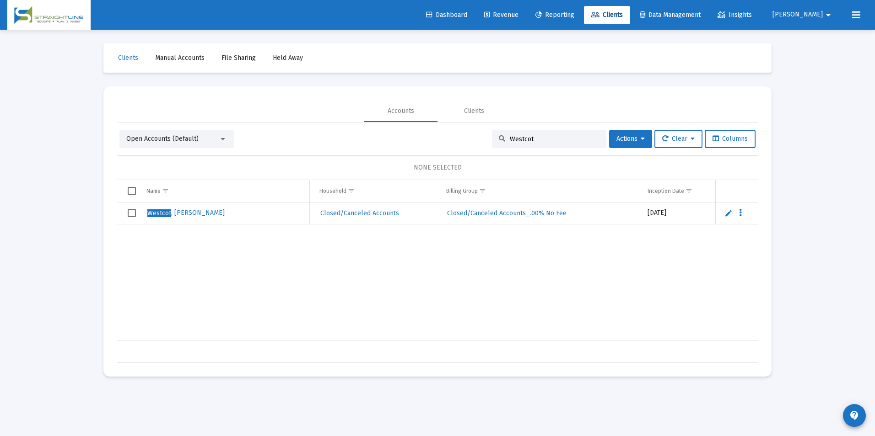
type input "Westcot"
click at [244, 404] on mat-sidenav-content "Loading... Clients Manual Accounts File Sharing Held Away Accounts Clients Open…" at bounding box center [437, 218] width 686 height 436
click at [526, 21] on link "Revenue" at bounding box center [501, 15] width 49 height 18
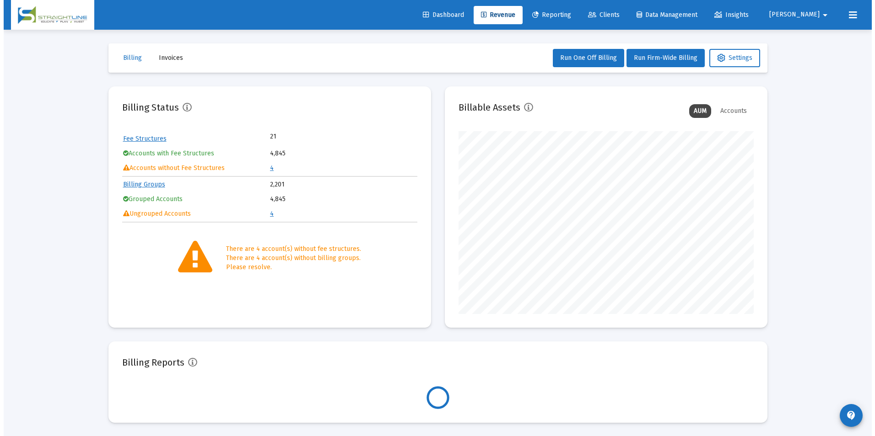
scroll to position [183, 295]
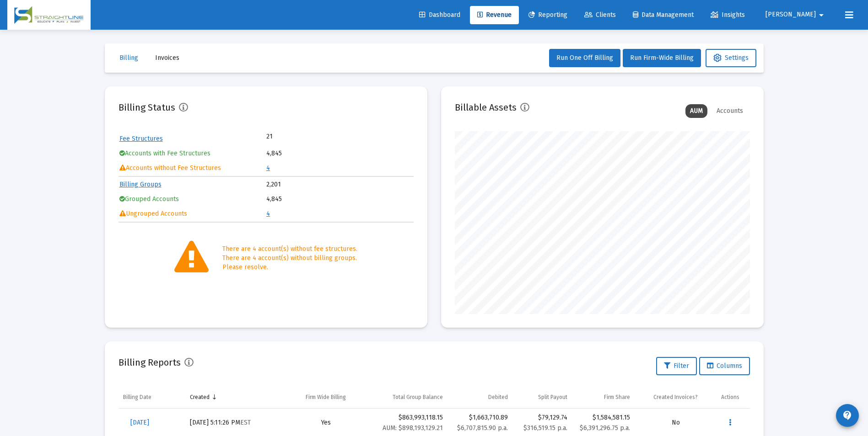
click at [266, 173] on table "Fee Structures 21 Accounts with Fee Structures 4,845 Accounts without Fee Struc…" at bounding box center [265, 153] width 295 height 45
click at [268, 167] on link "4" at bounding box center [268, 168] width 4 height 8
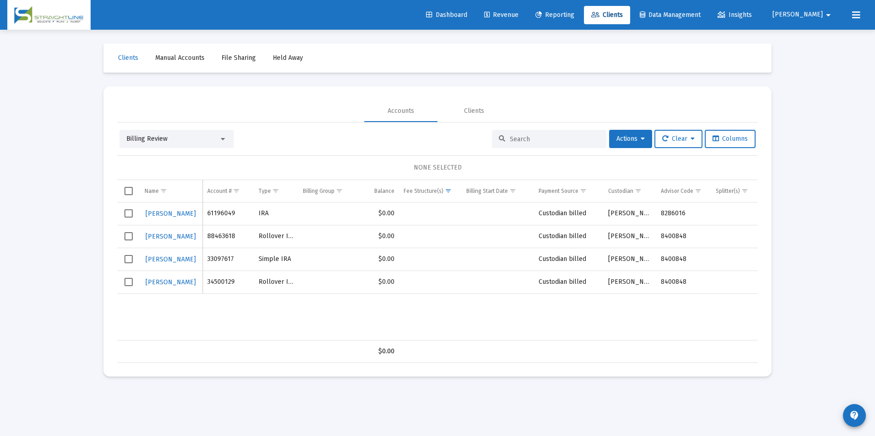
click at [187, 145] on div "Billing Review" at bounding box center [176, 139] width 114 height 18
click at [190, 140] on div "Billing Review" at bounding box center [172, 138] width 92 height 9
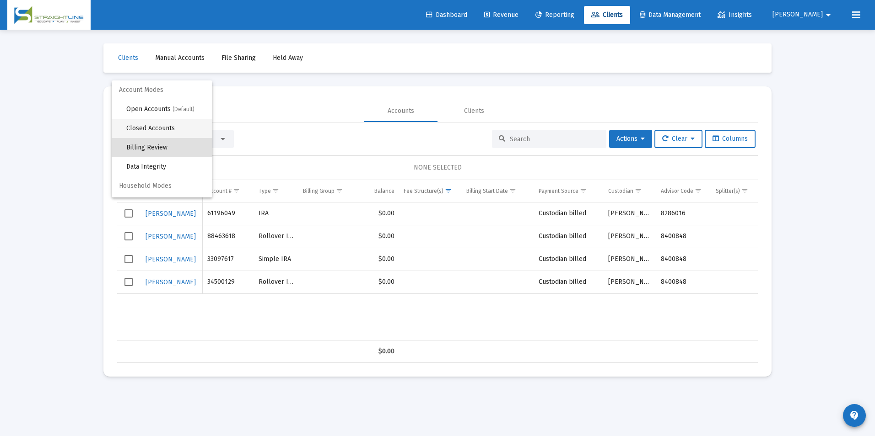
scroll to position [9, 0]
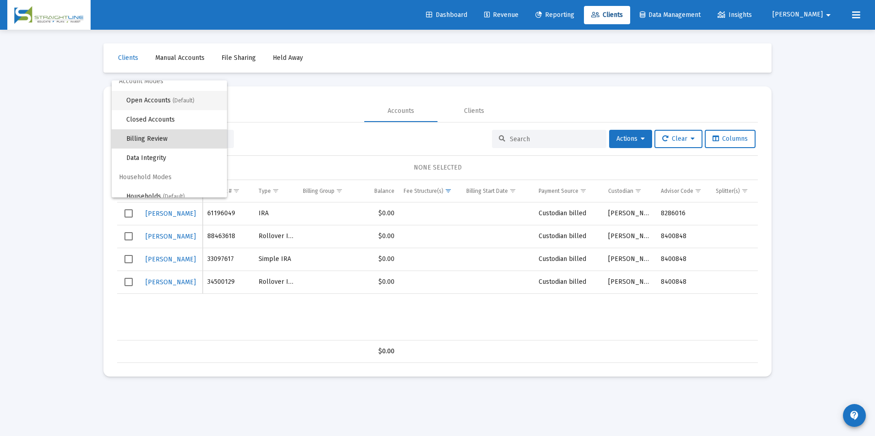
click at [181, 106] on span "Open Accounts (Default)" at bounding box center [172, 100] width 93 height 19
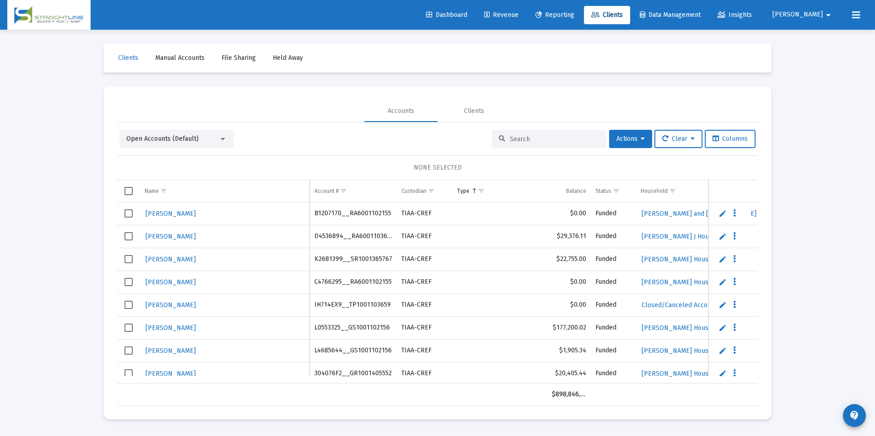
click at [592, 142] on input at bounding box center [555, 139] width 90 height 8
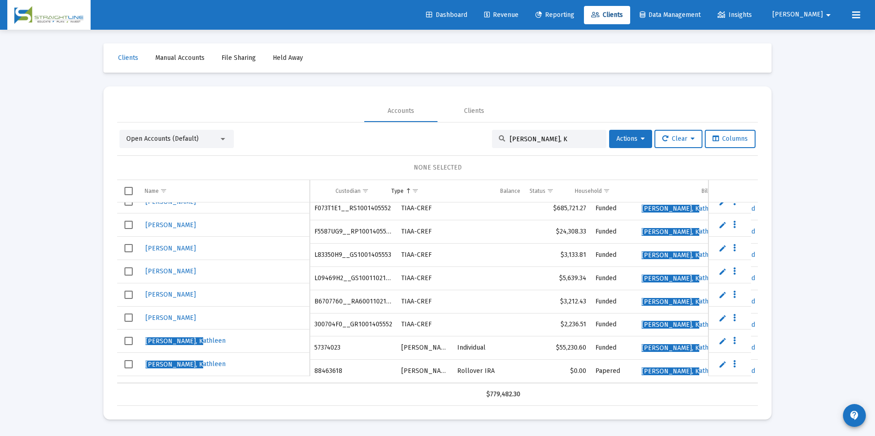
scroll to position [0, 0]
click at [335, 360] on td "88463618" at bounding box center [353, 371] width 87 height 23
copy td "88463618"
click at [547, 144] on div "O'hare, K" at bounding box center [549, 139] width 114 height 18
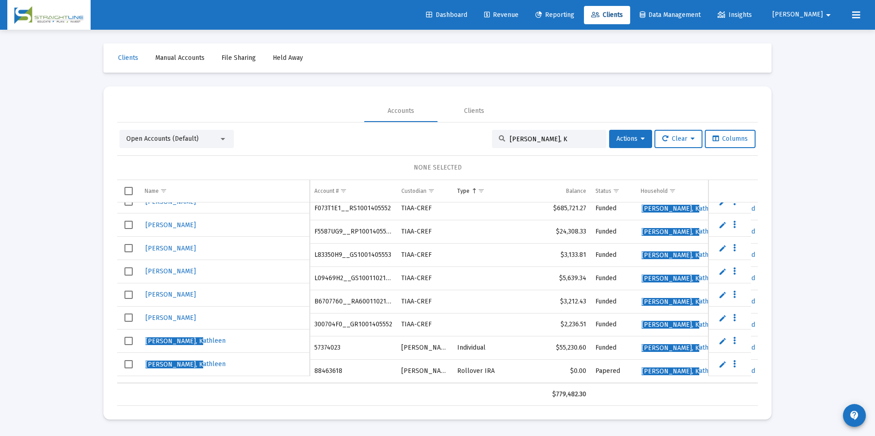
drag, startPoint x: 548, startPoint y: 142, endPoint x: 500, endPoint y: 138, distance: 47.8
click at [500, 138] on div "O'hare, K" at bounding box center [549, 139] width 114 height 18
paste input "88463618"
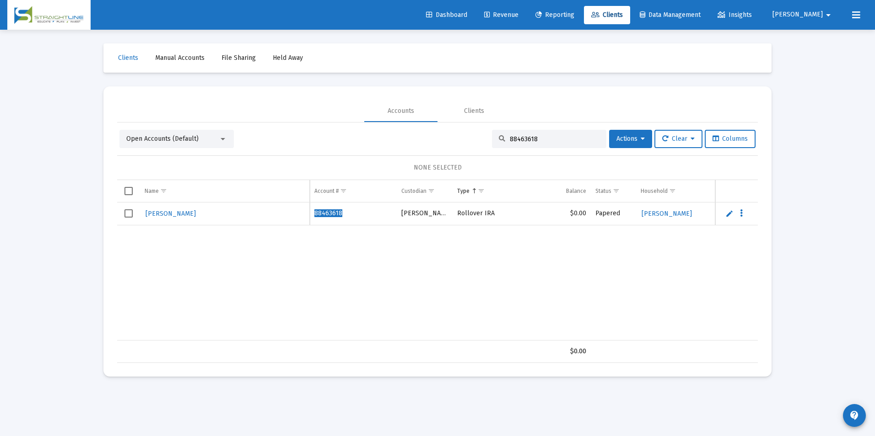
type input "88463618"
click at [417, 340] on div "$0.00" at bounding box center [437, 351] width 640 height 23
click at [125, 214] on span "Select row" at bounding box center [128, 213] width 8 height 8
click at [610, 140] on button "Actions" at bounding box center [630, 139] width 43 height 18
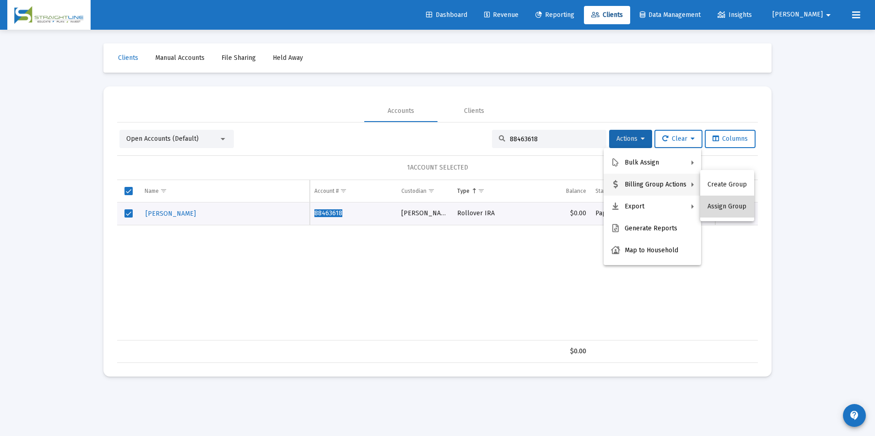
click at [735, 204] on button "Assign Group" at bounding box center [727, 207] width 54 height 22
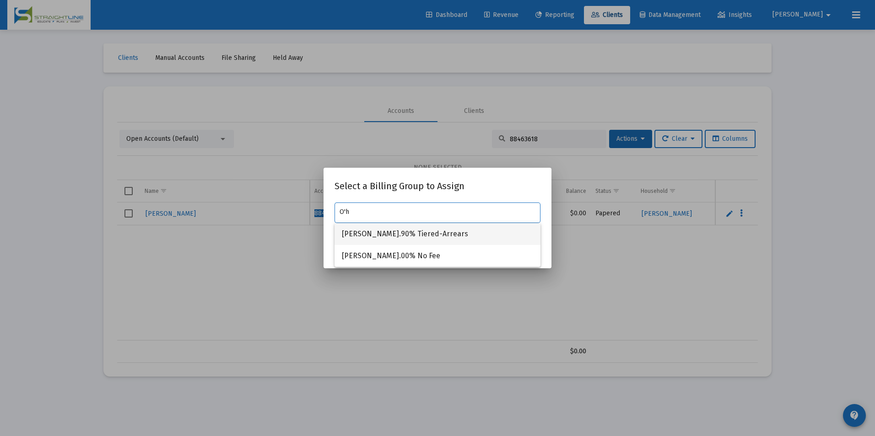
click at [512, 238] on span "O'Hare, Kathleen Household_.90% Tiered-Arrears" at bounding box center [437, 234] width 191 height 22
type input "O'Hare, Kathleen Household_.90% Tiered-Arrears"
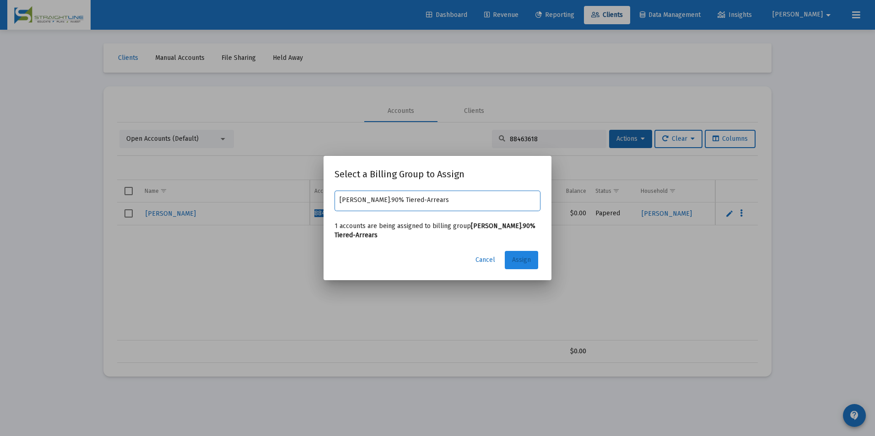
click at [525, 264] on button "Assign" at bounding box center [521, 260] width 33 height 18
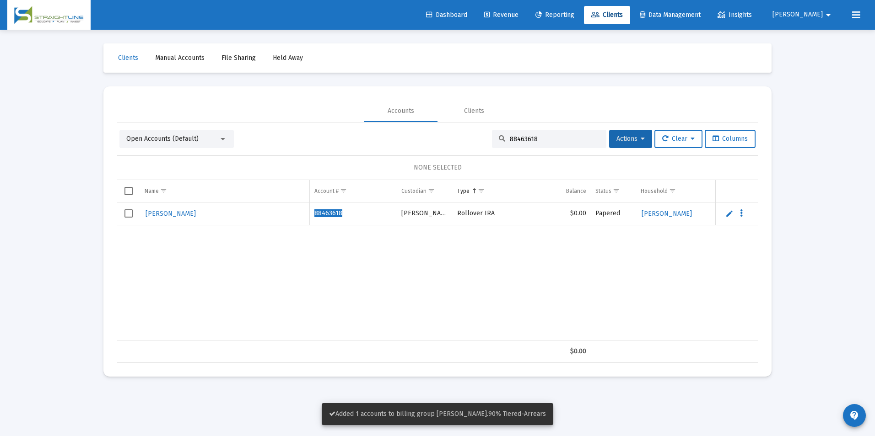
click at [319, 210] on span "88463618" at bounding box center [328, 213] width 28 height 8
copy span "88463618"
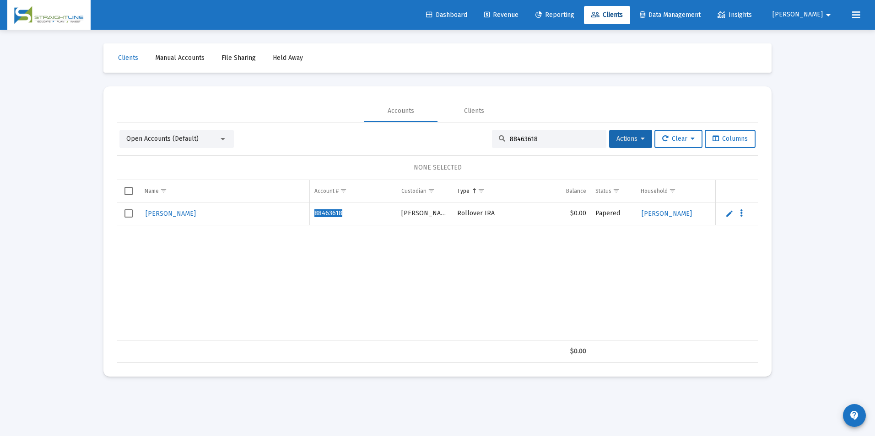
click at [133, 216] on td "Data grid" at bounding box center [128, 214] width 23 height 23
click at [596, 145] on div "88463618" at bounding box center [549, 139] width 114 height 18
click at [616, 140] on span "Actions" at bounding box center [630, 139] width 28 height 8
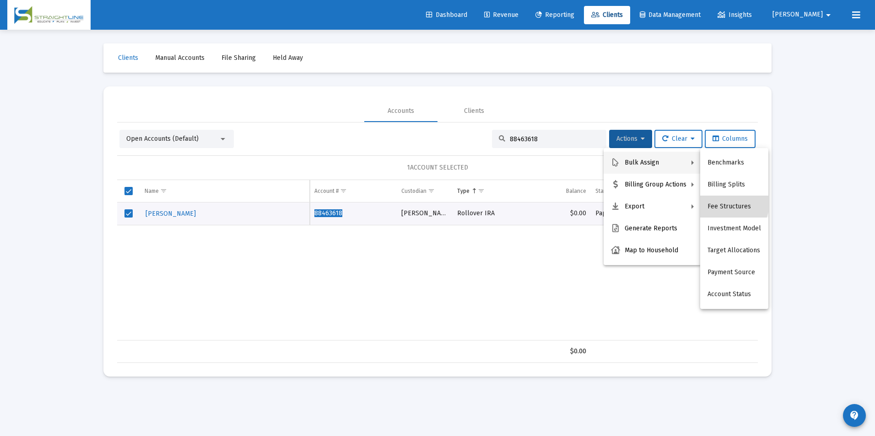
click at [726, 204] on button "Fee Structures" at bounding box center [734, 207] width 68 height 22
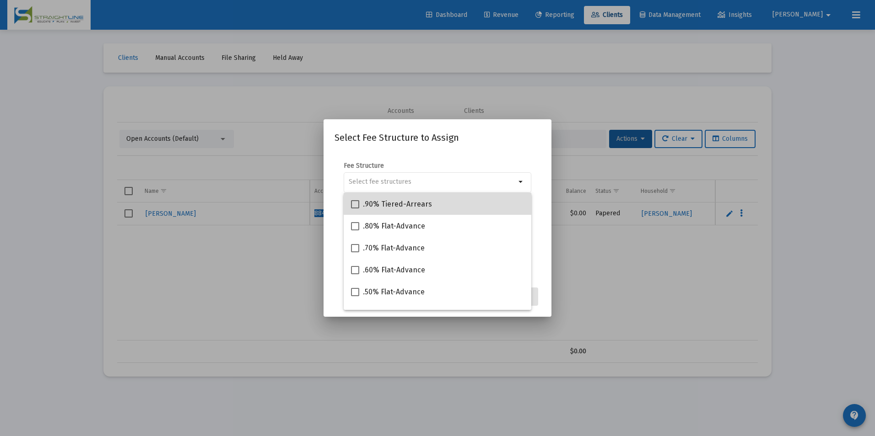
click at [488, 205] on div ".90% Tiered-Arrears" at bounding box center [437, 204] width 173 height 22
checkbox input "true"
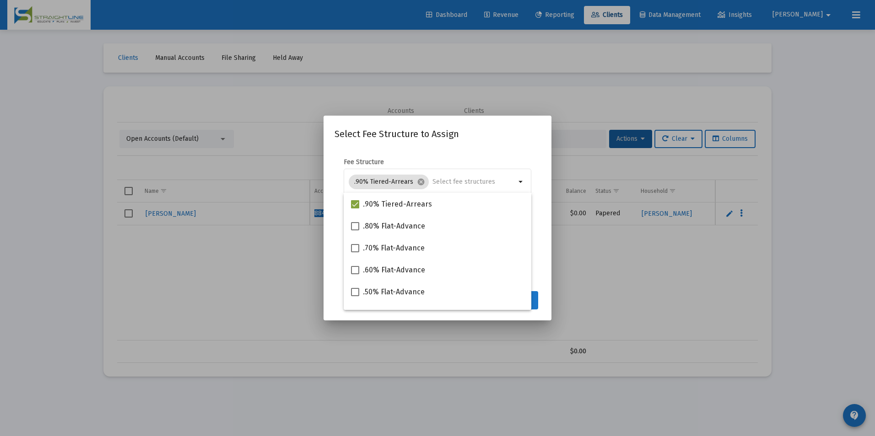
click at [535, 300] on button "Assign" at bounding box center [521, 300] width 33 height 18
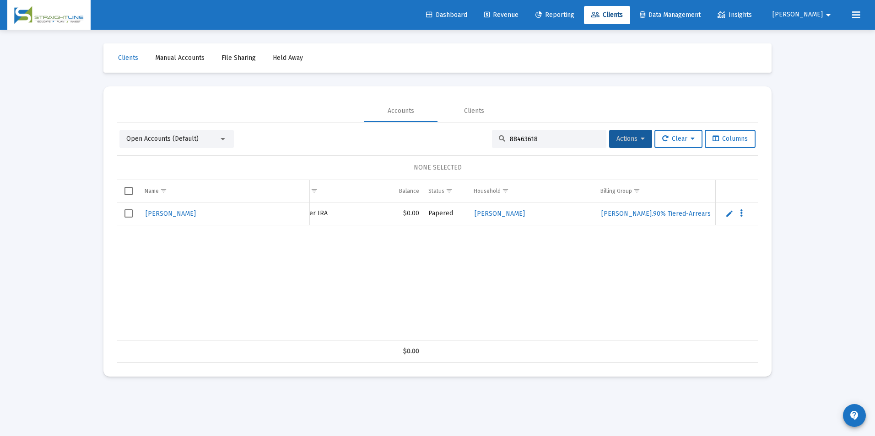
scroll to position [0, 177]
drag, startPoint x: 539, startPoint y: 139, endPoint x: 466, endPoint y: 141, distance: 73.2
click at [466, 141] on div "Open Accounts (Default) 88463618 Actions Clear Columns" at bounding box center [437, 139] width 636 height 18
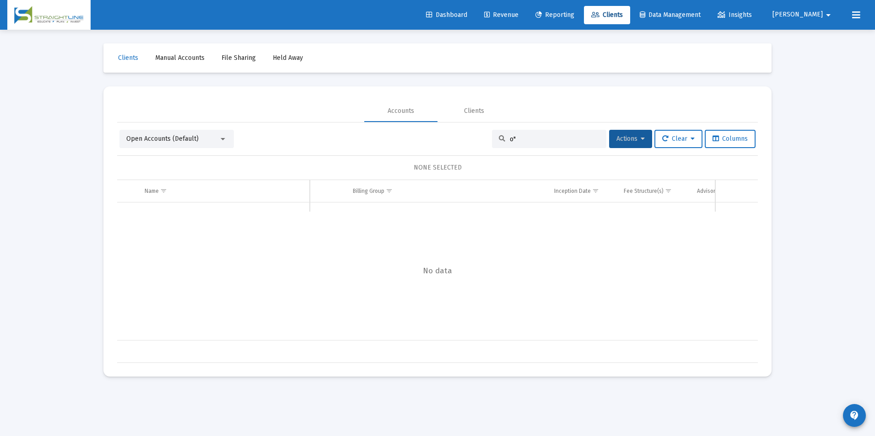
type input "o"
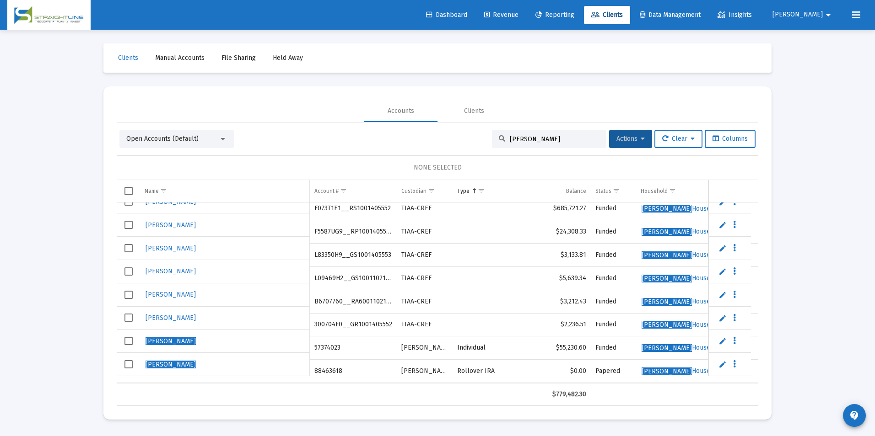
type input "O'Hare, Kathleen"
click at [518, 12] on span "Revenue" at bounding box center [501, 15] width 34 height 8
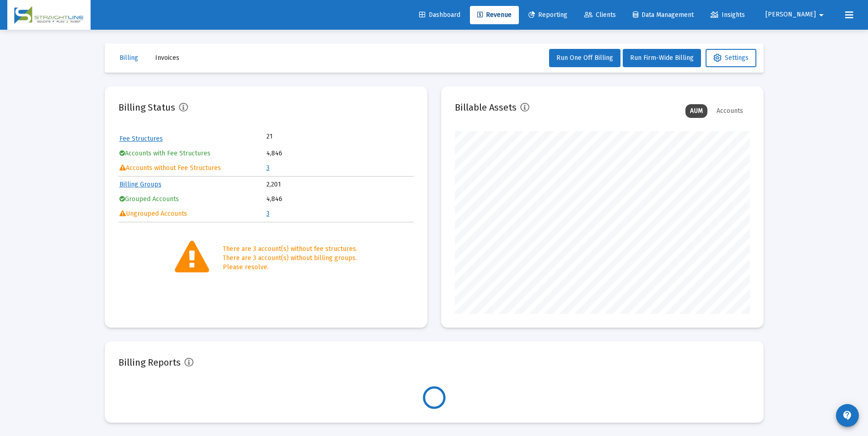
click at [274, 166] on td "3" at bounding box center [339, 168] width 146 height 14
click at [268, 169] on link "3" at bounding box center [267, 168] width 3 height 8
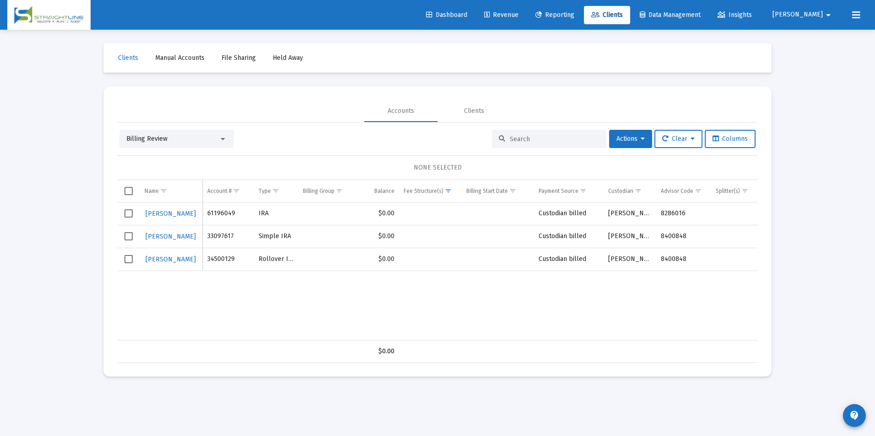
click at [220, 210] on td "61196049" at bounding box center [228, 214] width 51 height 23
copy td "61196049"
click at [217, 140] on div "Billing Review" at bounding box center [172, 138] width 92 height 9
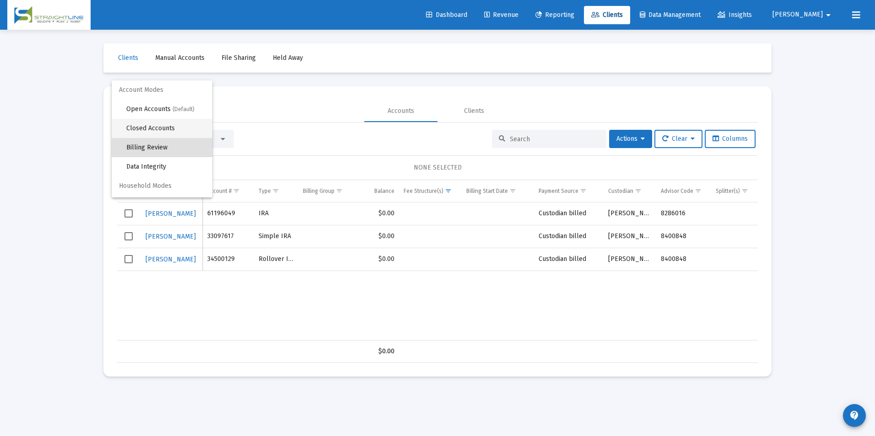
scroll to position [9, 0]
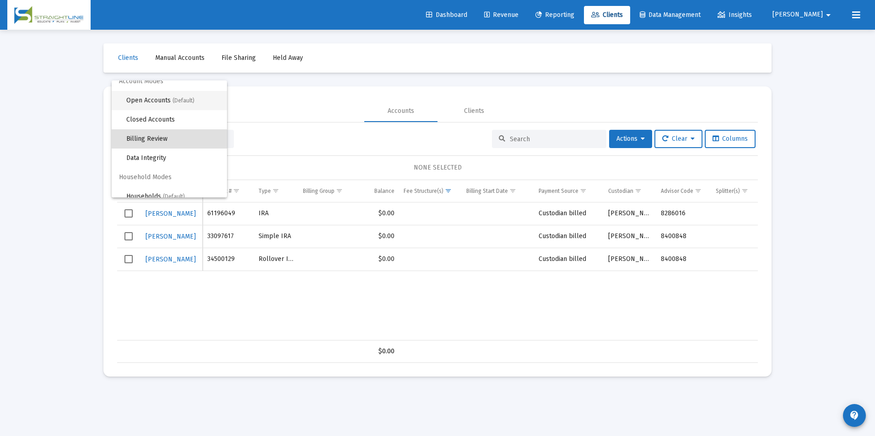
drag, startPoint x: 170, startPoint y: 104, endPoint x: 568, endPoint y: 117, distance: 398.2
click at [170, 104] on span "Open Accounts (Default)" at bounding box center [172, 100] width 93 height 19
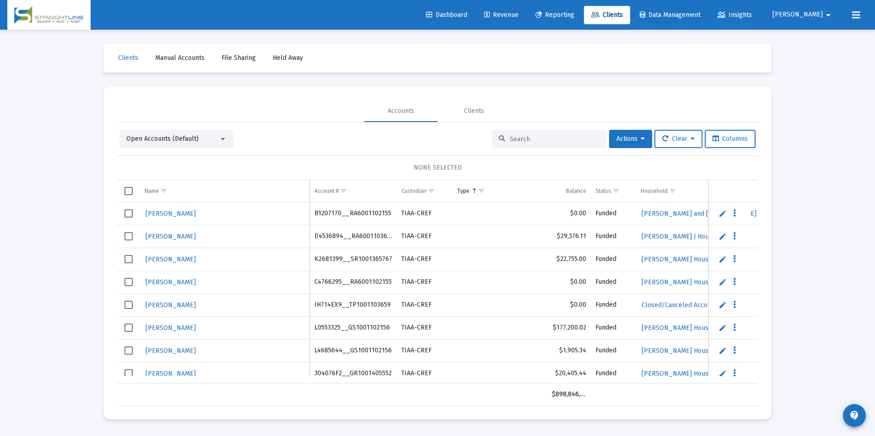
click at [538, 143] on input at bounding box center [555, 139] width 90 height 8
paste input "61196049"
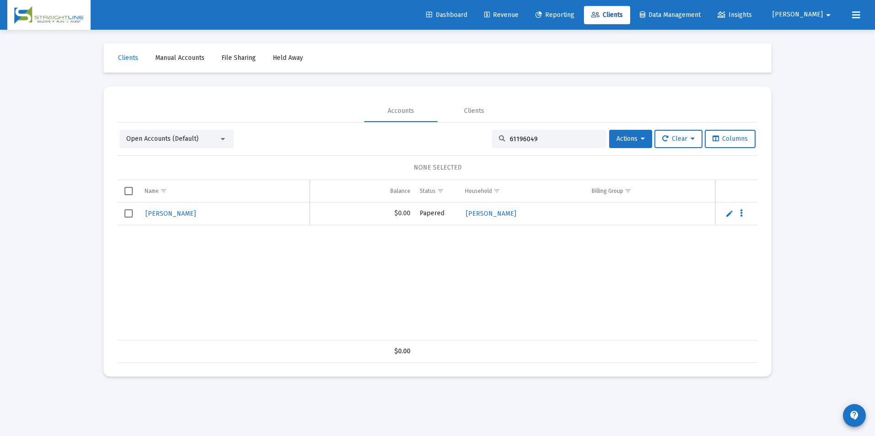
scroll to position [0, 107]
drag, startPoint x: 572, startPoint y: 136, endPoint x: 372, endPoint y: 120, distance: 201.0
click at [372, 120] on mat-tab-group "Accounts Clients Open Accounts (Default) 61196049 Actions Clear Columns NONE SE…" at bounding box center [437, 231] width 640 height 263
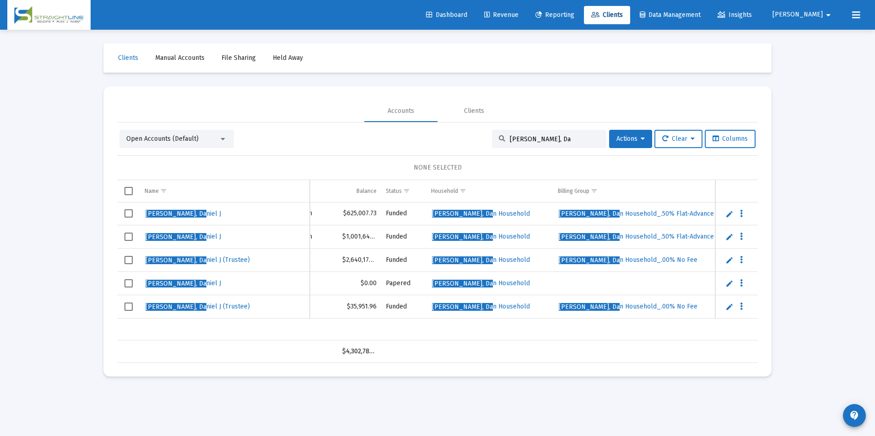
scroll to position [0, 255]
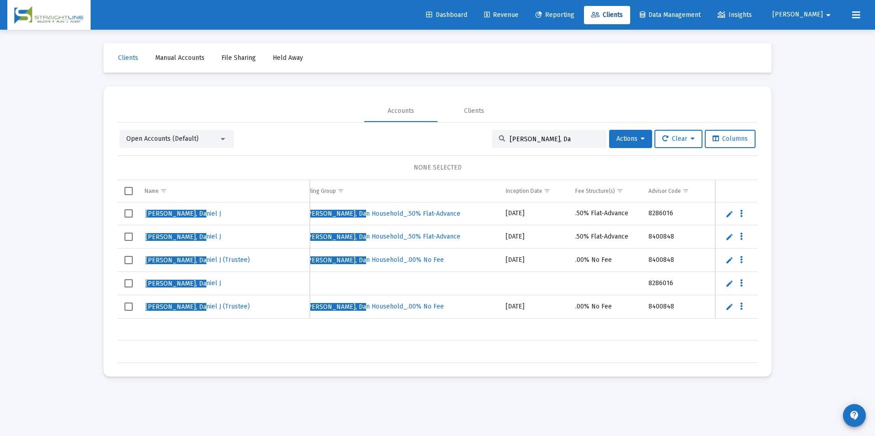
type input "Derksen, Da"
click at [518, 18] on span "Revenue" at bounding box center [501, 15] width 34 height 8
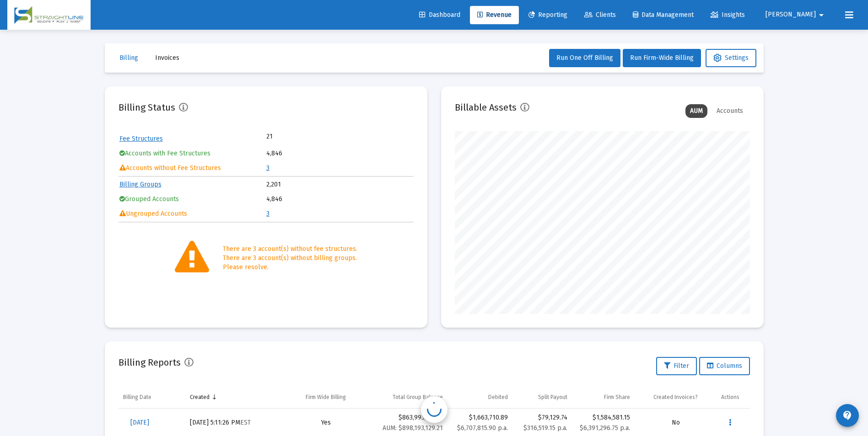
click at [268, 167] on link "3" at bounding box center [267, 168] width 3 height 8
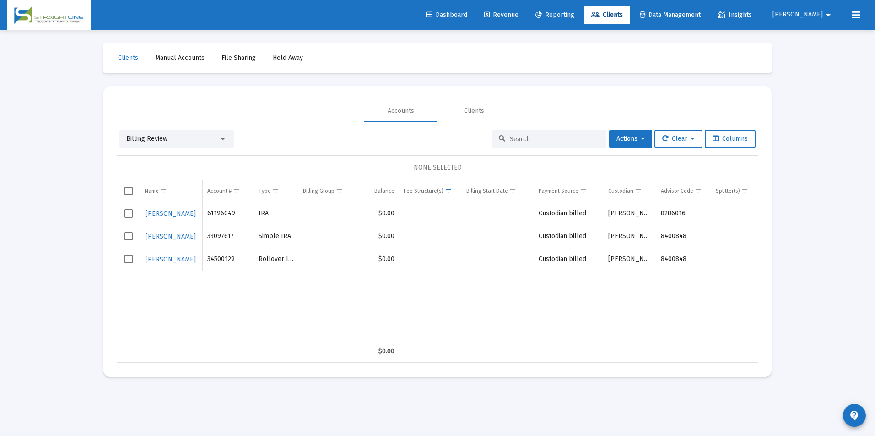
click at [199, 135] on div "Billing Review" at bounding box center [172, 138] width 92 height 9
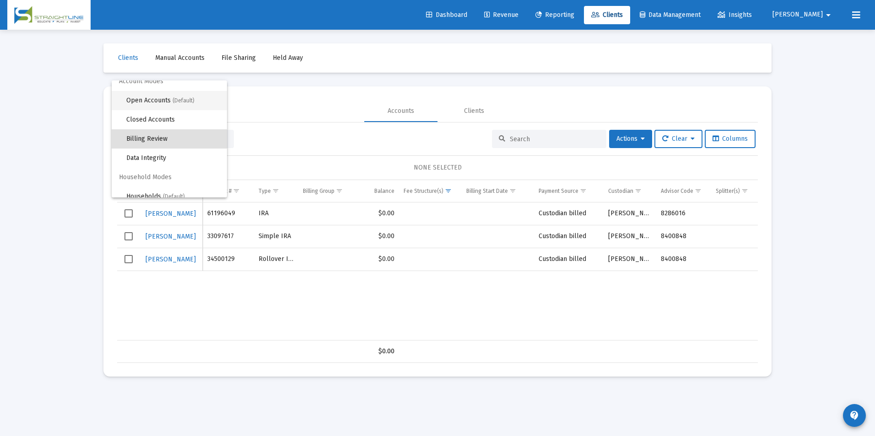
click at [195, 104] on span "Open Accounts (Default)" at bounding box center [172, 100] width 93 height 19
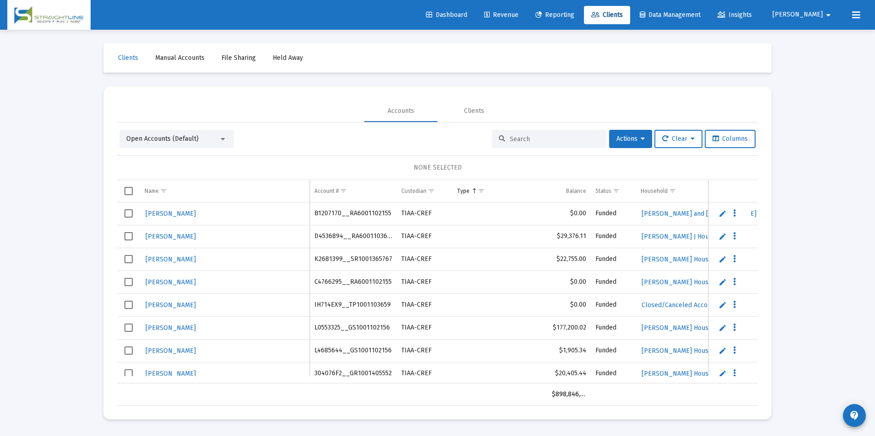
click at [503, 142] on div at bounding box center [549, 139] width 114 height 18
click at [521, 137] on input at bounding box center [555, 139] width 90 height 8
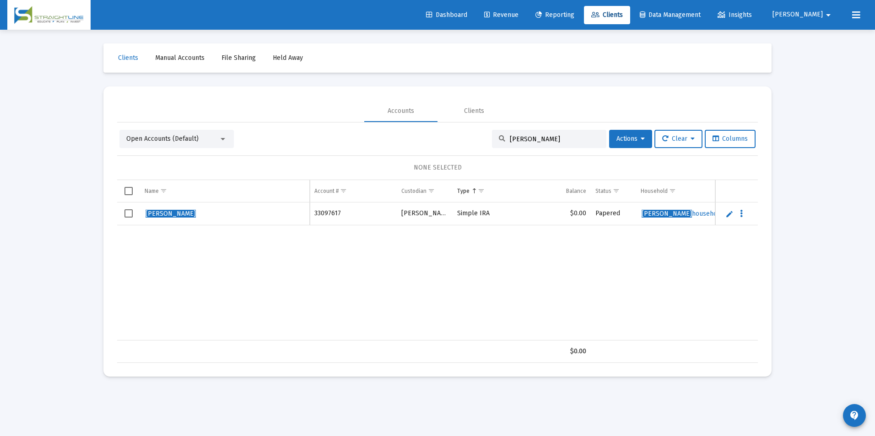
type input "Baker, Joshua"
click at [128, 213] on span "Select row" at bounding box center [128, 213] width 8 height 8
click at [622, 149] on div "Open Accounts (Default) Baker, Joshua Actions Clear Columns 1 ACCOUNT SELECTED …" at bounding box center [437, 246] width 640 height 233
click at [627, 141] on span "Actions" at bounding box center [630, 139] width 28 height 8
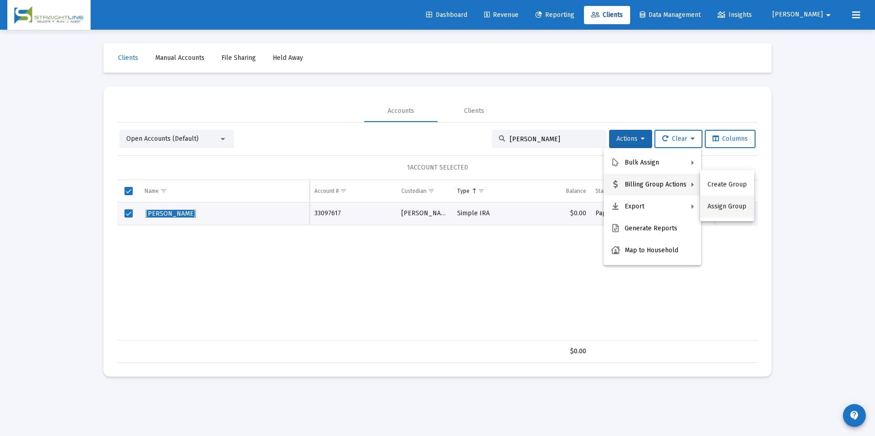
click at [718, 204] on button "Assign Group" at bounding box center [727, 207] width 54 height 22
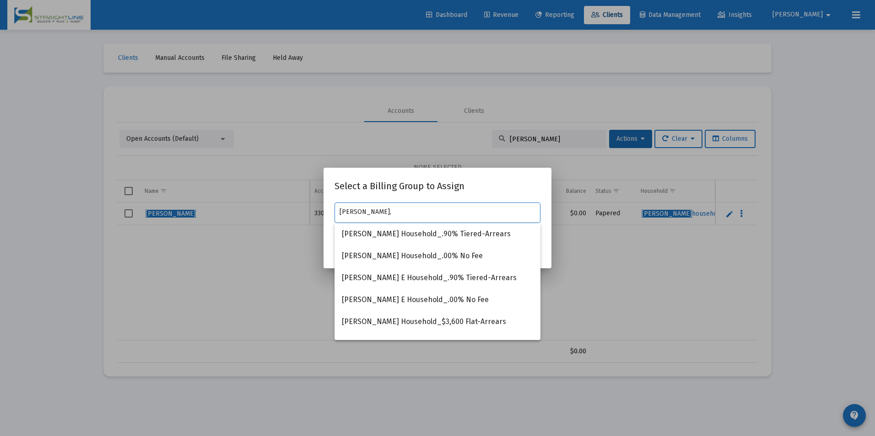
type input "Baker, J"
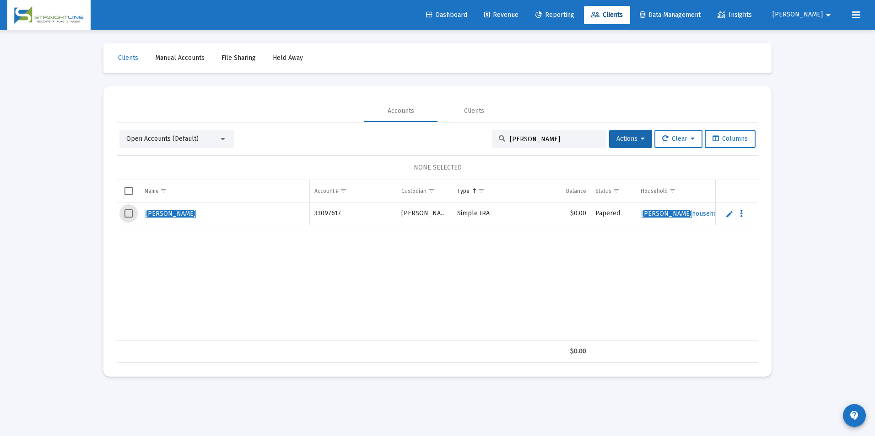
click at [127, 214] on span "Select row" at bounding box center [128, 213] width 8 height 8
click at [639, 148] on div "Open Accounts (Default) Baker, Joshua Actions Clear Columns 1 ACCOUNT SELECTED …" at bounding box center [437, 246] width 640 height 233
click at [639, 144] on button "Actions" at bounding box center [630, 139] width 43 height 18
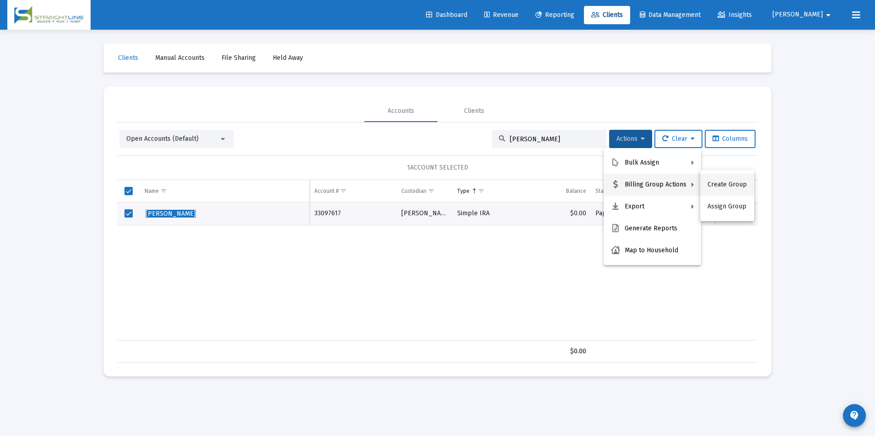
click at [710, 181] on button "Create Group" at bounding box center [727, 185] width 54 height 22
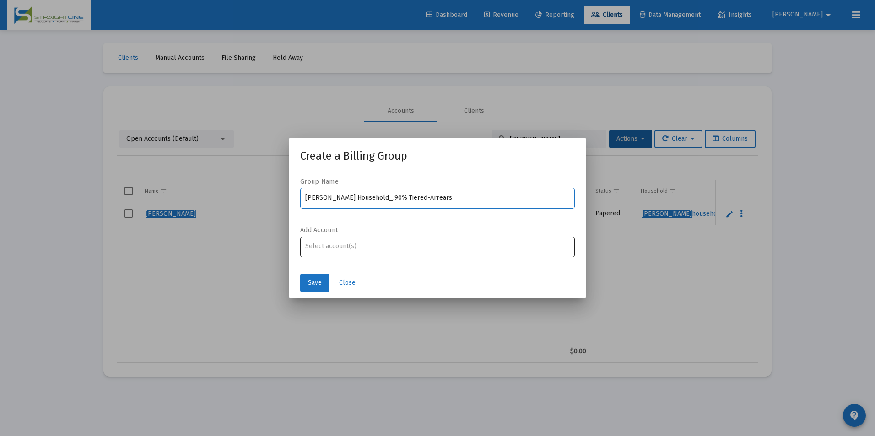
type input "Baker, Joshua Household_.90% Tiered-Arrears"
click at [473, 240] on div at bounding box center [437, 246] width 265 height 22
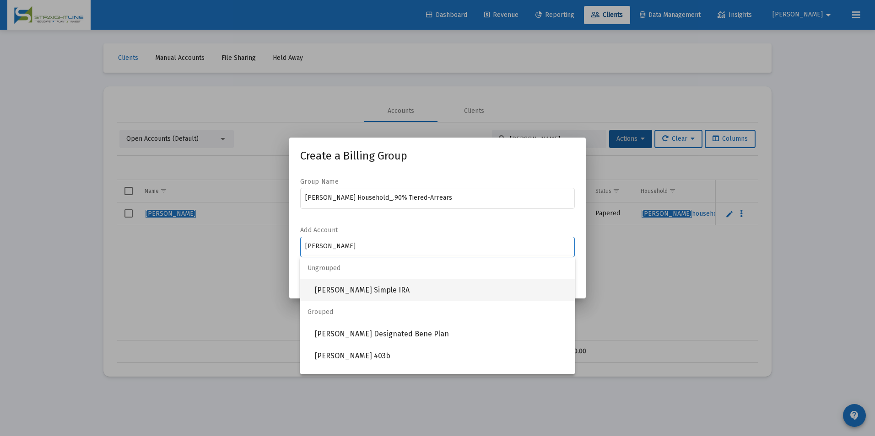
type input "Baker"
click at [417, 295] on span "Baker, Joshua Simple IRA" at bounding box center [441, 290] width 252 height 22
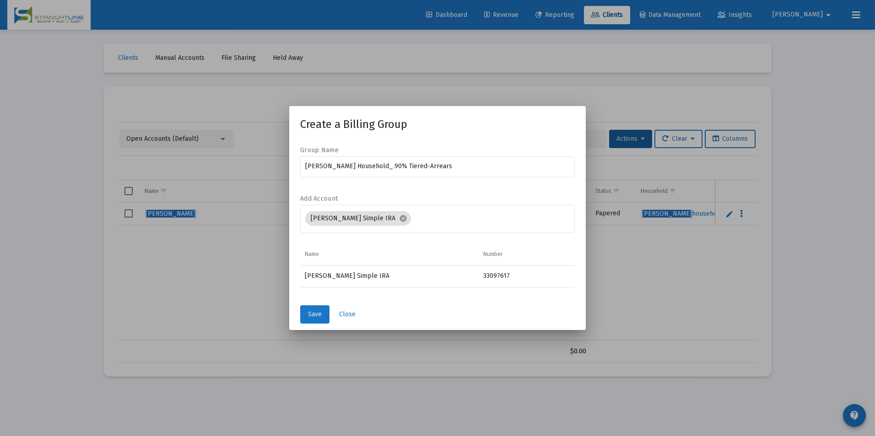
click at [302, 321] on button "Save" at bounding box center [314, 315] width 29 height 18
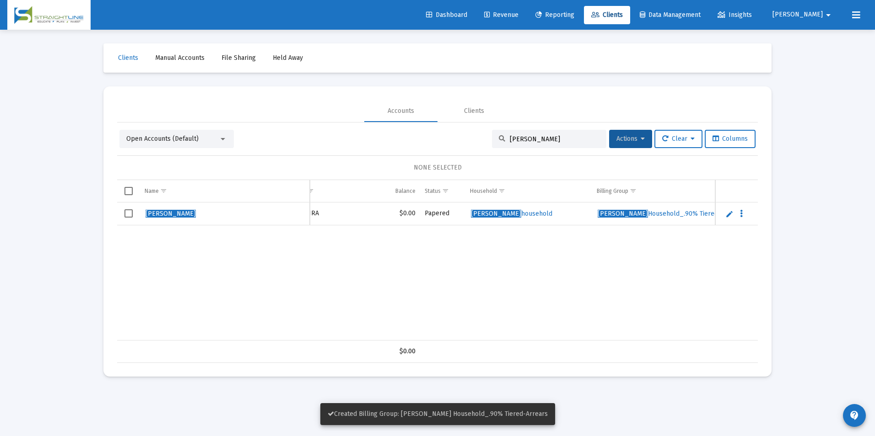
scroll to position [0, 220]
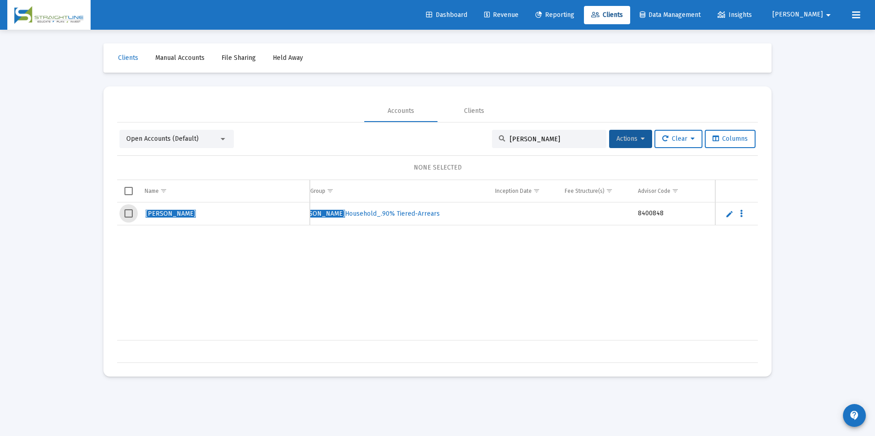
click at [127, 214] on span "Select row" at bounding box center [128, 213] width 8 height 8
click at [616, 139] on span "Actions" at bounding box center [630, 139] width 28 height 8
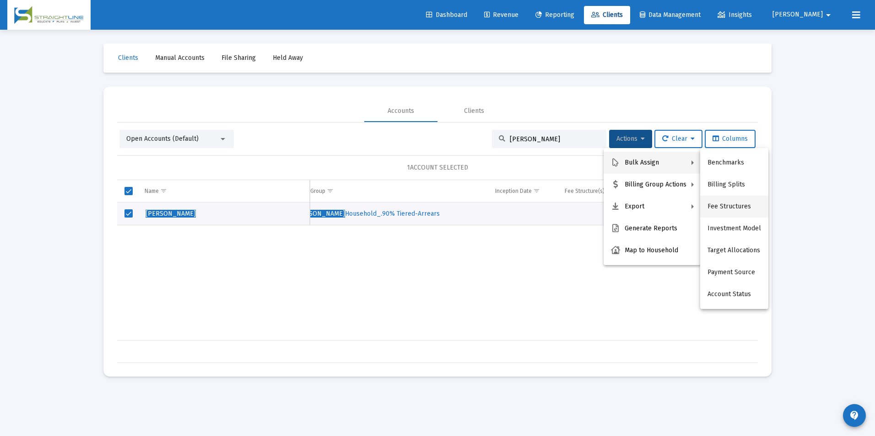
click at [711, 202] on button "Fee Structures" at bounding box center [734, 207] width 68 height 22
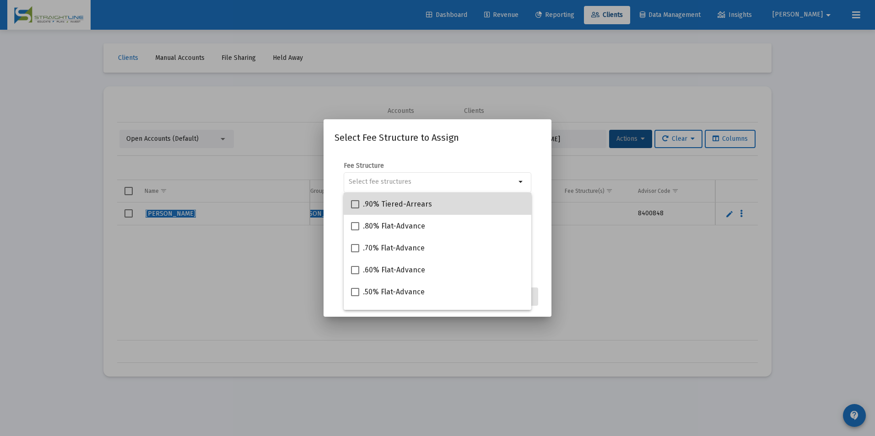
click at [467, 200] on div ".90% Tiered-Arrears" at bounding box center [437, 204] width 173 height 22
checkbox input "true"
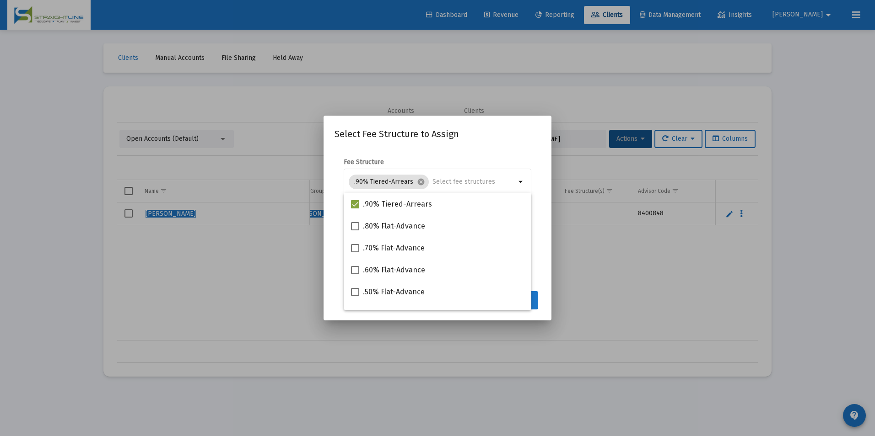
click at [532, 297] on button "Assign" at bounding box center [521, 300] width 33 height 18
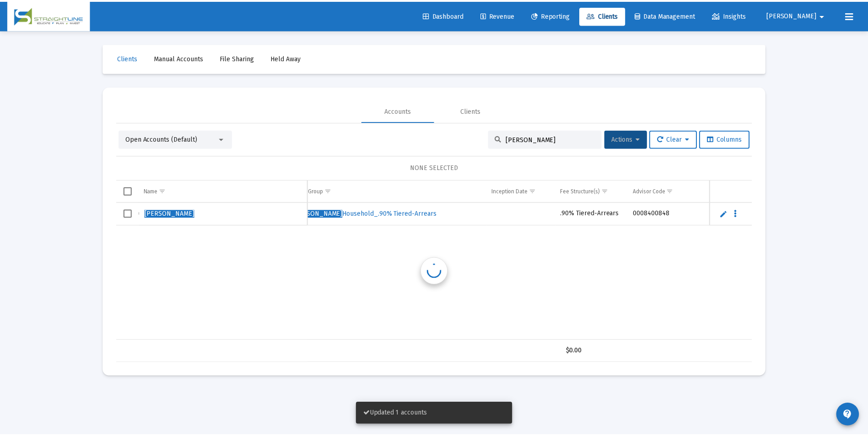
scroll to position [0, 473]
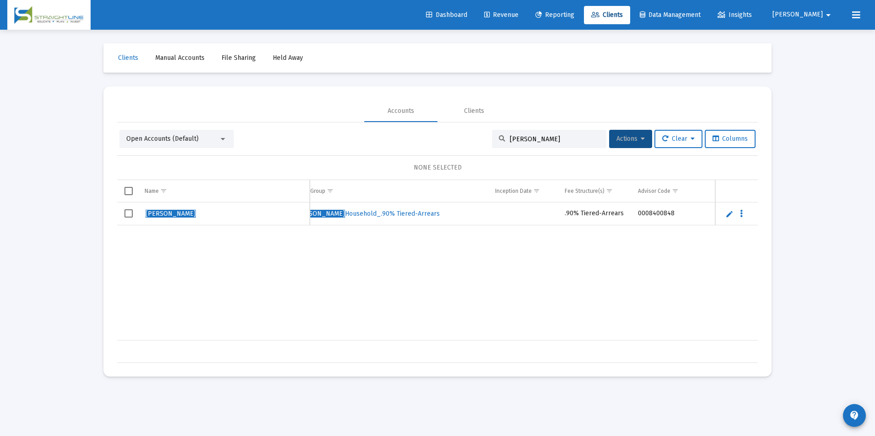
click at [542, 24] on div "Dashboard Revenue Reporting Clients Data Management Insights Jason arrow_drop_d…" at bounding box center [437, 15] width 860 height 30
click at [518, 17] on span "Revenue" at bounding box center [501, 15] width 34 height 8
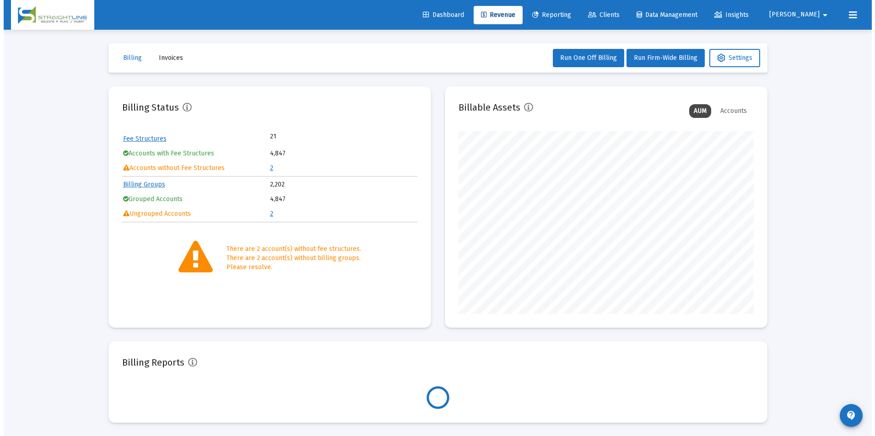
scroll to position [183, 295]
click at [266, 166] on table "Fee Structures 21 Accounts with Fee Structures 4,847 Accounts without Fee Struc…" at bounding box center [265, 153] width 295 height 45
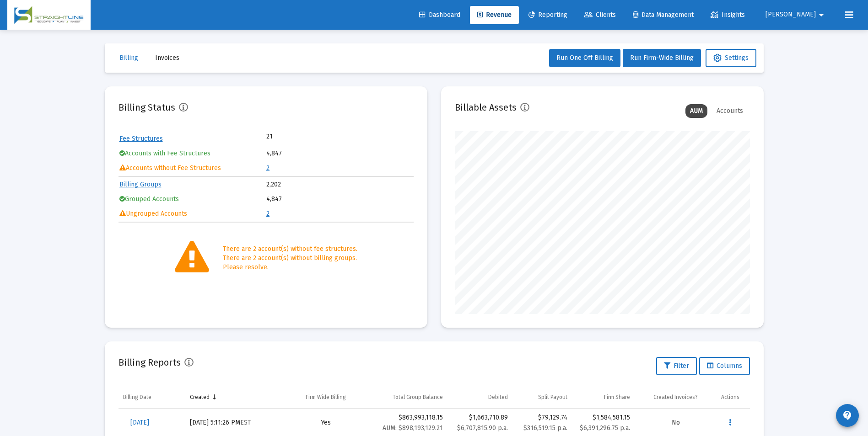
click at [268, 167] on link "2" at bounding box center [267, 168] width 3 height 8
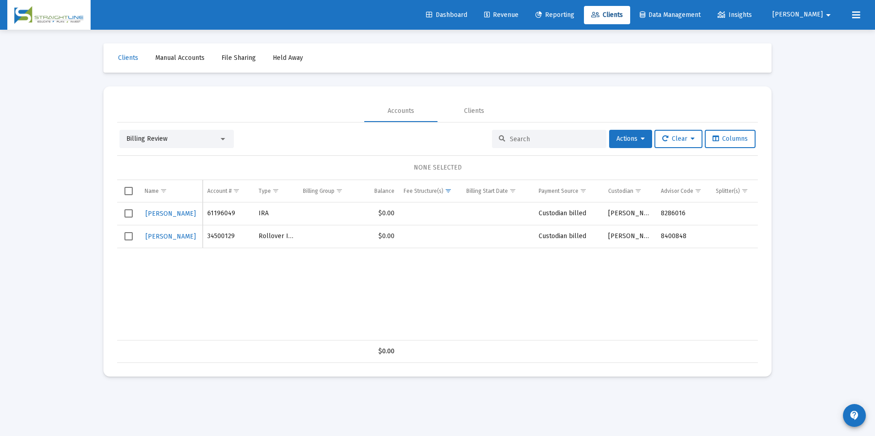
click at [197, 135] on div "Billing Review" at bounding box center [172, 138] width 92 height 9
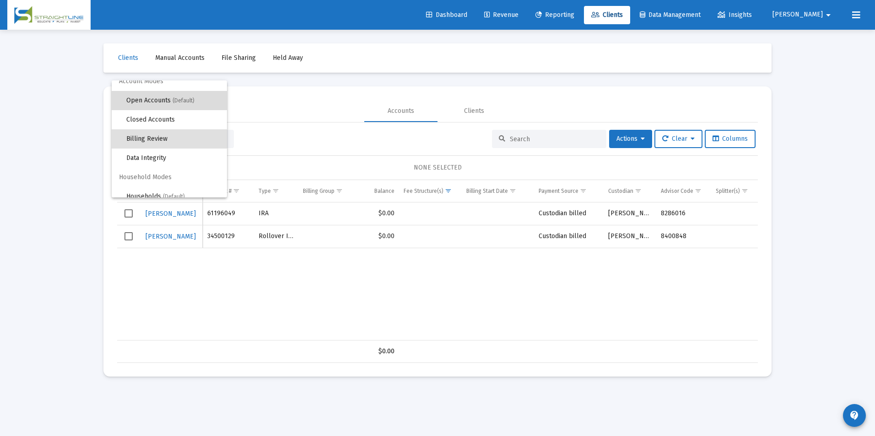
click at [183, 100] on span "(Default)" at bounding box center [183, 100] width 22 height 6
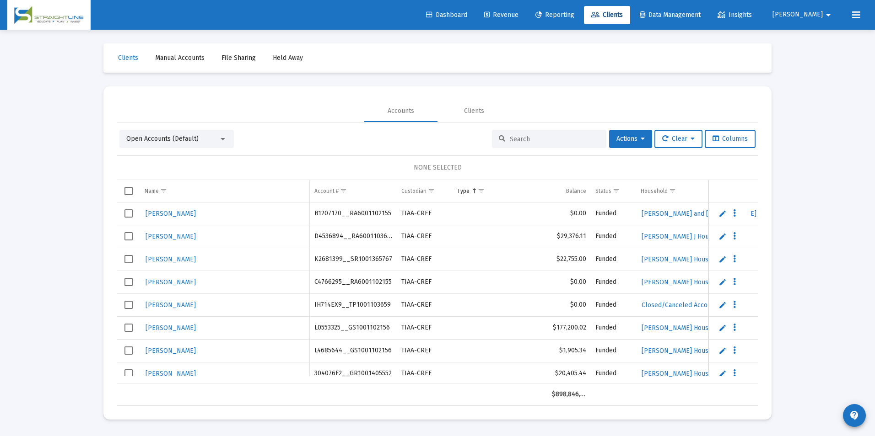
click at [556, 133] on div at bounding box center [549, 139] width 114 height 18
click at [553, 135] on input at bounding box center [555, 139] width 90 height 8
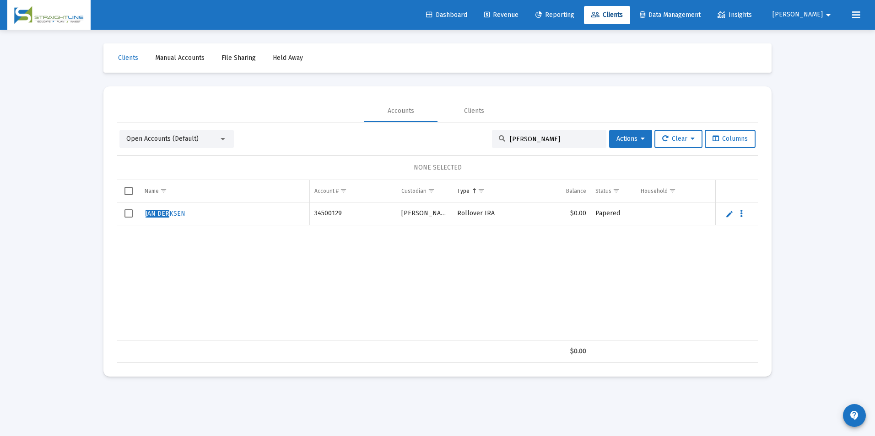
type input "Jan Der"
click at [731, 218] on link "Edit" at bounding box center [729, 214] width 8 height 8
drag, startPoint x: 220, startPoint y: 216, endPoint x: 124, endPoint y: 213, distance: 96.1
click at [124, 213] on tr "JAN DERKSEN" at bounding box center [437, 219] width 640 height 32
type input "Derksen, Jan"
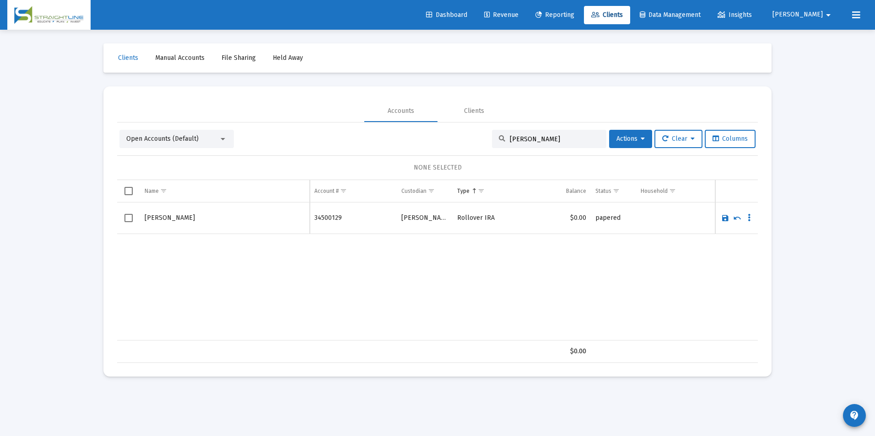
click at [729, 221] on link "Save" at bounding box center [725, 218] width 8 height 8
drag, startPoint x: 530, startPoint y: 140, endPoint x: 461, endPoint y: 131, distance: 69.2
click at [461, 131] on div "Open Accounts (Default) Jan Der Actions Clear Columns" at bounding box center [437, 139] width 636 height 18
type input "Derksen, Jan"
click at [211, 135] on div "Open Accounts (Default)" at bounding box center [172, 138] width 92 height 9
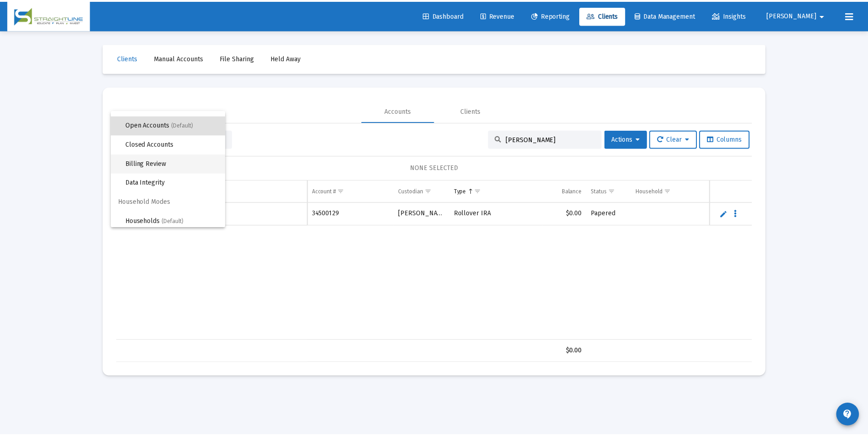
scroll to position [17, 0]
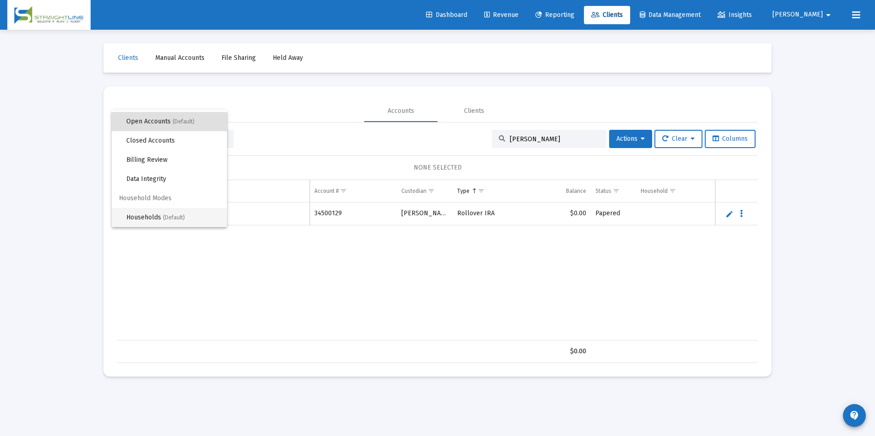
click at [190, 215] on span "Households (Default)" at bounding box center [172, 217] width 93 height 19
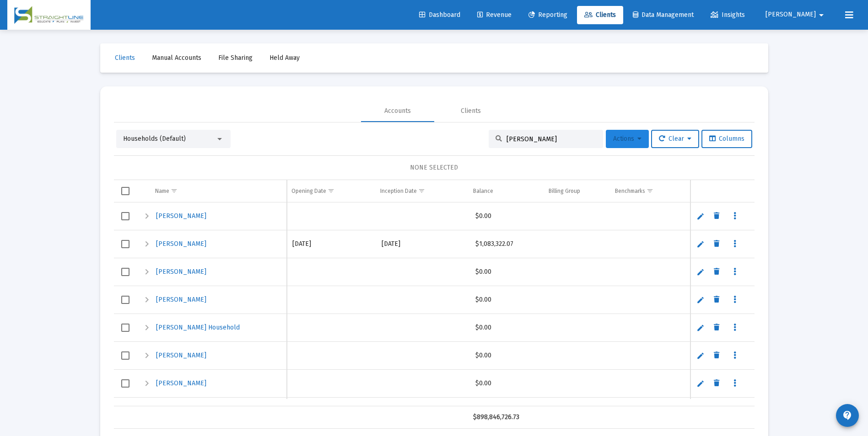
click at [613, 142] on span "Actions" at bounding box center [627, 139] width 28 height 8
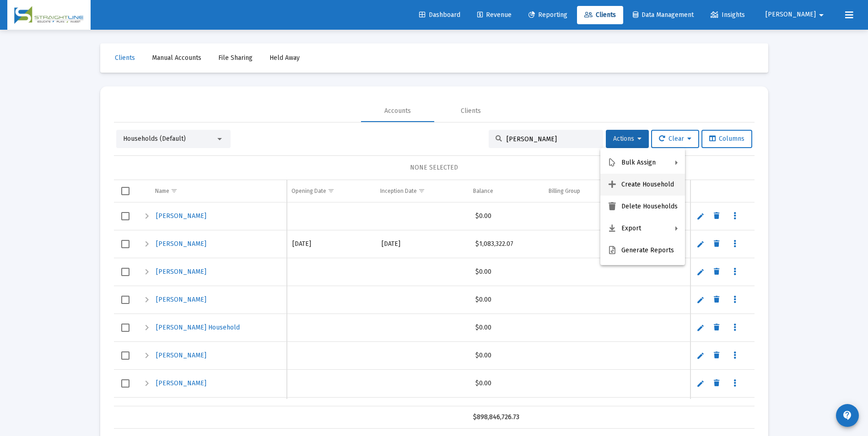
click at [628, 185] on button "Create Household" at bounding box center [642, 185] width 85 height 22
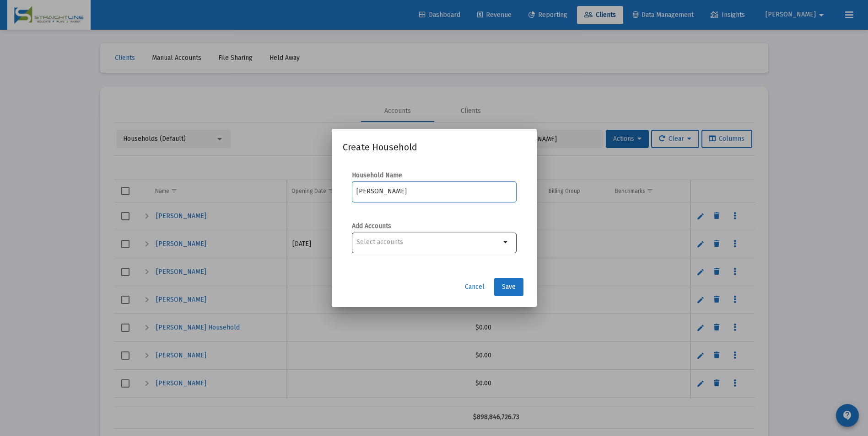
type input "Derksen, Jan Household"
click at [481, 240] on input "Selection" at bounding box center [428, 242] width 144 height 7
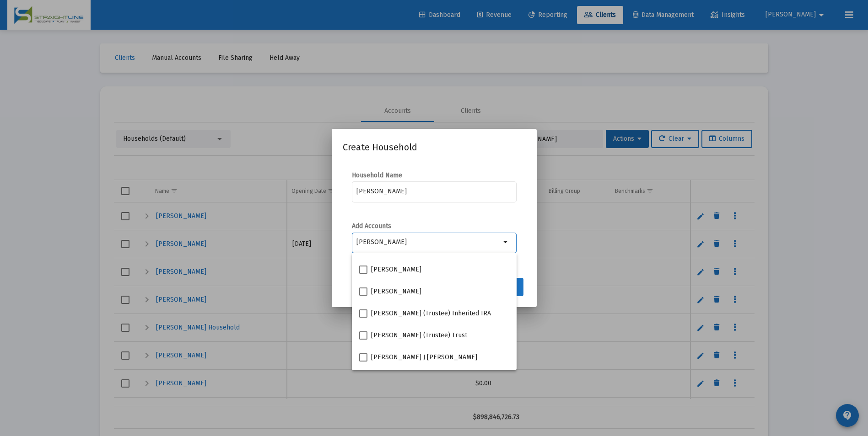
scroll to position [146, 0]
type input "Derksen"
click at [401, 355] on span "Derksen, Jan Rollover IRA" at bounding box center [402, 359] width 62 height 11
click at [363, 364] on input "Derksen, Jan Rollover IRA" at bounding box center [363, 364] width 0 height 0
checkbox input "true"
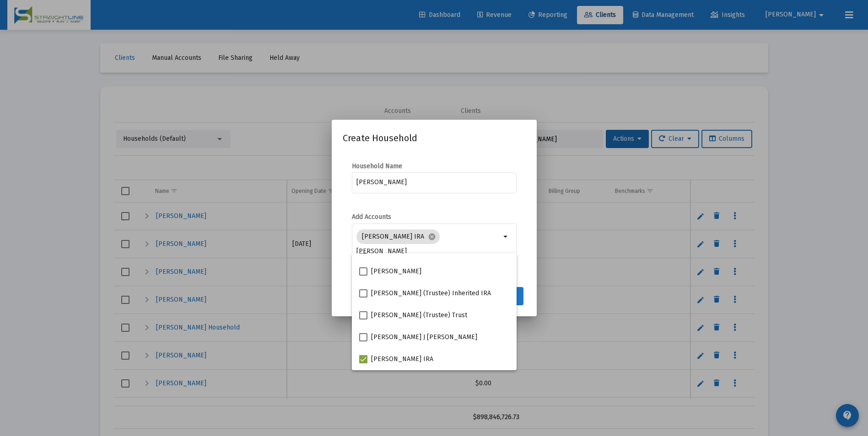
click at [520, 299] on button "Save" at bounding box center [508, 296] width 29 height 18
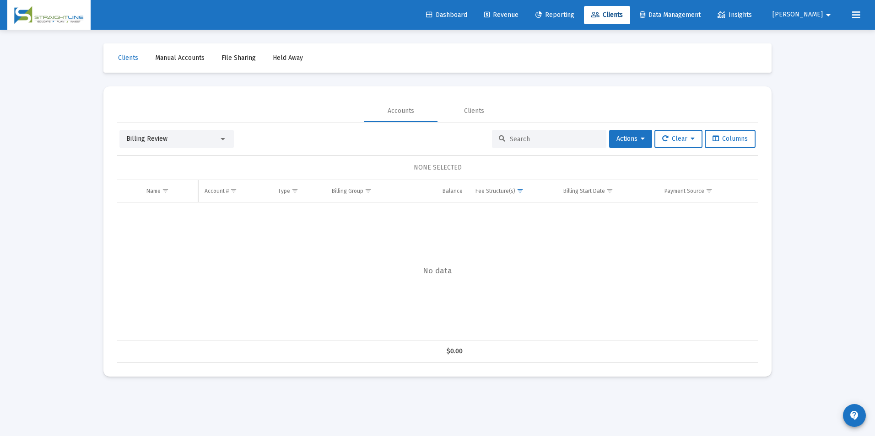
click at [134, 137] on span "Billing Review" at bounding box center [146, 139] width 41 height 8
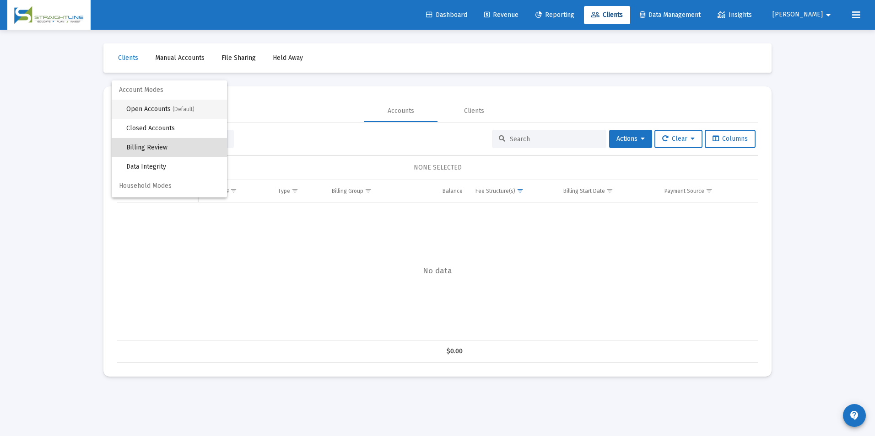
scroll to position [9, 0]
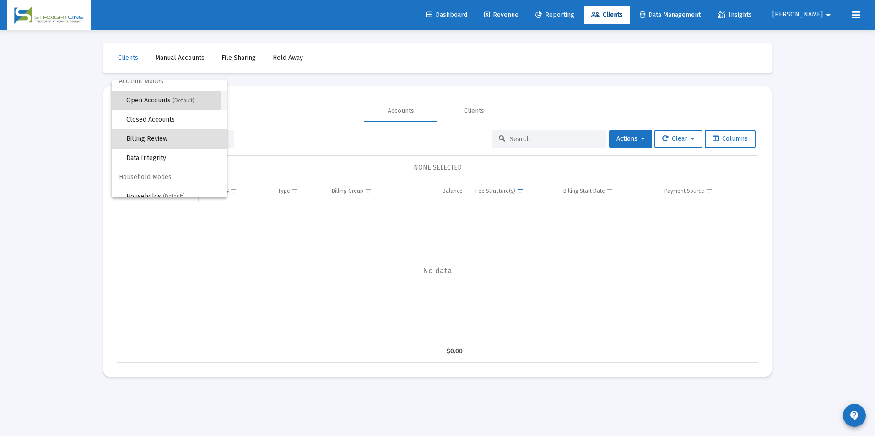
click at [131, 99] on span "Open Accounts (Default)" at bounding box center [172, 100] width 93 height 19
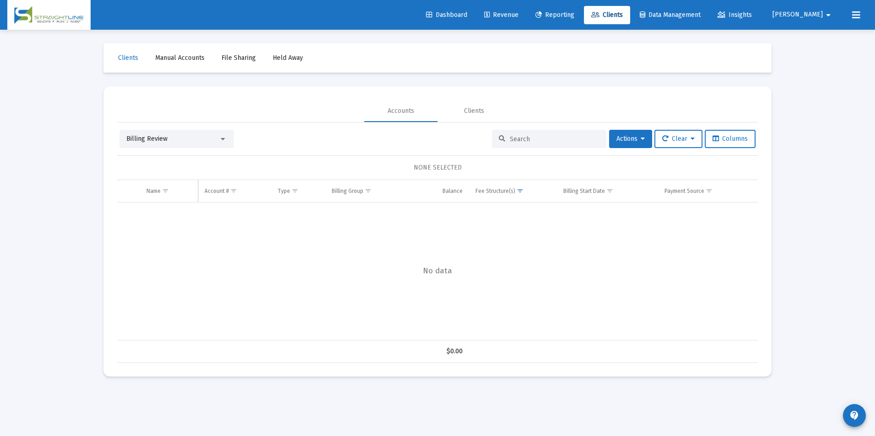
scroll to position [0, 0]
click at [543, 139] on input at bounding box center [555, 139] width 90 height 8
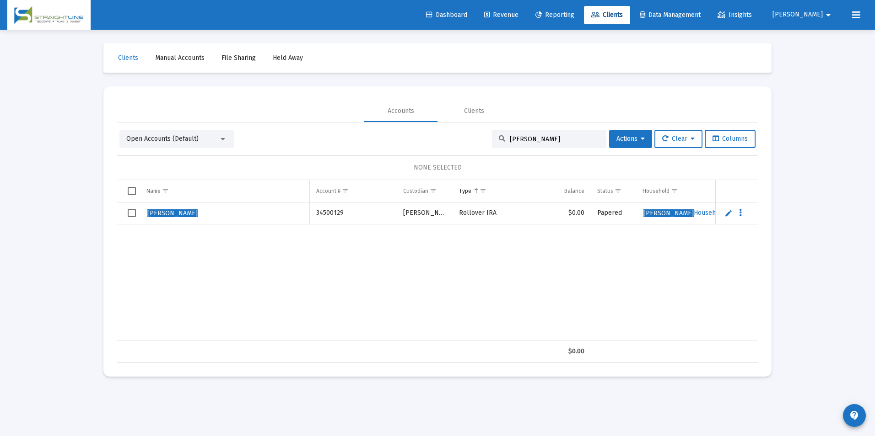
type input "Derksen, Jan"
click at [129, 215] on span "Select row" at bounding box center [132, 213] width 8 height 8
click at [634, 140] on span "Actions" at bounding box center [630, 139] width 28 height 8
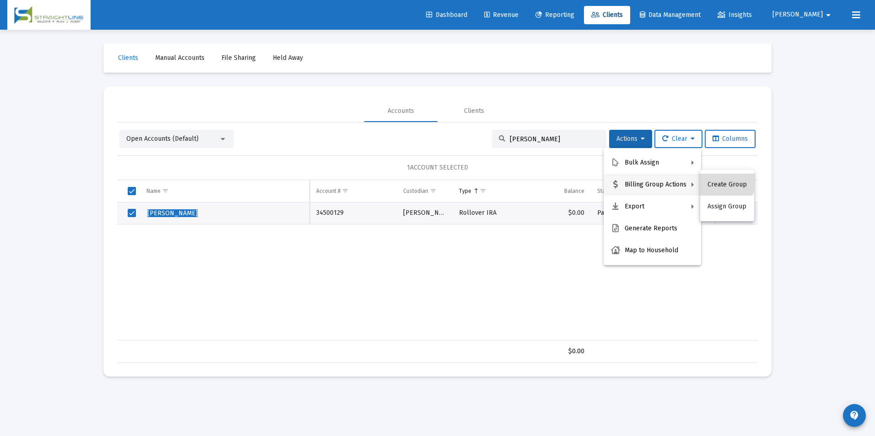
click at [725, 182] on button "Create Group" at bounding box center [727, 185] width 54 height 22
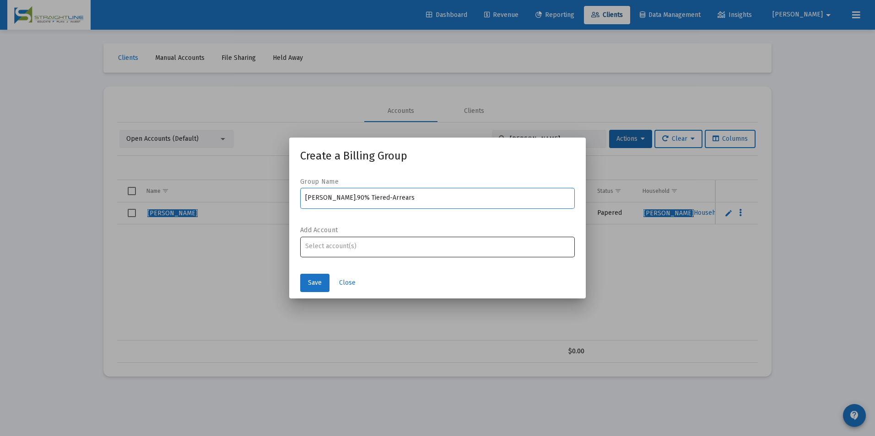
type input "Derksen, Jan Household_.90% Tiered-Arrears"
click at [371, 246] on input "Assignment Selection" at bounding box center [437, 246] width 265 height 7
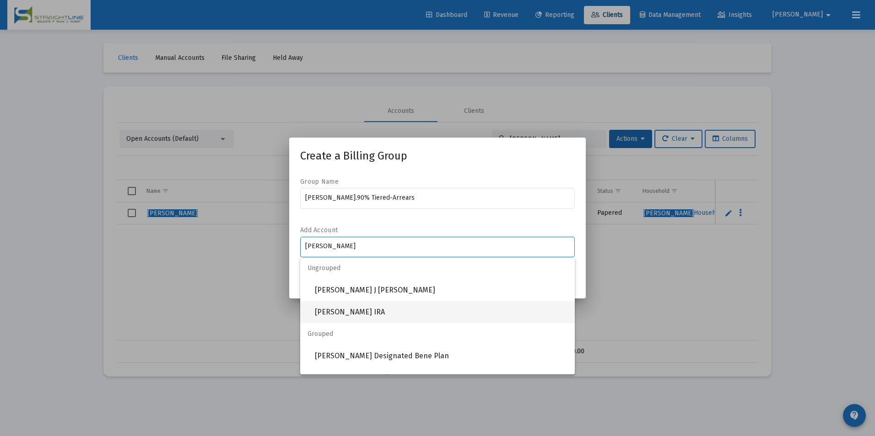
type input "Derksen"
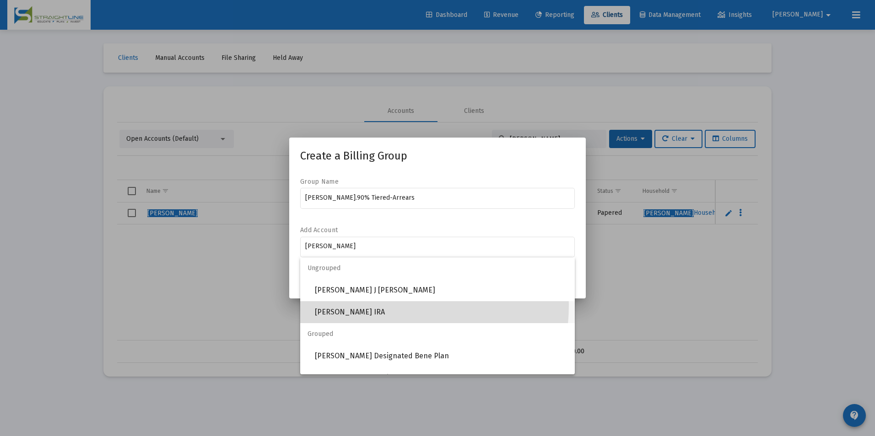
click at [363, 305] on span "Derksen, Jan Rollover IRA" at bounding box center [441, 312] width 252 height 22
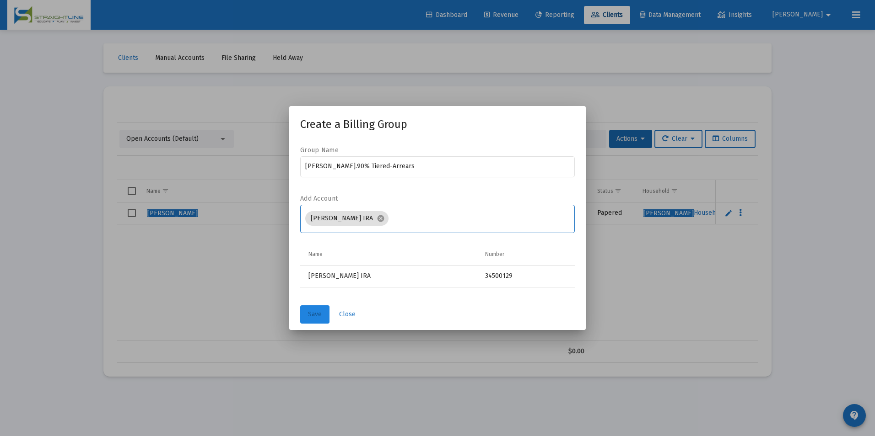
click at [319, 316] on span "Save" at bounding box center [315, 315] width 14 height 8
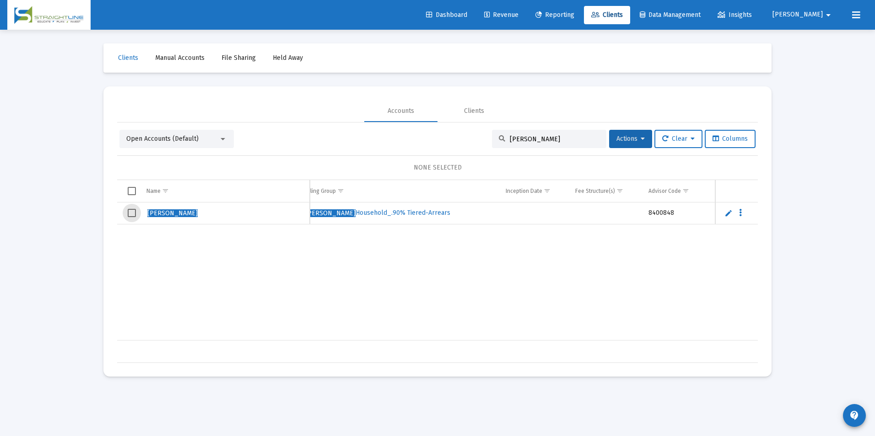
click at [135, 213] on span "Select row" at bounding box center [132, 213] width 8 height 8
click at [636, 132] on button "Actions" at bounding box center [630, 139] width 43 height 18
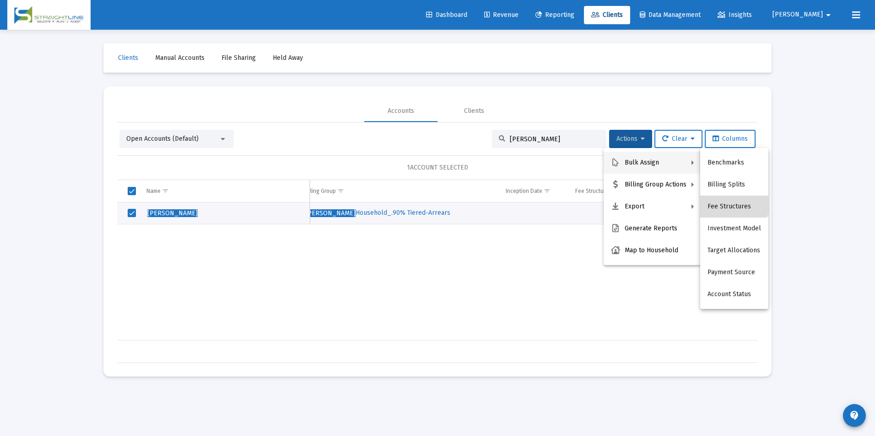
click at [719, 199] on button "Fee Structures" at bounding box center [734, 207] width 68 height 22
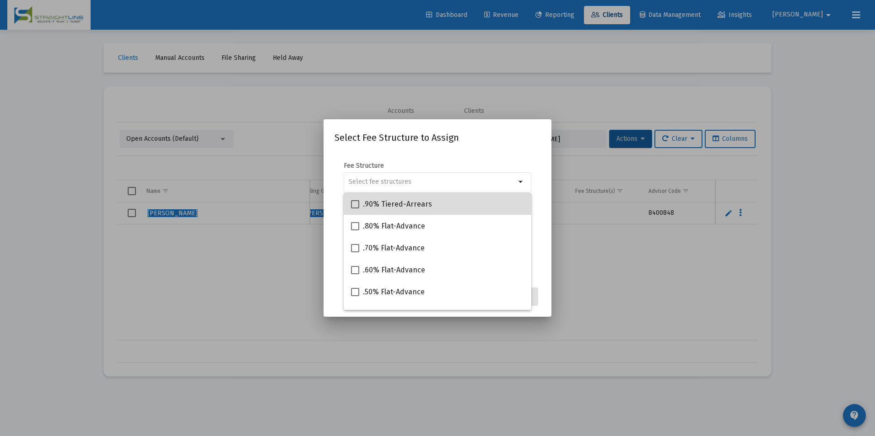
click at [470, 209] on div ".90% Tiered-Arrears" at bounding box center [437, 204] width 173 height 22
checkbox input "true"
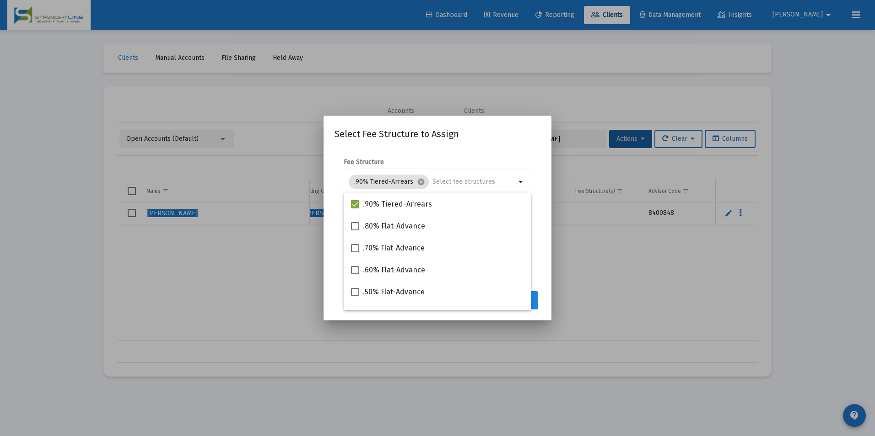
click at [534, 297] on button "Assign" at bounding box center [521, 300] width 33 height 18
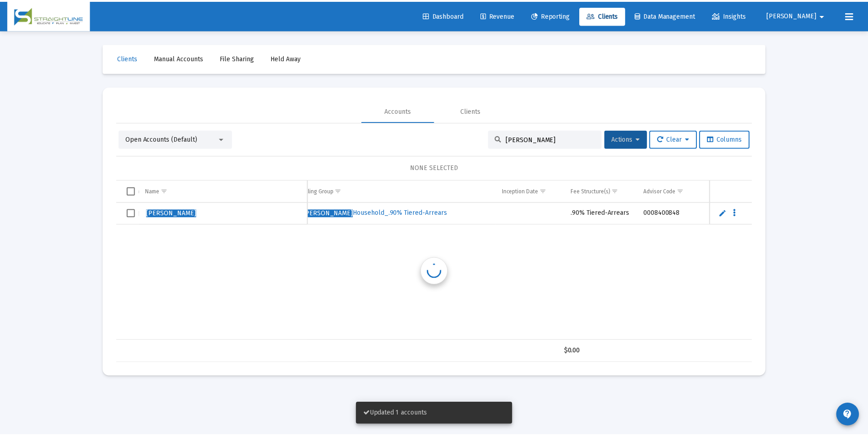
scroll to position [0, 465]
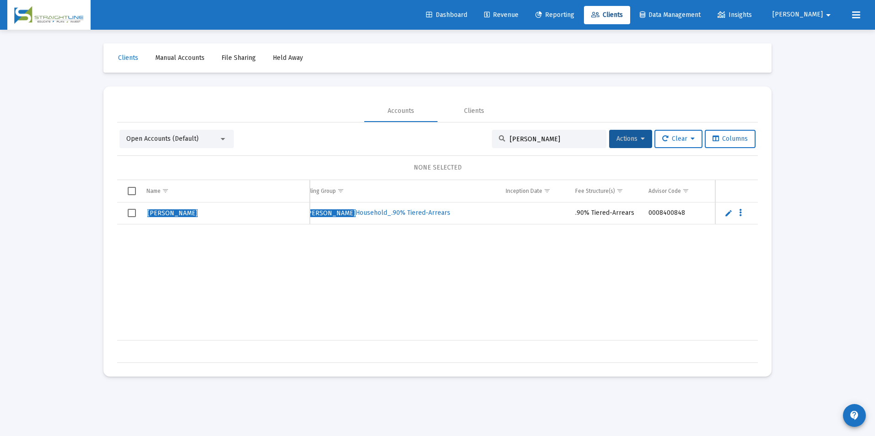
click at [526, 7] on link "Revenue" at bounding box center [501, 15] width 49 height 18
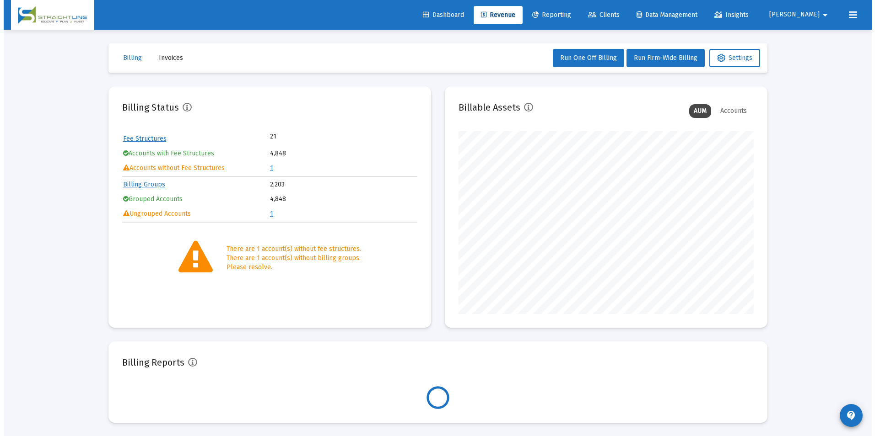
scroll to position [183, 295]
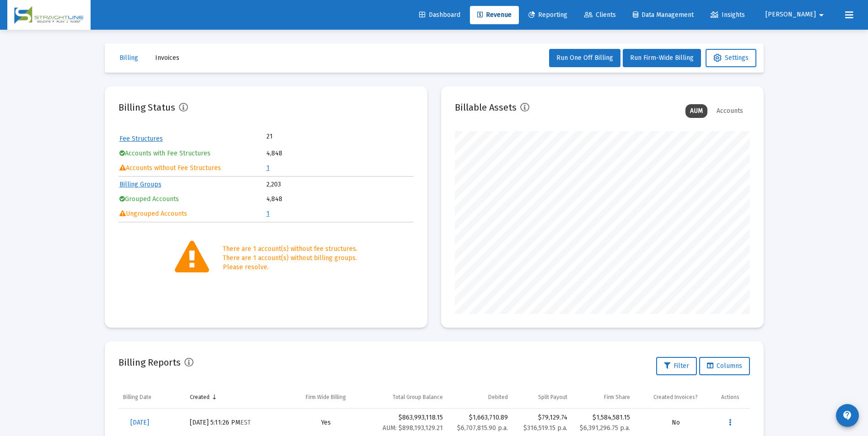
click at [268, 168] on link "1" at bounding box center [267, 168] width 3 height 8
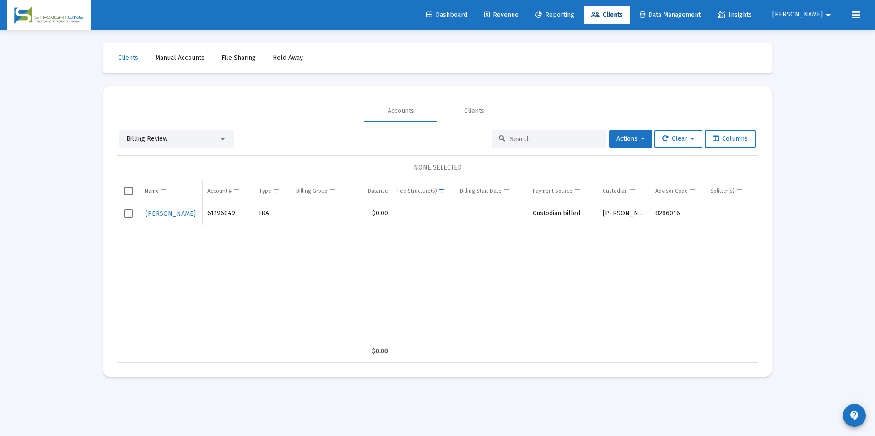
click at [207, 136] on div "Billing Review" at bounding box center [172, 138] width 92 height 9
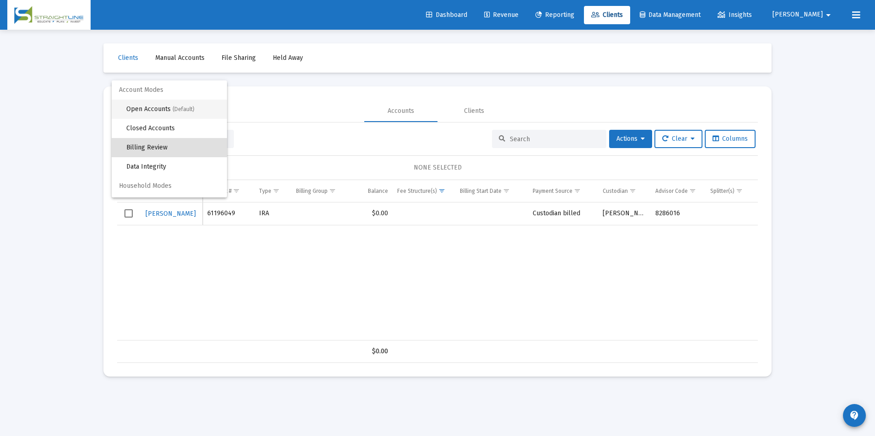
scroll to position [9, 0]
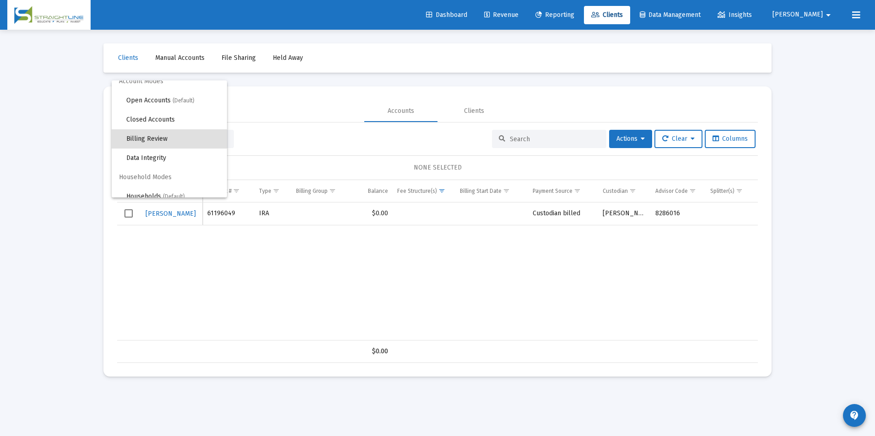
click at [188, 91] on span "Account Modes" at bounding box center [169, 81] width 115 height 19
click at [185, 100] on span "(Default)" at bounding box center [183, 100] width 22 height 6
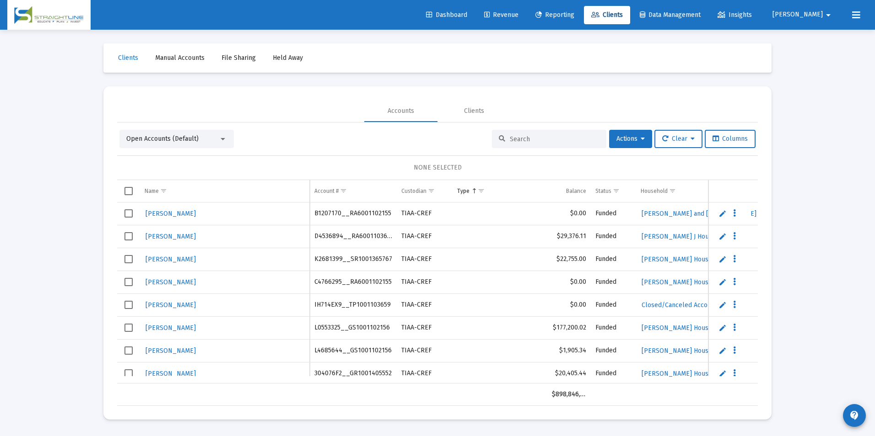
click at [538, 141] on input at bounding box center [555, 139] width 90 height 8
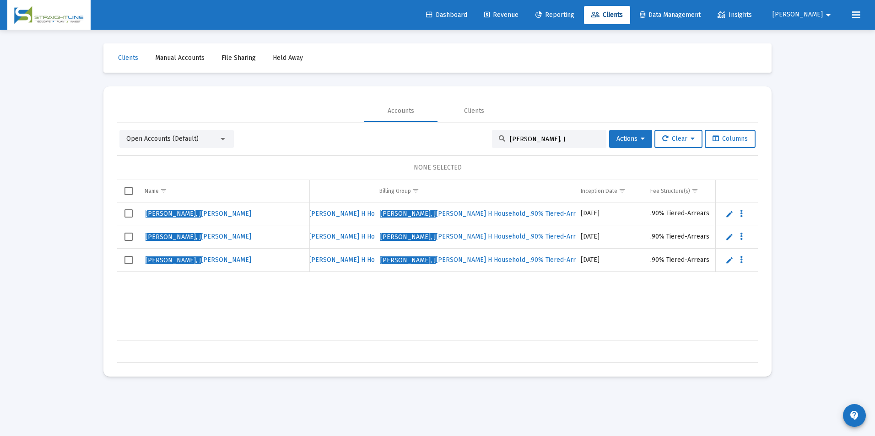
scroll to position [0, 388]
type input "Bumgardner, J"
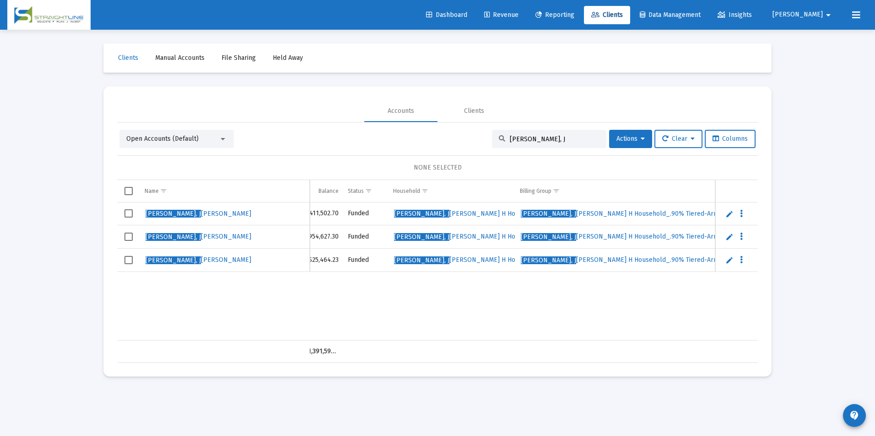
scroll to position [0, 266]
